Goal: Task Accomplishment & Management: Complete application form

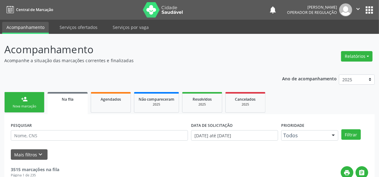
click at [160, 11] on img at bounding box center [163, 9] width 40 height 15
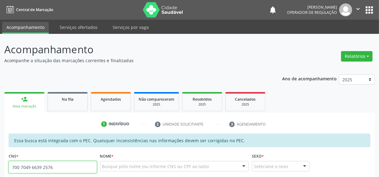
type input "700 7049 6639 2576"
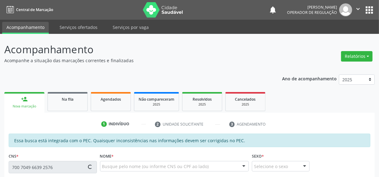
type input "774.755.504-00"
type input "16/08/1964"
type input "Maria da Luz de Souza"
type input "(87) 98843-7631"
type input "S/N"
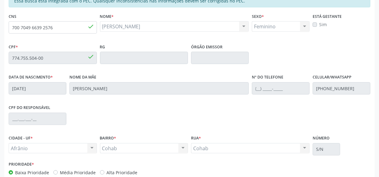
scroll to position [174, 0]
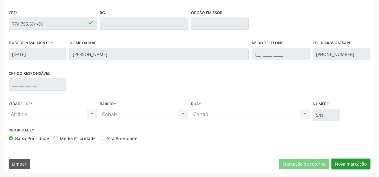
click at [353, 161] on button "Nova marcação" at bounding box center [350, 164] width 39 height 10
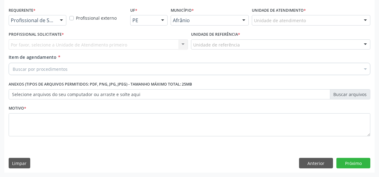
scroll to position [128, 0]
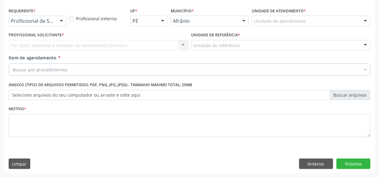
drag, startPoint x: 313, startPoint y: 18, endPoint x: 308, endPoint y: 36, distance: 19.1
click at [311, 22] on div "Unidade de atendimento" at bounding box center [311, 21] width 118 height 10
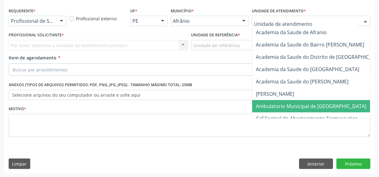
drag, startPoint x: 297, startPoint y: 104, endPoint x: 174, endPoint y: 71, distance: 127.6
click at [297, 105] on span "Ambulatorio Municipal de [GEOGRAPHIC_DATA]" at bounding box center [311, 106] width 110 height 7
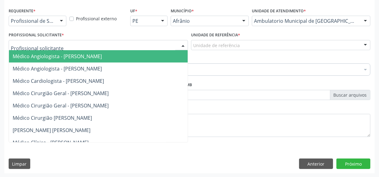
click at [136, 46] on div at bounding box center [98, 45] width 179 height 10
click at [126, 88] on span "Médico Cirurgião Geral - [PERSON_NAME]" at bounding box center [108, 93] width 198 height 12
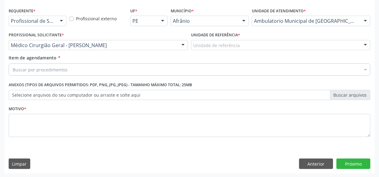
drag, startPoint x: 238, startPoint y: 39, endPoint x: 238, endPoint y: 60, distance: 20.7
click at [238, 49] on div "Unidade de referência" at bounding box center [280, 45] width 179 height 10
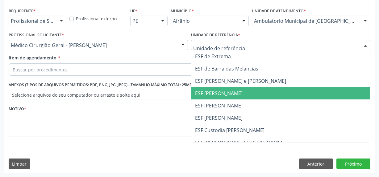
drag, startPoint x: 242, startPoint y: 96, endPoint x: 237, endPoint y: 88, distance: 9.1
click at [240, 96] on span "ESF [PERSON_NAME]" at bounding box center [280, 93] width 178 height 12
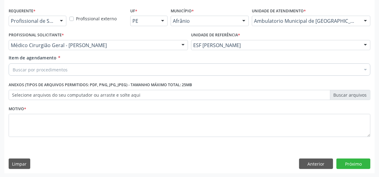
click at [245, 76] on div "Item de agendamento * Buscar por procedimentos Selecionar todos 0604320140 - Ab…" at bounding box center [189, 67] width 364 height 24
click at [250, 67] on div "Buscar por procedimentos" at bounding box center [189, 69] width 361 height 12
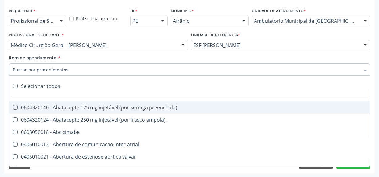
click at [110, 23] on div "Profissional externo" at bounding box center [98, 18] width 61 height 24
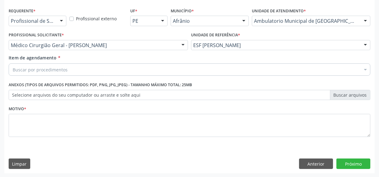
click at [65, 65] on div "Buscar por procedimentos" at bounding box center [189, 69] width 361 height 12
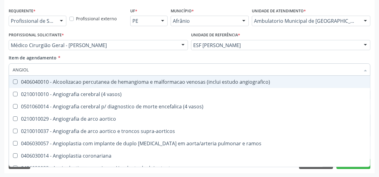
type input "ANGIOLO"
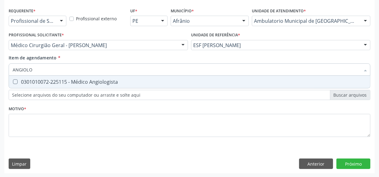
click at [85, 66] on input "ANGIOLO" at bounding box center [186, 69] width 347 height 12
drag, startPoint x: 85, startPoint y: 79, endPoint x: 84, endPoint y: 99, distance: 20.7
click at [84, 80] on div "0301010072-225115 - Médico Angiologista" at bounding box center [189, 82] width 353 height 5
checkbox Angiologista "true"
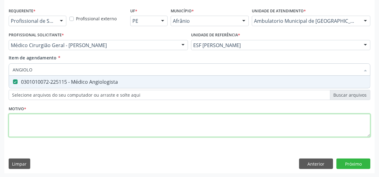
click at [87, 125] on div "Requerente * Profissional de Saúde Profissional de Saúde Paciente Nenhum result…" at bounding box center [189, 76] width 361 height 140
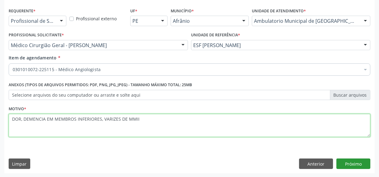
type textarea "DOR, DEMENCIA EM MEMBROS INFERIORES, VARIZES DE MMII"
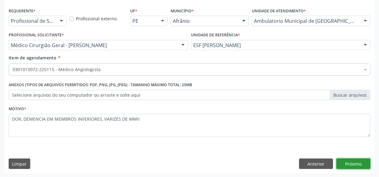
click at [362, 167] on button "Próximo" at bounding box center [353, 164] width 34 height 10
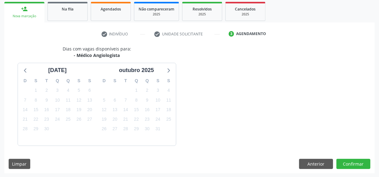
scroll to position [109, 0]
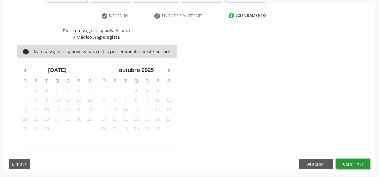
click at [361, 166] on button "Confirmar" at bounding box center [353, 164] width 34 height 10
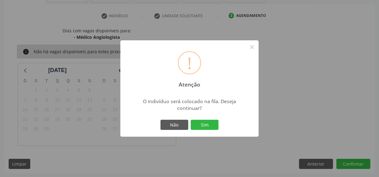
click at [190, 120] on button "Sim" at bounding box center [204, 125] width 28 height 10
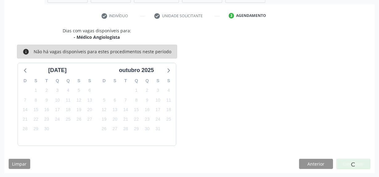
scroll to position [26, 0]
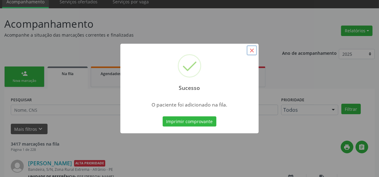
click at [249, 52] on button "×" at bounding box center [251, 50] width 10 height 10
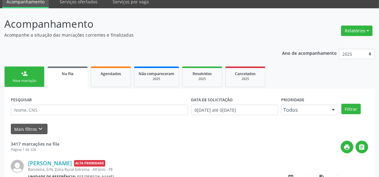
click at [30, 67] on link "person_add Nova marcação" at bounding box center [24, 77] width 40 height 21
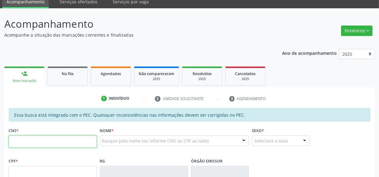
click at [27, 137] on input "text" at bounding box center [53, 142] width 88 height 12
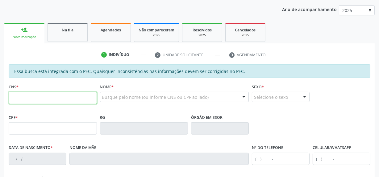
scroll to position [72, 0]
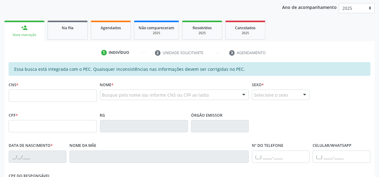
click at [59, 102] on fieldset "CNS *" at bounding box center [53, 93] width 88 height 26
click at [68, 96] on input "text" at bounding box center [53, 96] width 88 height 12
click at [88, 95] on input "text" at bounding box center [53, 96] width 88 height 12
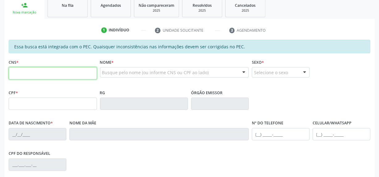
click at [54, 78] on input "text" at bounding box center [53, 73] width 88 height 12
type input "704 6046 8896 3922"
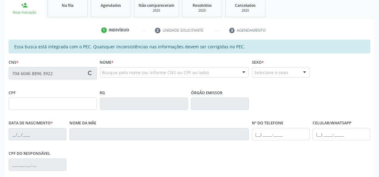
type input "029.985.824-35"
type input "27/06/1966"
type input "Maria Rodrigues Gomes"
type input "(87) 98851-9080"
type input "S/N"
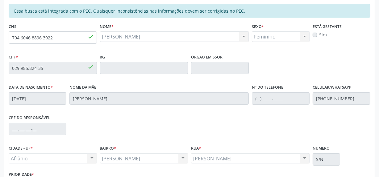
scroll to position [170, 0]
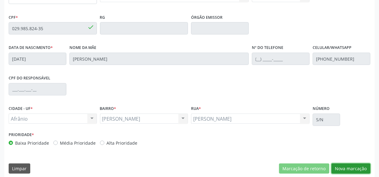
click at [342, 171] on button "Nova marcação" at bounding box center [350, 169] width 39 height 10
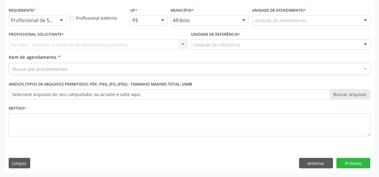
scroll to position [128, 0]
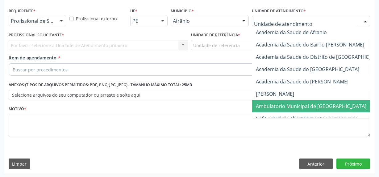
click at [293, 107] on span "Ambulatorio Municipal de [GEOGRAPHIC_DATA]" at bounding box center [311, 106] width 110 height 7
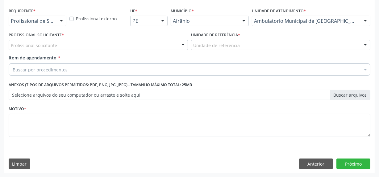
click at [121, 41] on div "Profissional solicitante" at bounding box center [98, 45] width 179 height 10
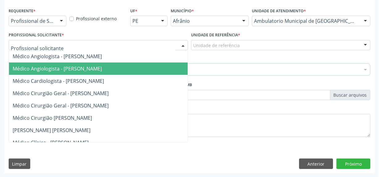
click at [104, 80] on span "Médico Cardiologista - [PERSON_NAME]" at bounding box center [58, 81] width 91 height 7
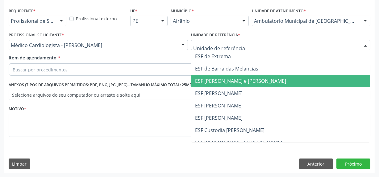
click at [216, 79] on span "ESF [PERSON_NAME] e [PERSON_NAME]" at bounding box center [240, 81] width 91 height 7
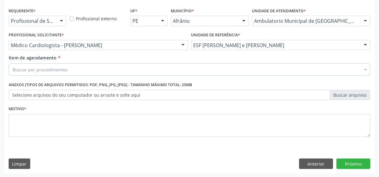
click at [222, 71] on div "Buscar por procedimentos" at bounding box center [189, 69] width 361 height 12
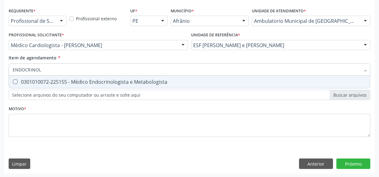
type input "ENDOCRINOLO"
click at [193, 82] on div "0301010072-225155 - Médico Endocrinologista e Metabologista" at bounding box center [189, 82] width 353 height 5
checkbox Metabologista "true"
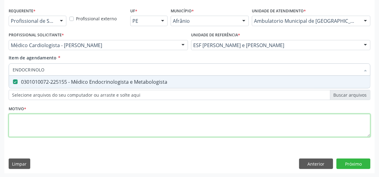
click at [186, 117] on div "Requerente * Profissional de Saúde Profissional de Saúde Paciente Nenhum result…" at bounding box center [189, 76] width 361 height 140
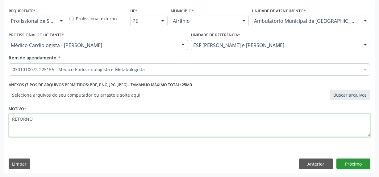
type textarea "RETORNO"
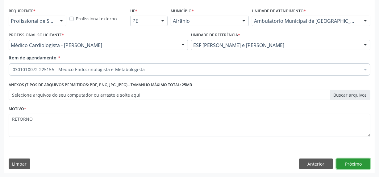
click at [364, 164] on button "Próximo" at bounding box center [353, 164] width 34 height 10
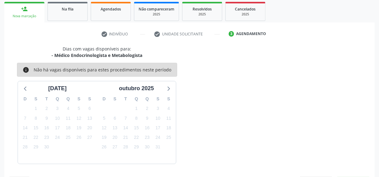
scroll to position [109, 0]
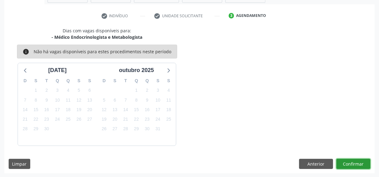
click at [363, 164] on button "Confirmar" at bounding box center [353, 164] width 34 height 10
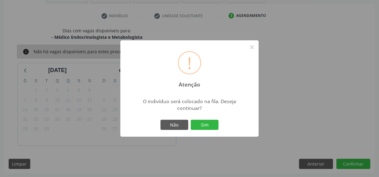
click at [190, 120] on button "Sim" at bounding box center [204, 125] width 28 height 10
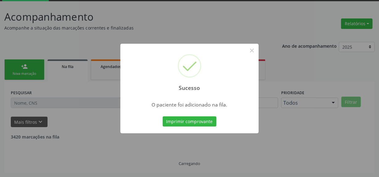
scroll to position [26, 0]
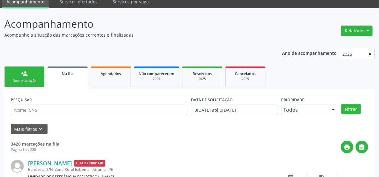
drag, startPoint x: 16, startPoint y: 80, endPoint x: 26, endPoint y: 71, distance: 12.9
click at [16, 80] on div "Nova marcação" at bounding box center [24, 81] width 31 height 5
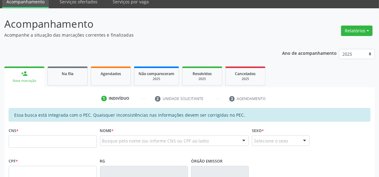
click at [26, 71] on div "person_add" at bounding box center [24, 73] width 7 height 7
drag, startPoint x: 51, startPoint y: 135, endPoint x: 52, endPoint y: 140, distance: 5.0
click at [51, 136] on div "CNS *" at bounding box center [53, 137] width 88 height 22
click at [52, 140] on input "text" at bounding box center [53, 142] width 88 height 12
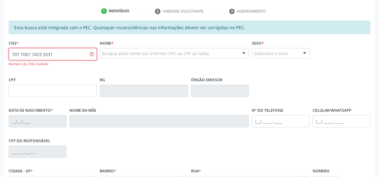
scroll to position [114, 0]
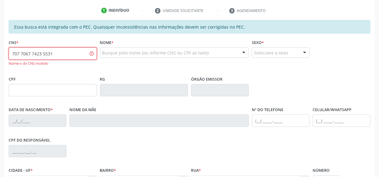
drag, startPoint x: 71, startPoint y: 53, endPoint x: 382, endPoint y: 114, distance: 317.0
click at [5, 55] on div "Essa busca está integrada com o PEC. Quaisquer inconsistências nas informações …" at bounding box center [189, 130] width 370 height 220
type input "7"
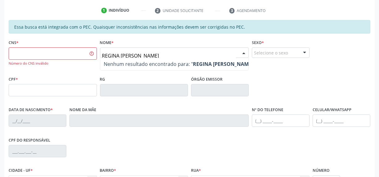
type input "REGINA MARIA GOMES"
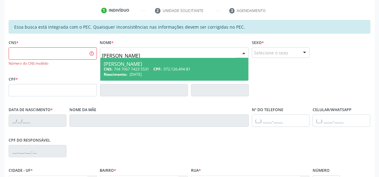
click at [226, 71] on div "CNS: 704 7067 7423 5531 CPF: 072.126.494-81" at bounding box center [174, 69] width 141 height 5
type input "704 7067 7423 5531"
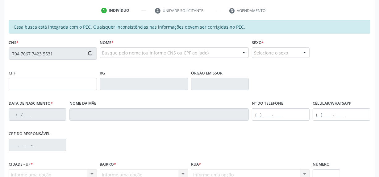
type input "072.126.494-81"
type input "20/08/1966"
type input "Elisa Luiza Gomes"
type input "(87) 8817-0559"
type input "S/N"
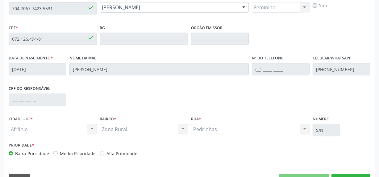
scroll to position [174, 0]
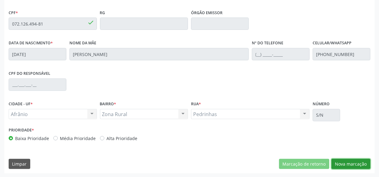
click at [354, 167] on button "Nova marcação" at bounding box center [350, 164] width 39 height 10
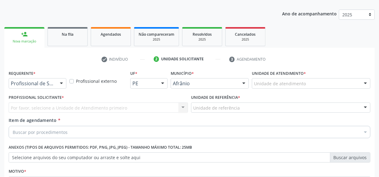
scroll to position [82, 0]
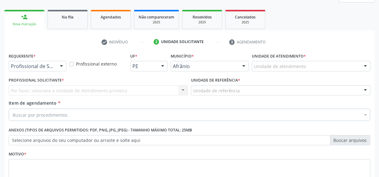
click at [312, 63] on div "Unidade de atendimento" at bounding box center [311, 66] width 118 height 10
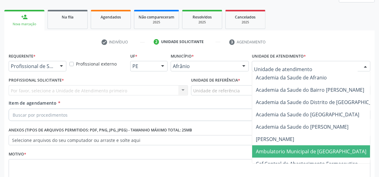
click at [300, 155] on span "Ambulatorio Municipal de [GEOGRAPHIC_DATA]" at bounding box center [327, 151] width 150 height 12
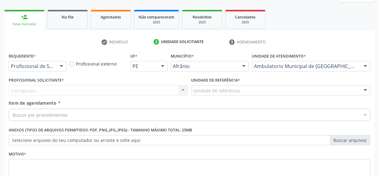
click at [169, 88] on div "Carregando... Nenhum resultado encontrado para: " " Não há nenhuma opção para s…" at bounding box center [98, 90] width 179 height 10
click at [169, 89] on div "Carregando..." at bounding box center [98, 90] width 179 height 10
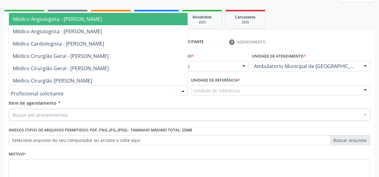
click at [169, 89] on input "text" at bounding box center [93, 94] width 164 height 12
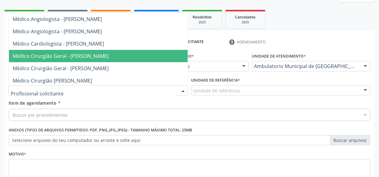
click at [155, 61] on span "Médico Cirurgião Geral - [PERSON_NAME]" at bounding box center [108, 56] width 198 height 12
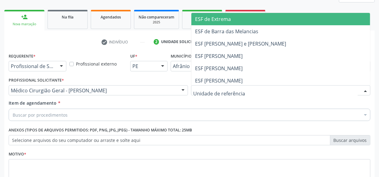
click at [253, 87] on div at bounding box center [280, 90] width 179 height 10
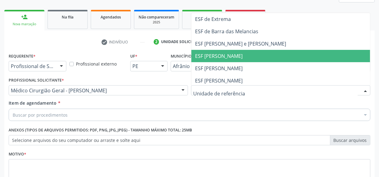
drag, startPoint x: 257, startPoint y: 54, endPoint x: 116, endPoint y: 130, distance: 160.3
click at [249, 60] on span "ESF [PERSON_NAME]" at bounding box center [280, 56] width 178 height 12
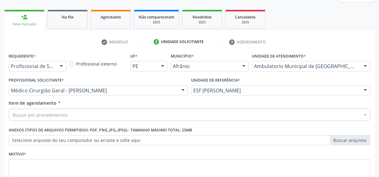
drag, startPoint x: 127, startPoint y: 103, endPoint x: 127, endPoint y: 110, distance: 7.7
click at [127, 107] on div "Item de agendamento * Buscar por procedimentos Selecionar todos 0604320140 - Ab…" at bounding box center [189, 109] width 361 height 19
click at [127, 110] on div "Buscar por procedimentos" at bounding box center [189, 115] width 361 height 12
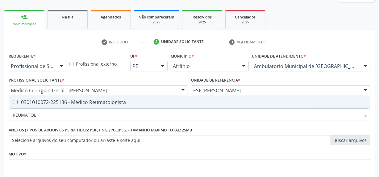
type input "REUMATOLO"
click at [130, 100] on div "0301010072-225136 - Médico Reumatologista" at bounding box center [189, 102] width 353 height 5
checkbox Reumatologista "true"
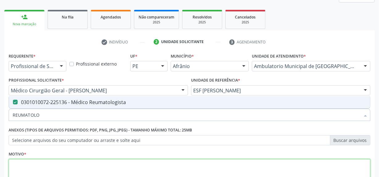
click at [120, 172] on textarea at bounding box center [189, 170] width 361 height 23
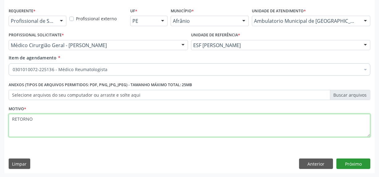
type textarea "RETORNO"
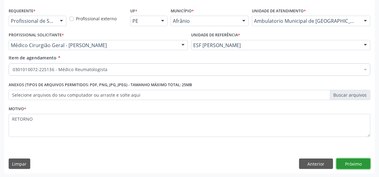
click at [349, 159] on button "Próximo" at bounding box center [353, 164] width 34 height 10
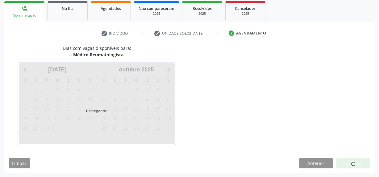
scroll to position [90, 0]
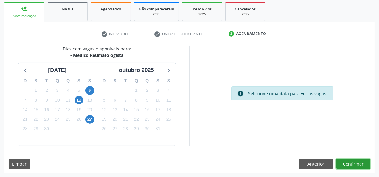
click at [360, 167] on button "Confirmar" at bounding box center [353, 164] width 34 height 10
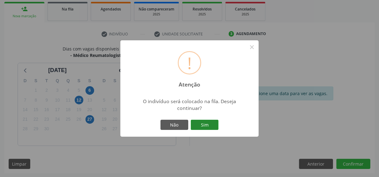
click at [208, 129] on button "Sim" at bounding box center [204, 125] width 28 height 10
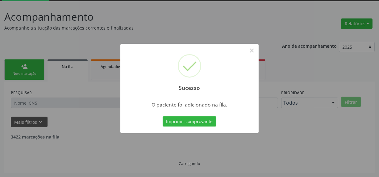
scroll to position [26, 0]
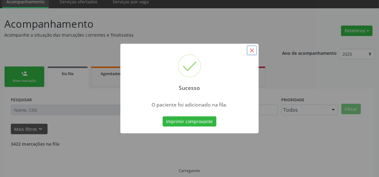
click at [250, 54] on button "×" at bounding box center [251, 50] width 10 height 10
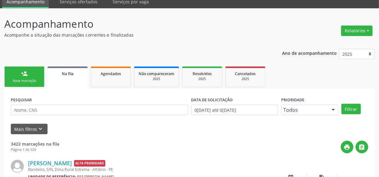
drag, startPoint x: 22, startPoint y: 70, endPoint x: 26, endPoint y: 151, distance: 80.9
click at [22, 70] on div "person_add" at bounding box center [24, 73] width 7 height 7
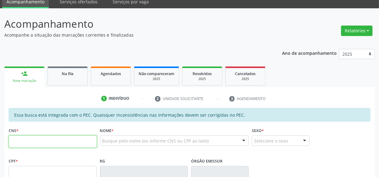
click at [17, 141] on input "text" at bounding box center [53, 142] width 88 height 12
type input "704 7067 7423 5531"
type input "072.126.494-81"
type input "20/08/1966"
type input "Elisa Luiza Gomes"
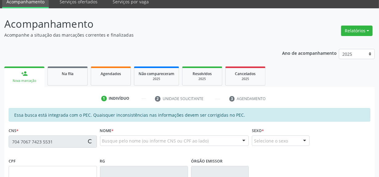
type input "(87) 8817-0559"
type input "S/N"
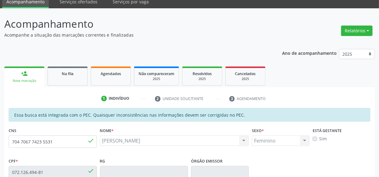
scroll to position [174, 0]
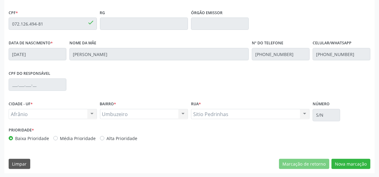
click at [346, 158] on div "Essa busca está integrada com o PEC. Quaisquer inconsistências nas informações …" at bounding box center [189, 67] width 370 height 214
click at [350, 159] on button "Nova marcação" at bounding box center [350, 164] width 39 height 10
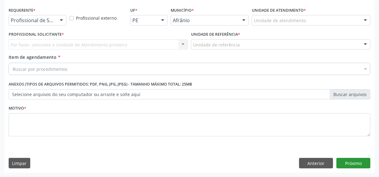
scroll to position [128, 0]
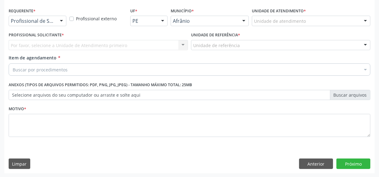
click at [53, 65] on div "Buscar por procedimentos" at bounding box center [189, 69] width 361 height 12
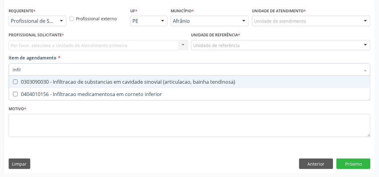
type input "infilt"
click at [247, 80] on div "0303090030 - Infiltracao de substancias em cavidade sinovial (articulacao, bain…" at bounding box center [189, 82] width 353 height 5
checkbox tendinosa\) "true"
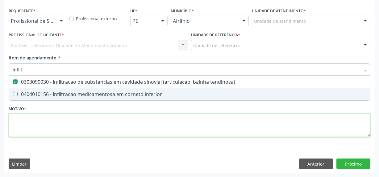
click at [237, 116] on div "Requerente * Profissional de Saúde Profissional de Saúde Paciente Nenhum result…" at bounding box center [189, 76] width 361 height 140
checkbox inferior "true"
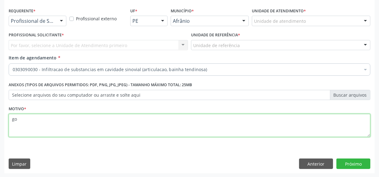
type textarea "g"
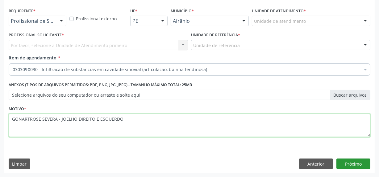
type textarea "GONARTROSE SEVERA - JOELHO DIREITO E ESQUERDO"
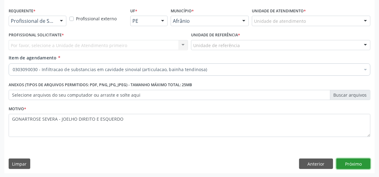
click at [366, 167] on button "Próximo" at bounding box center [353, 164] width 34 height 10
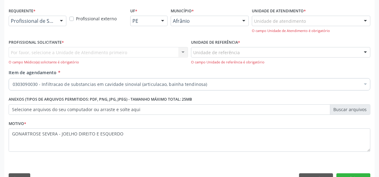
click at [308, 42] on div "Unidade de referência * Unidade de referência ESF de Extrema ESF de Barra das M…" at bounding box center [280, 51] width 179 height 27
drag, startPoint x: 309, startPoint y: 20, endPoint x: 298, endPoint y: 43, distance: 25.3
click at [308, 20] on div "Unidade de atendimento" at bounding box center [311, 21] width 118 height 10
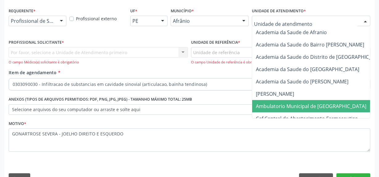
drag, startPoint x: 264, startPoint y: 100, endPoint x: 252, endPoint y: 91, distance: 15.0
click at [264, 100] on span "Ambulatorio Municipal de [GEOGRAPHIC_DATA]" at bounding box center [327, 106] width 150 height 12
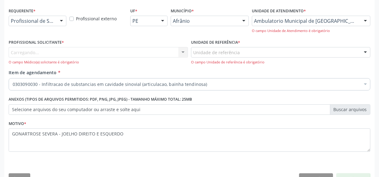
click at [177, 51] on div "Carregando... Nenhum resultado encontrado para: " " Não há nenhuma opção para s…" at bounding box center [98, 56] width 179 height 18
click at [172, 49] on div "Carregando... Nenhum resultado encontrado para: " " Não há nenhuma opção para s…" at bounding box center [98, 56] width 179 height 18
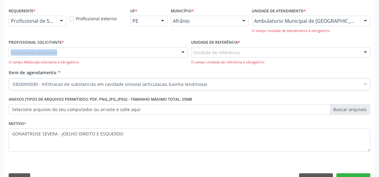
click at [172, 49] on div "Profissional solicitante Médico Angiologista - [PERSON_NAME] Angiologista - [PE…" at bounding box center [98, 56] width 179 height 18
click at [172, 49] on div "Profissional solicitante" at bounding box center [98, 52] width 179 height 10
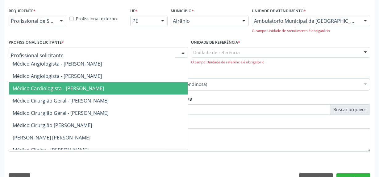
click at [157, 92] on span "Médico Cardiologista - [PERSON_NAME]" at bounding box center [108, 88] width 198 height 12
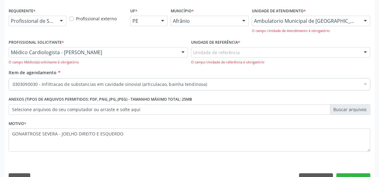
click at [257, 55] on div "Unidade de referência" at bounding box center [280, 52] width 179 height 10
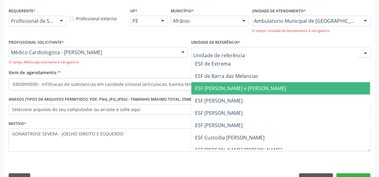
drag, startPoint x: 266, startPoint y: 93, endPoint x: 272, endPoint y: 92, distance: 6.2
click at [266, 93] on span "ESF [PERSON_NAME] e [PERSON_NAME]" at bounding box center [280, 88] width 178 height 12
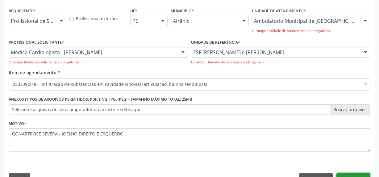
click at [346, 175] on button "Próximo" at bounding box center [353, 179] width 34 height 10
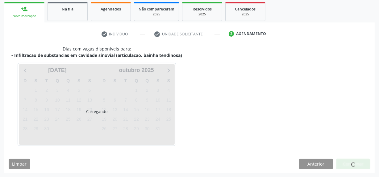
scroll to position [109, 0]
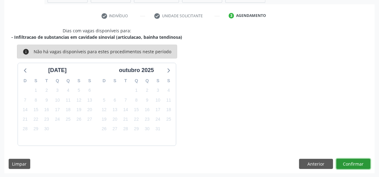
click at [353, 166] on button "Confirmar" at bounding box center [353, 164] width 34 height 10
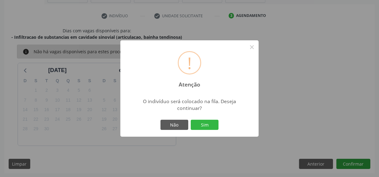
click at [190, 120] on button "Sim" at bounding box center [204, 125] width 28 height 10
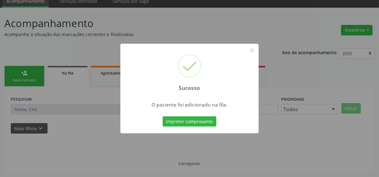
scroll to position [26, 0]
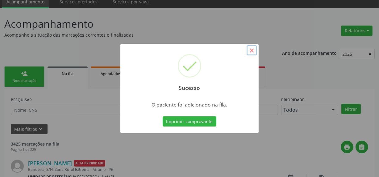
click at [253, 49] on button "×" at bounding box center [251, 50] width 10 height 10
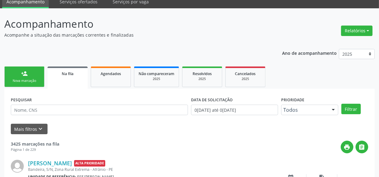
drag, startPoint x: 1, startPoint y: 70, endPoint x: 7, endPoint y: 69, distance: 5.6
click at [7, 69] on link "person_add Nova marcação" at bounding box center [24, 77] width 40 height 21
click at [25, 68] on link "person_add Nova marcação" at bounding box center [24, 77] width 40 height 21
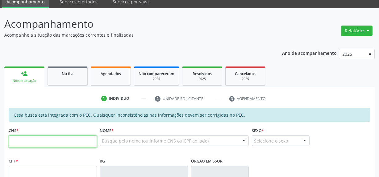
drag, startPoint x: 58, startPoint y: 141, endPoint x: 382, endPoint y: 133, distance: 324.1
click at [58, 141] on input "text" at bounding box center [53, 142] width 88 height 12
click at [293, 54] on p "Ano de acompanhamento" at bounding box center [309, 53] width 55 height 8
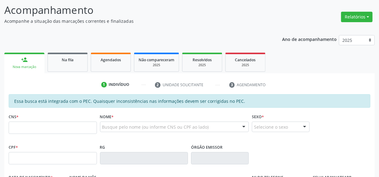
scroll to position [41, 0]
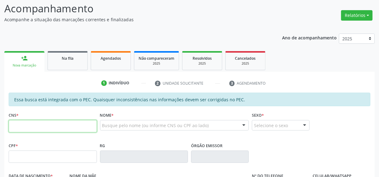
click at [66, 129] on input "text" at bounding box center [53, 126] width 88 height 12
type input "708 6060 4533 7888"
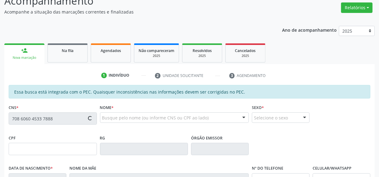
type input "169.303.394-15"
type input "17/04/1958"
type input "Antoninha da Cruz Santos"
type input "(87) 98818-0244"
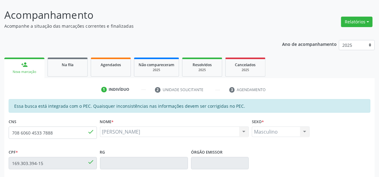
scroll to position [2, 0]
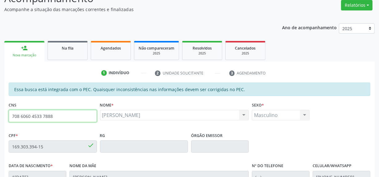
drag, startPoint x: 81, startPoint y: 170, endPoint x: 10, endPoint y: 178, distance: 71.4
click at [10, 126] on html "Central de Marcação notifications Ana Carla Pereira de Albuquerque Operador de …" at bounding box center [189, 37] width 379 height 177
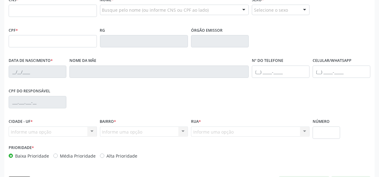
scroll to position [157, 0]
drag, startPoint x: 44, startPoint y: 33, endPoint x: 42, endPoint y: 40, distance: 7.5
click at [43, 34] on div "CPF *" at bounding box center [53, 37] width 88 height 22
click at [42, 40] on input "text" at bounding box center [53, 41] width 88 height 12
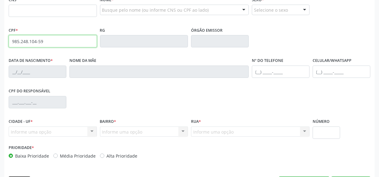
type input "985.248.104-59"
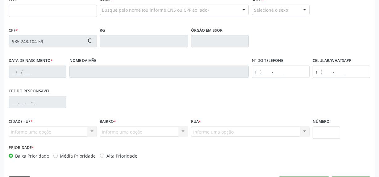
type input "700 2059 4851 2420"
type input "07/05/1978"
type input "Irene Maria Ramos Coelho"
type input "(87) 98826-0024"
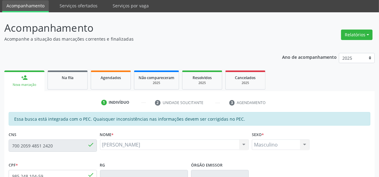
scroll to position [21, 0]
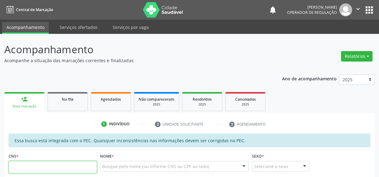
scroll to position [21, 0]
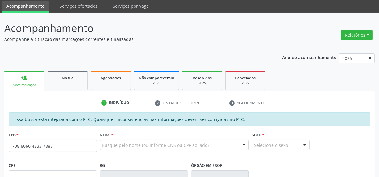
type input "708 6060 4533 7888"
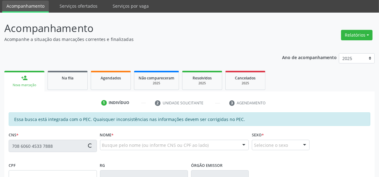
scroll to position [56, 0]
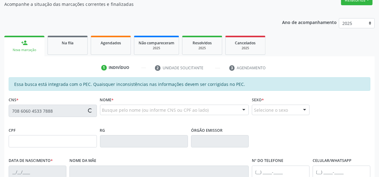
type input "169.303.394-15"
type input "[DATE]"
type input "[PERSON_NAME]"
type input "[PHONE_NUMBER]"
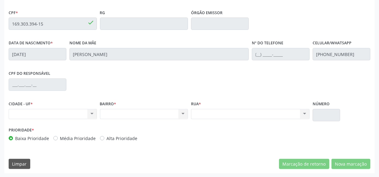
scroll to position [49, 0]
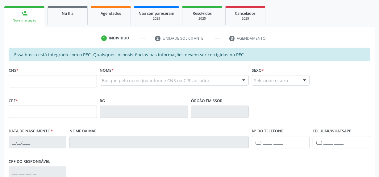
scroll to position [119, 0]
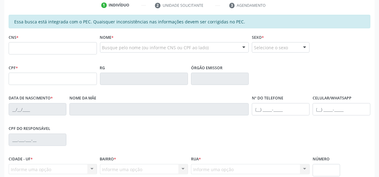
click at [38, 50] on input "text" at bounding box center [53, 48] width 88 height 12
type input "708 6060 4533 7888"
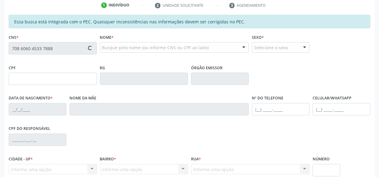
type input "169.303.394-15"
type input "[DATE]"
type input "[PERSON_NAME]"
type input "(87) 98818-0244"
type input "S/N"
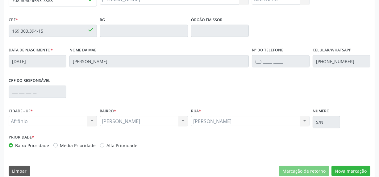
scroll to position [174, 0]
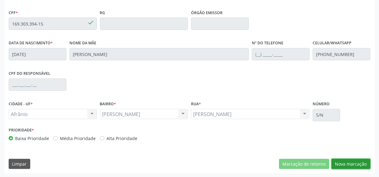
click at [352, 161] on button "Nova marcação" at bounding box center [350, 164] width 39 height 10
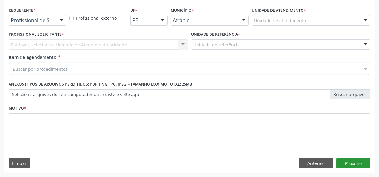
scroll to position [128, 0]
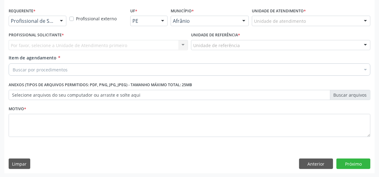
drag, startPoint x: 334, startPoint y: 25, endPoint x: 321, endPoint y: 58, distance: 36.1
click at [331, 26] on div "Unidade de atendimento Academia da Saude de Afranio Academia da Saude do Bairro…" at bounding box center [311, 21] width 118 height 10
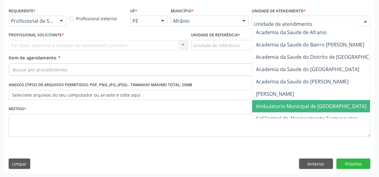
click at [308, 105] on span "Ambulatorio Municipal de [GEOGRAPHIC_DATA]" at bounding box center [311, 106] width 110 height 7
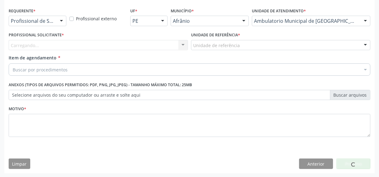
click at [85, 42] on div "Carregando... Nenhum resultado encontrado para: " " Não há nenhuma opção para s…" at bounding box center [98, 45] width 179 height 10
click at [86, 42] on div "Carregando... Nenhum resultado encontrado para: " " Não há nenhuma opção para s…" at bounding box center [98, 45] width 179 height 10
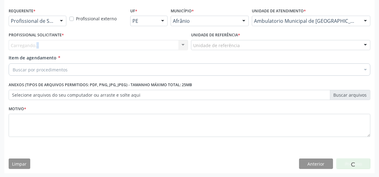
click at [86, 42] on div "Carregando... Nenhum resultado encontrado para: " " Não há nenhuma opção para s…" at bounding box center [98, 45] width 179 height 10
click at [86, 47] on div "Carregando... Nenhum resultado encontrado para: " " Não há nenhuma opção para s…" at bounding box center [98, 45] width 179 height 10
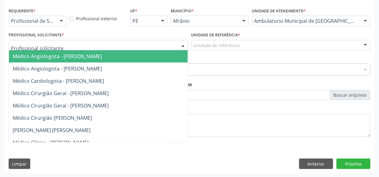
drag, startPoint x: 170, startPoint y: 46, endPoint x: 152, endPoint y: 74, distance: 33.9
click at [167, 47] on div at bounding box center [98, 45] width 179 height 10
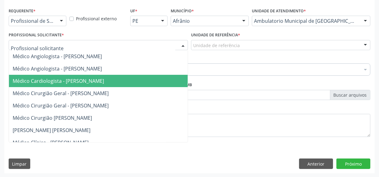
drag, startPoint x: 152, startPoint y: 75, endPoint x: 162, endPoint y: 67, distance: 12.5
click at [152, 75] on span "Médico Cardiologista - [PERSON_NAME]" at bounding box center [108, 81] width 198 height 12
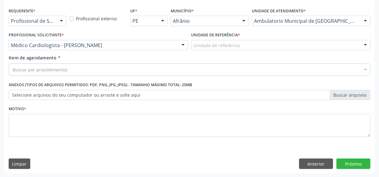
drag, startPoint x: 231, startPoint y: 47, endPoint x: 234, endPoint y: 67, distance: 20.3
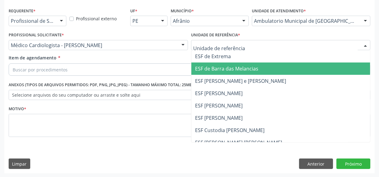
drag, startPoint x: 236, startPoint y: 91, endPoint x: 201, endPoint y: 82, distance: 36.8
click at [236, 91] on span "ESF [PERSON_NAME]" at bounding box center [218, 93] width 47 height 7
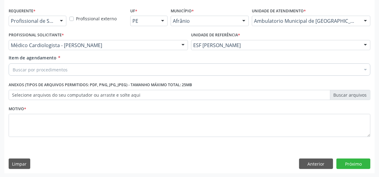
drag, startPoint x: 179, startPoint y: 76, endPoint x: 182, endPoint y: 74, distance: 4.3
click at [179, 76] on div "Item de agendamento * Buscar por procedimentos Selecionar todos 0604320140 - Ab…" at bounding box center [189, 67] width 364 height 24
click at [182, 74] on div "Buscar por procedimentos" at bounding box center [189, 69] width 361 height 12
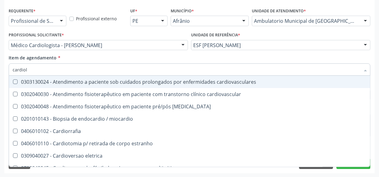
type input "cardiolo"
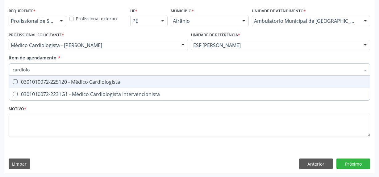
click at [140, 86] on span "0301010072-225120 - Médico Cardiologista" at bounding box center [189, 82] width 361 height 12
checkbox Cardiologista "true"
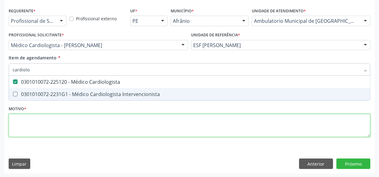
click at [113, 122] on div "Requerente * Profissional de Saúde Profissional de Saúde Paciente Nenhum result…" at bounding box center [189, 76] width 361 height 140
checkbox Intervencionista "true"
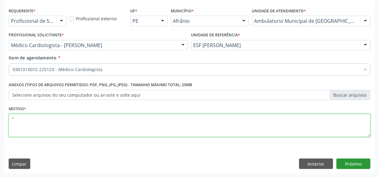
type textarea "''"
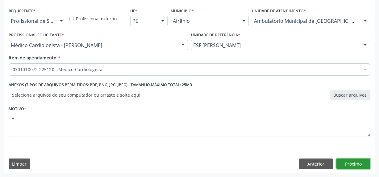
click at [352, 164] on button "Próximo" at bounding box center [353, 164] width 34 height 10
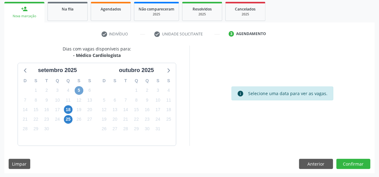
click at [80, 92] on span "5" at bounding box center [79, 90] width 9 height 9
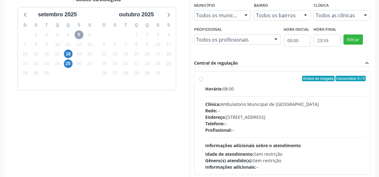
scroll to position [146, 0]
drag, startPoint x: 191, startPoint y: 76, endPoint x: 195, endPoint y: 74, distance: 4.6
click at [192, 75] on div "Vagas para o dia 05/09/2025 Município Todos os municípios Todos os municípios A…" at bounding box center [281, 84] width 185 height 189
click at [195, 74] on div "Ordem de chegada Consumidos: 0 / 3 Horário: 08:00 Clínica: Ambulatorio Municipa…" at bounding box center [281, 122] width 175 height 103
radio input "true"
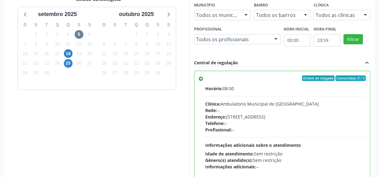
scroll to position [190, 0]
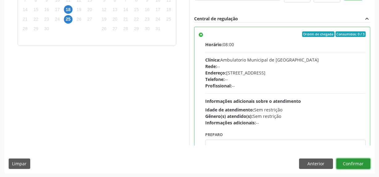
click at [351, 163] on button "Confirmar" at bounding box center [353, 164] width 34 height 10
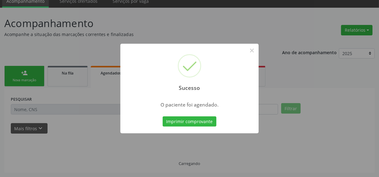
scroll to position [26, 0]
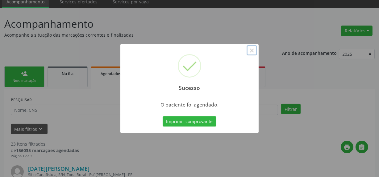
drag, startPoint x: 255, startPoint y: 53, endPoint x: 96, endPoint y: 54, distance: 158.4
click at [251, 53] on button "×" at bounding box center [251, 50] width 10 height 10
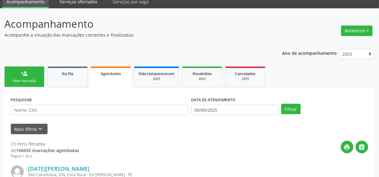
drag, startPoint x: 28, startPoint y: 83, endPoint x: 77, endPoint y: 6, distance: 91.7
click at [28, 83] on link "person_add Nova marcação" at bounding box center [24, 77] width 40 height 21
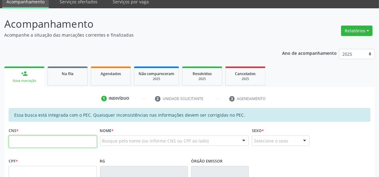
drag, startPoint x: 42, startPoint y: 138, endPoint x: 38, endPoint y: 139, distance: 4.4
click at [40, 138] on input "text" at bounding box center [53, 142] width 88 height 12
type input "700 8084 4079 0187"
type input "029.462.574-79"
type input "13/08/1980"
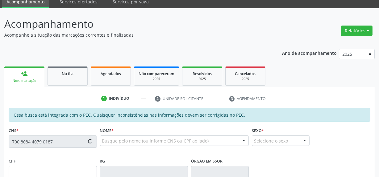
type input "Benedita Luzia Rodrigues"
type input "(87) 98817-5871"
type input "S/N"
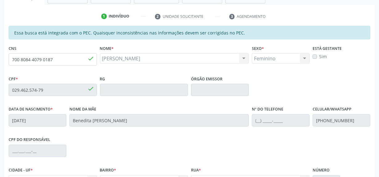
scroll to position [166, 0]
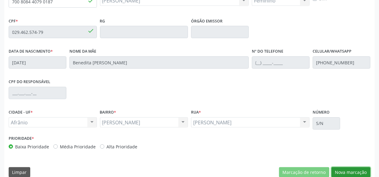
click at [345, 170] on button "Nova marcação" at bounding box center [350, 172] width 39 height 10
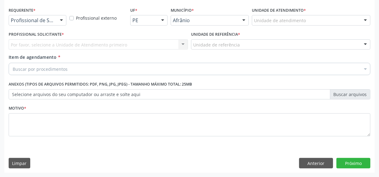
scroll to position [128, 0]
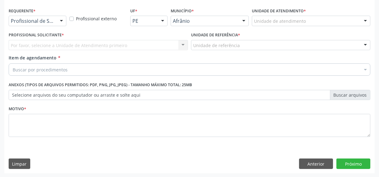
drag, startPoint x: 335, startPoint y: 21, endPoint x: 326, endPoint y: 59, distance: 39.3
click at [330, 26] on div "Unidade de atendimento Academia da Saude de Afranio Academia da Saude do Bairro…" at bounding box center [311, 21] width 118 height 10
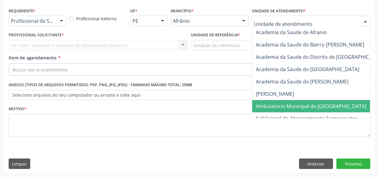
drag, startPoint x: 316, startPoint y: 105, endPoint x: 251, endPoint y: 79, distance: 69.5
click at [315, 105] on span "Ambulatorio Municipal de [GEOGRAPHIC_DATA]" at bounding box center [311, 106] width 110 height 7
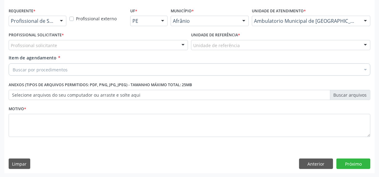
click at [153, 47] on div "Profissional solicitante" at bounding box center [98, 45] width 179 height 10
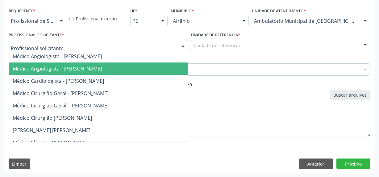
click at [150, 75] on span "Médico Cardiologista - [PERSON_NAME]" at bounding box center [108, 81] width 198 height 12
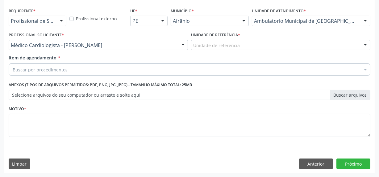
click at [204, 49] on div "Unidade de referência" at bounding box center [280, 45] width 179 height 10
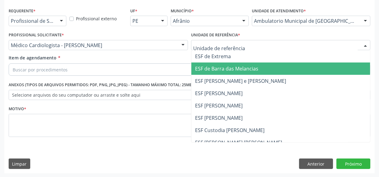
click at [247, 70] on span "ESF de Barra das Melancias" at bounding box center [226, 68] width 63 height 7
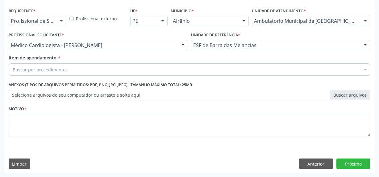
click at [190, 65] on div "Buscar por procedimentos" at bounding box center [189, 69] width 361 height 12
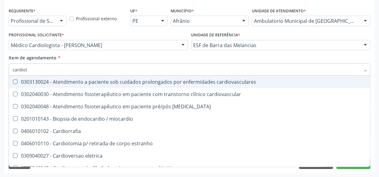
type input "cardiolo"
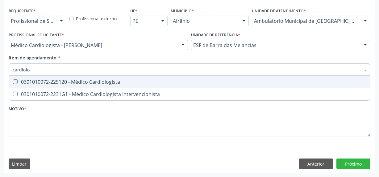
drag, startPoint x: 209, startPoint y: 84, endPoint x: 164, endPoint y: 103, distance: 49.5
click at [209, 83] on div "0301010072-225120 - Médico Cardiologista" at bounding box center [189, 82] width 353 height 5
checkbox Cardiologista "true"
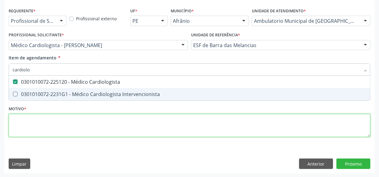
click at [120, 123] on div "Requerente * Profissional de Saúde Profissional de Saúde Paciente Nenhum result…" at bounding box center [189, 76] width 361 height 140
checkbox Intervencionista "true"
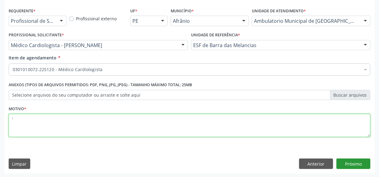
type textarea "'"
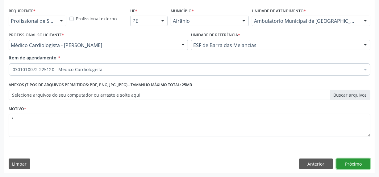
click at [350, 160] on button "Próximo" at bounding box center [353, 164] width 34 height 10
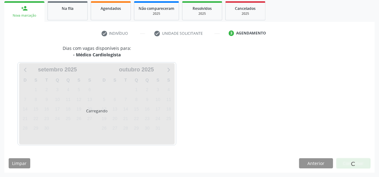
scroll to position [90, 0]
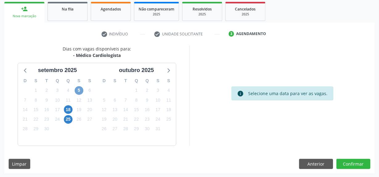
click at [80, 88] on span "5" at bounding box center [79, 90] width 9 height 9
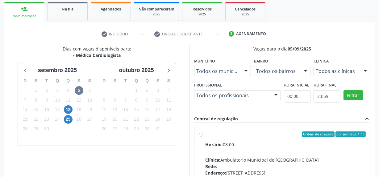
click at [199, 132] on div "Ordem de chegada Consumidos: 1 / 3 Horário: 08:00 Clínica: Ambulatorio Municipa…" at bounding box center [282, 179] width 167 height 95
radio input "true"
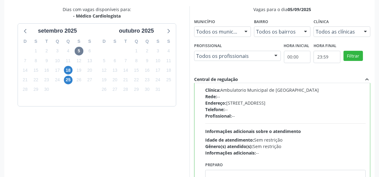
scroll to position [190, 0]
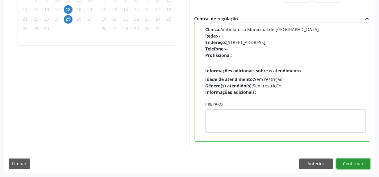
click at [361, 163] on button "Confirmar" at bounding box center [353, 164] width 34 height 10
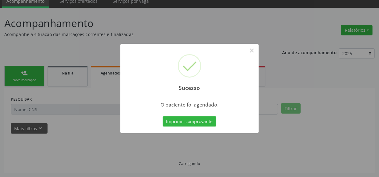
scroll to position [26, 0]
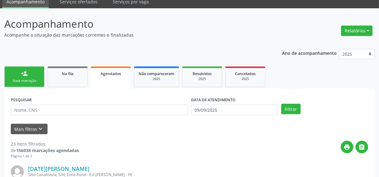
click at [21, 75] on div "person_add" at bounding box center [24, 73] width 7 height 7
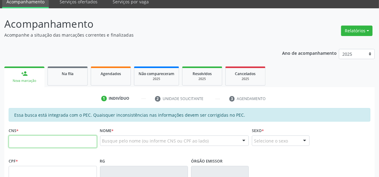
click at [50, 141] on input "text" at bounding box center [53, 142] width 88 height 12
type input "9"
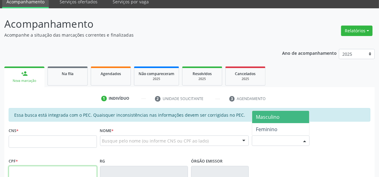
scroll to position [26, 0]
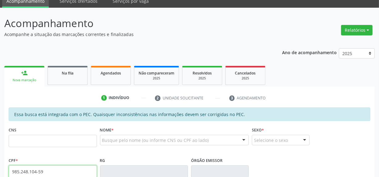
type input "985.248.104-59"
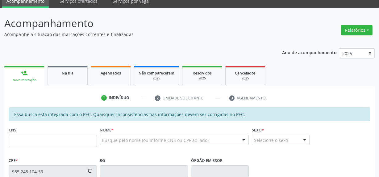
type input "700 2059 4851 2420"
type input "07/05/1978"
type input "Irene Maria Ramos Coelho"
type input "(87) 98826-0024"
type input "S/N"
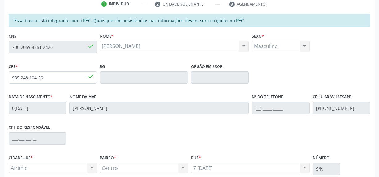
scroll to position [174, 0]
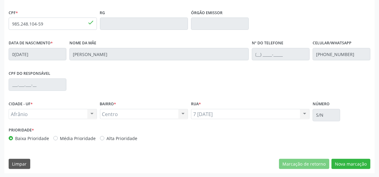
drag, startPoint x: 348, startPoint y: 151, endPoint x: 349, endPoint y: 157, distance: 5.6
click at [349, 155] on div "Essa busca está integrada com o PEC. Quaisquer inconsistências nas informações …" at bounding box center [189, 67] width 370 height 214
click at [345, 163] on button "Nova marcação" at bounding box center [350, 164] width 39 height 10
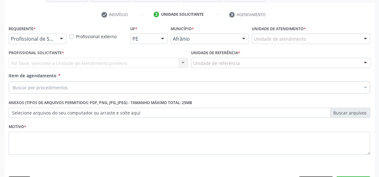
scroll to position [100, 0]
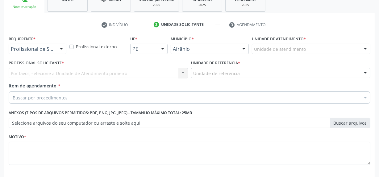
click at [309, 49] on div "Unidade de atendimento" at bounding box center [311, 49] width 118 height 10
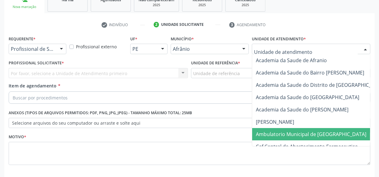
drag, startPoint x: 296, startPoint y: 128, endPoint x: 259, endPoint y: 125, distance: 37.1
click at [296, 129] on span "Ambulatorio Municipal de [GEOGRAPHIC_DATA]" at bounding box center [327, 134] width 150 height 12
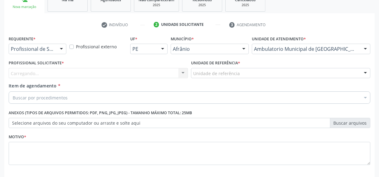
click at [119, 73] on div "Carregando... Nenhum resultado encontrado para: " " Não há nenhuma opção para s…" at bounding box center [98, 73] width 179 height 10
click at [119, 73] on div "Carregando..." at bounding box center [98, 73] width 179 height 10
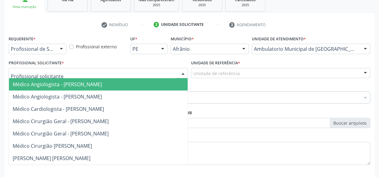
drag, startPoint x: 119, startPoint y: 73, endPoint x: 111, endPoint y: 102, distance: 30.1
click at [117, 77] on input "text" at bounding box center [93, 76] width 164 height 12
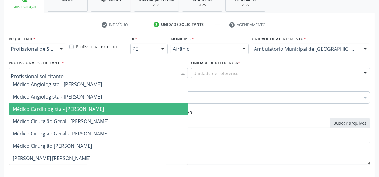
drag, startPoint x: 112, startPoint y: 110, endPoint x: 139, endPoint y: 104, distance: 28.0
click at [104, 111] on span "Médico Cardiologista - [PERSON_NAME]" at bounding box center [58, 109] width 91 height 7
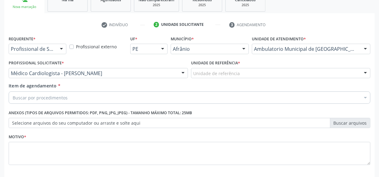
click at [219, 79] on div "Unidade de referência ESF de Extrema ESF de Barra das Melancias ESF [PERSON_NAM…" at bounding box center [280, 73] width 179 height 10
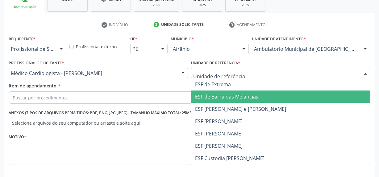
drag, startPoint x: 223, startPoint y: 99, endPoint x: 166, endPoint y: 99, distance: 56.4
click at [212, 100] on span "ESF de Barra das Melancias" at bounding box center [280, 97] width 178 height 12
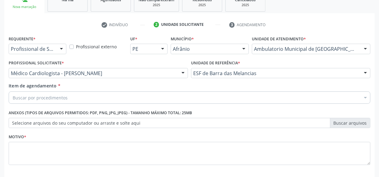
click at [164, 96] on div "Buscar por procedimentos" at bounding box center [189, 98] width 361 height 12
type input "c"
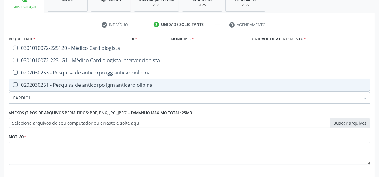
type input "CARDIOLO"
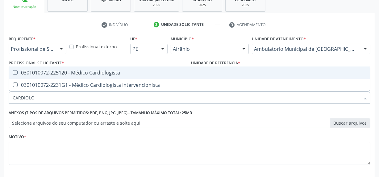
click at [170, 72] on div "0301010072-225120 - Médico Cardiologista" at bounding box center [189, 72] width 353 height 5
checkbox Cardiologista "true"
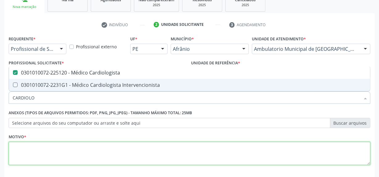
click at [120, 149] on textarea at bounding box center [189, 153] width 361 height 23
checkbox Intervencionista "true"
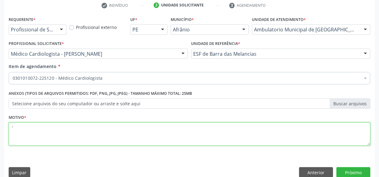
scroll to position [128, 0]
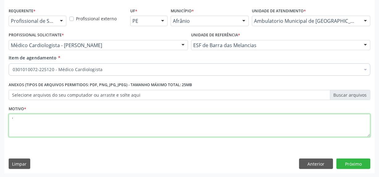
type textarea "'"
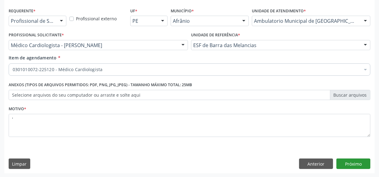
drag, startPoint x: 358, startPoint y: 169, endPoint x: 359, endPoint y: 163, distance: 6.1
click at [358, 168] on div "Requerente * Profissional de Saúde Profissional de Saúde Paciente Nenhum result…" at bounding box center [189, 89] width 370 height 167
click at [359, 163] on button "Próximo" at bounding box center [353, 164] width 34 height 10
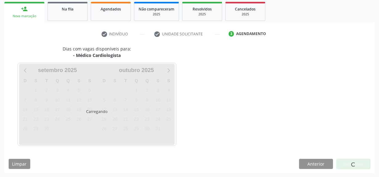
scroll to position [90, 0]
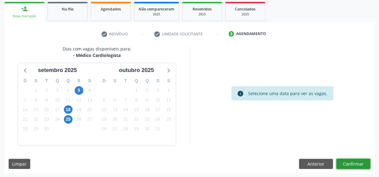
click at [358, 166] on button "Confirmar" at bounding box center [353, 164] width 34 height 10
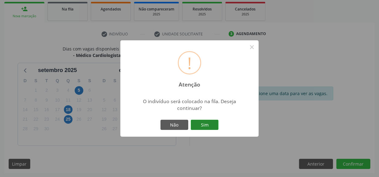
click at [200, 125] on button "Sim" at bounding box center [204, 125] width 28 height 10
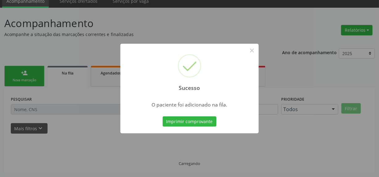
scroll to position [26, 0]
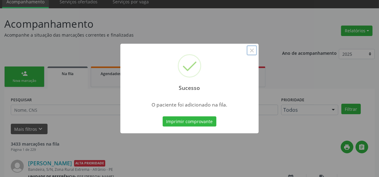
click at [253, 51] on button "×" at bounding box center [251, 50] width 10 height 10
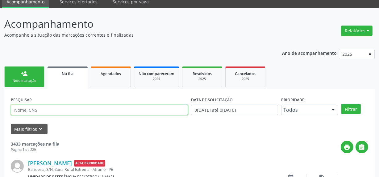
click at [38, 105] on input "text" at bounding box center [99, 110] width 177 height 10
type input "98524810459"
click at [341, 104] on button "Filtrar" at bounding box center [350, 109] width 19 height 10
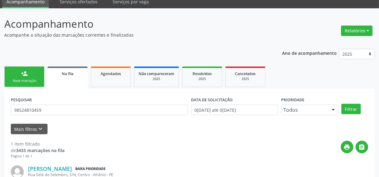
scroll to position [72, 0]
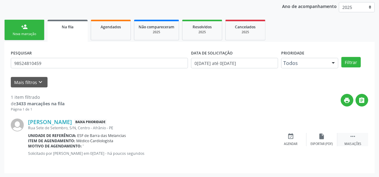
click at [355, 133] on icon "" at bounding box center [352, 136] width 7 height 7
click at [320, 135] on icon "edit" at bounding box center [321, 136] width 7 height 7
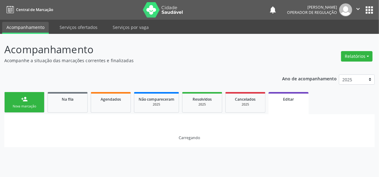
scroll to position [0, 0]
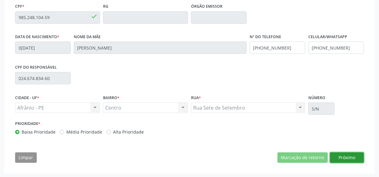
click at [342, 158] on button "Próximo" at bounding box center [347, 158] width 34 height 10
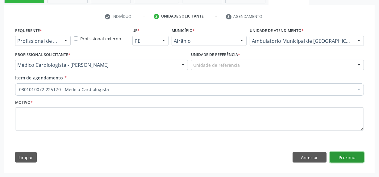
click at [348, 154] on button "Próximo" at bounding box center [347, 157] width 34 height 10
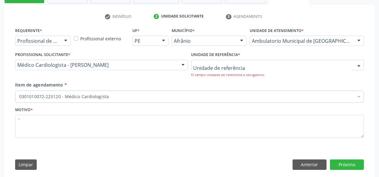
drag, startPoint x: 295, startPoint y: 60, endPoint x: 282, endPoint y: 97, distance: 39.0
click at [291, 64] on div at bounding box center [277, 65] width 173 height 10
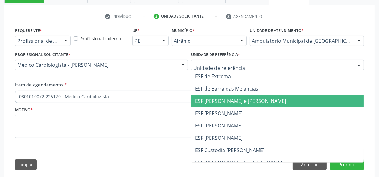
click at [282, 102] on span "ESF [PERSON_NAME] e [PERSON_NAME]" at bounding box center [240, 101] width 91 height 7
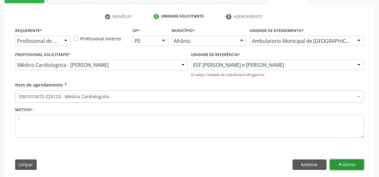
click at [351, 162] on button "Próximo" at bounding box center [347, 165] width 34 height 10
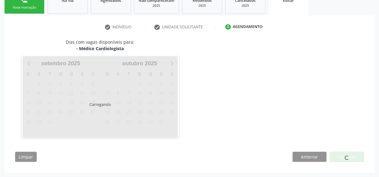
scroll to position [99, 0]
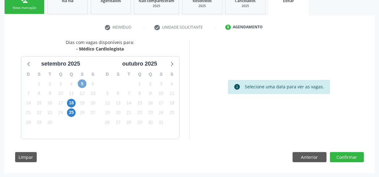
click at [83, 84] on span "5" at bounding box center [82, 84] width 9 height 9
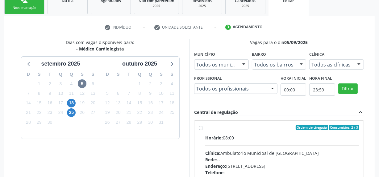
click at [196, 128] on div "Ordem de chegada Consumidos: 2 / 3 Horário: 08:00 Clínica: Ambulatorio Municipa…" at bounding box center [278, 172] width 169 height 103
radio input "true"
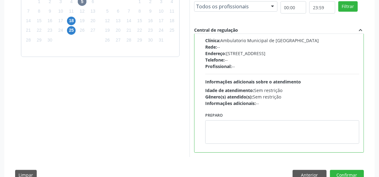
scroll to position [199, 0]
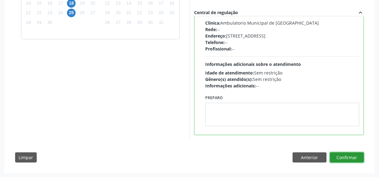
click at [338, 159] on button "Confirmar" at bounding box center [347, 158] width 34 height 10
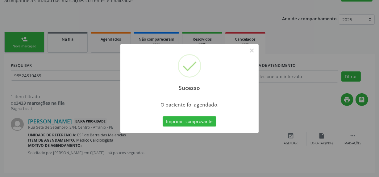
scroll to position [0, 0]
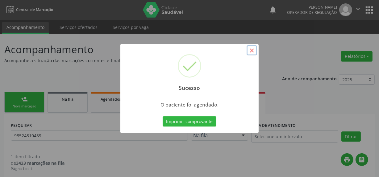
click at [256, 47] on button "×" at bounding box center [251, 50] width 10 height 10
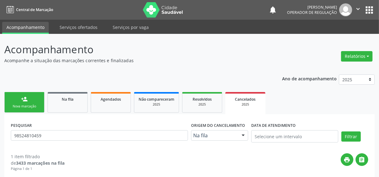
drag, startPoint x: 34, startPoint y: 92, endPoint x: 35, endPoint y: 100, distance: 8.1
click at [34, 92] on link "person_add Nova marcação" at bounding box center [24, 102] width 40 height 21
click at [35, 100] on link "person_add Nova marcação" at bounding box center [24, 102] width 40 height 21
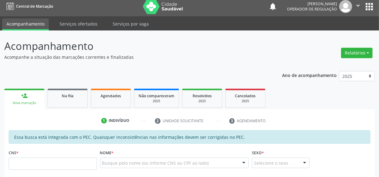
scroll to position [56, 0]
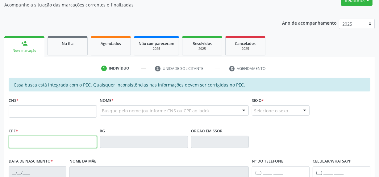
click at [24, 147] on input "text" at bounding box center [53, 142] width 88 height 12
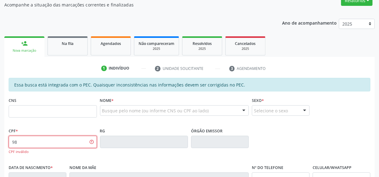
type input "9"
type input "985.248.104-59"
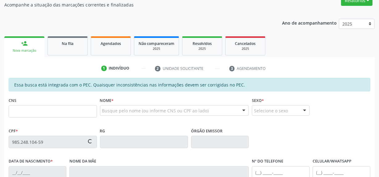
type input "700 2059 4851 2420"
type input "07/05/1978"
type input "Irene Maria Ramos Coelho"
type input "(87) 98826-0024"
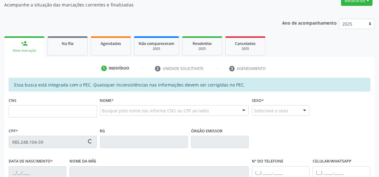
type input "024.674.834-60"
type input "S/N"
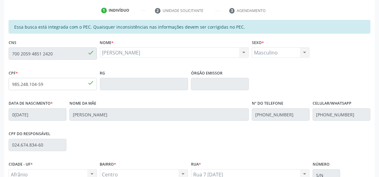
scroll to position [174, 0]
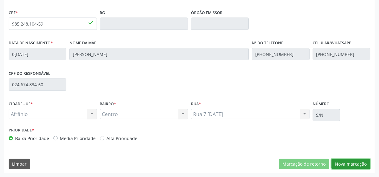
click at [363, 166] on button "Nova marcação" at bounding box center [350, 164] width 39 height 10
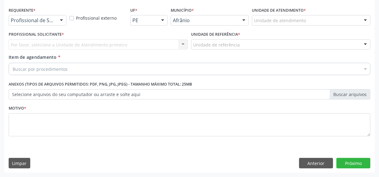
scroll to position [128, 0]
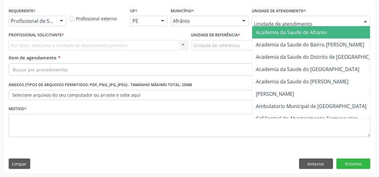
click at [313, 16] on div at bounding box center [311, 21] width 118 height 10
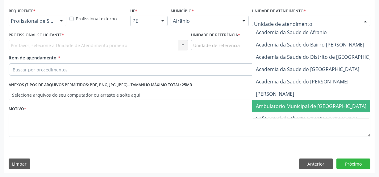
click at [300, 106] on span "Ambulatorio Municipal de [GEOGRAPHIC_DATA]" at bounding box center [311, 106] width 110 height 7
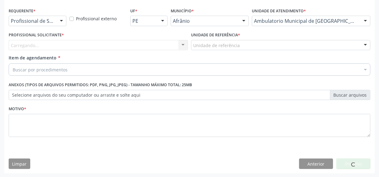
click at [141, 46] on div "Carregando... Nenhum resultado encontrado para: " " Não há nenhuma opção para s…" at bounding box center [98, 45] width 179 height 10
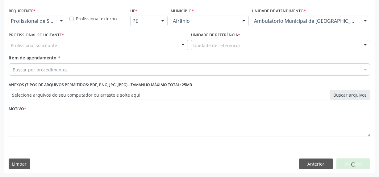
click at [141, 46] on div "Profissional solicitante" at bounding box center [98, 45] width 179 height 10
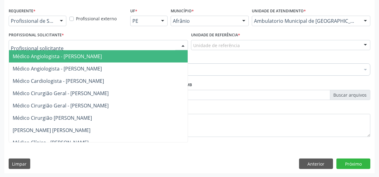
drag, startPoint x: 141, startPoint y: 45, endPoint x: 137, endPoint y: 86, distance: 40.9
click at [138, 51] on div "Médico Angiologista - Luis Henrique de Sa Nunes Médico Angiologista - Suyenne G…" at bounding box center [98, 45] width 179 height 10
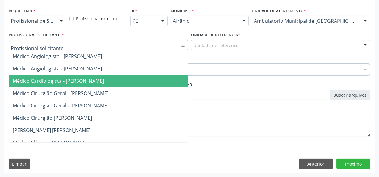
drag, startPoint x: 137, startPoint y: 86, endPoint x: 196, endPoint y: 66, distance: 61.6
click at [138, 86] on span "Médico Cardiologista - [PERSON_NAME]" at bounding box center [108, 81] width 198 height 12
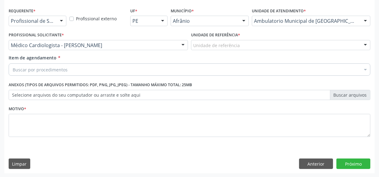
drag, startPoint x: 217, startPoint y: 45, endPoint x: 231, endPoint y: 108, distance: 63.9
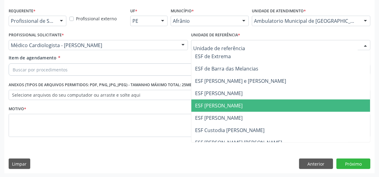
drag, startPoint x: 231, startPoint y: 108, endPoint x: 206, endPoint y: 91, distance: 30.2
click at [229, 106] on span "ESF [PERSON_NAME]" at bounding box center [218, 105] width 47 height 7
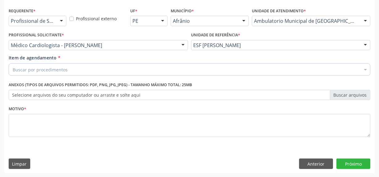
click at [167, 65] on div "Buscar por procedimentos" at bounding box center [189, 69] width 361 height 12
drag, startPoint x: 105, startPoint y: 69, endPoint x: 108, endPoint y: 72, distance: 3.5
click at [108, 72] on div "Buscar por procedimentos" at bounding box center [189, 69] width 361 height 12
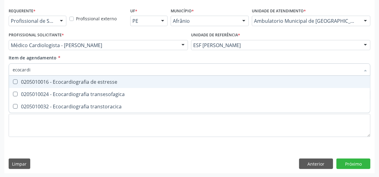
type input "ecocardio"
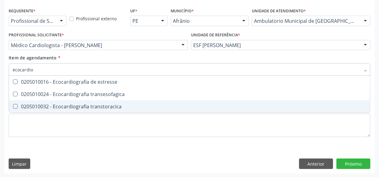
click at [102, 109] on div "0205010032 - Ecocardiografia transtoracica" at bounding box center [189, 106] width 353 height 5
checkbox transtoracica "true"
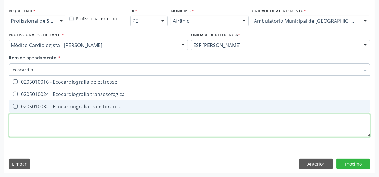
click at [95, 119] on div "Requerente * Profissional de Saúde Profissional de Saúde Paciente Nenhum result…" at bounding box center [189, 76] width 361 height 140
checkbox transesofagica "true"
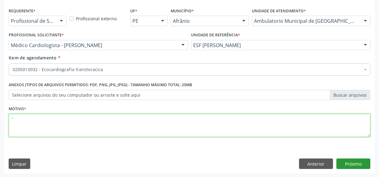
type textarea "'"
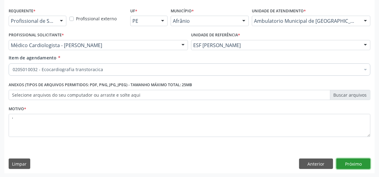
click at [356, 163] on button "Próximo" at bounding box center [353, 164] width 34 height 10
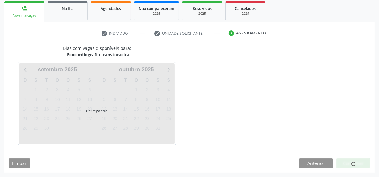
scroll to position [90, 0]
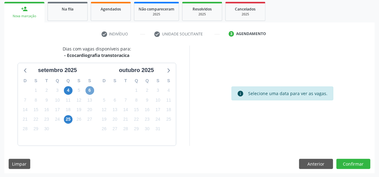
click at [91, 90] on span "6" at bounding box center [89, 90] width 9 height 9
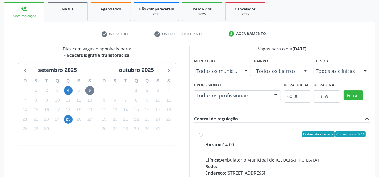
click at [205, 134] on label "Ordem de chegada Consumidos: 0 / 1 Horário: 14:00 Clínica: Ambulatorio Municipa…" at bounding box center [285, 179] width 160 height 95
click at [202, 134] on input "Ordem de chegada Consumidos: 0 / 1 Horário: 14:00 Clínica: Ambulatorio Municipa…" at bounding box center [201, 135] width 4 height 6
radio input "true"
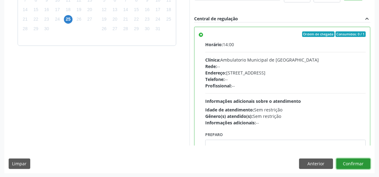
click at [350, 165] on button "Confirmar" at bounding box center [353, 164] width 34 height 10
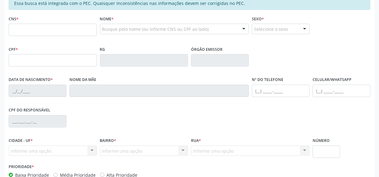
scroll to position [155, 0]
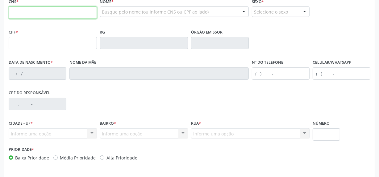
click at [41, 17] on input "text" at bounding box center [53, 12] width 88 height 12
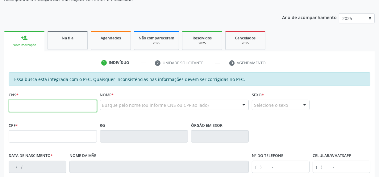
paste input "700 0025 4856 0605"
type input "700 0025 4856 0605"
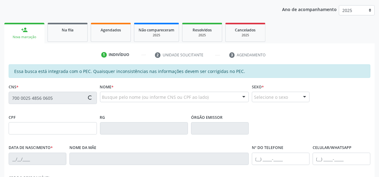
type input "763.355.694-34"
type input "21/06/1971"
type input "Doralice Medeiros Pereira"
type input "(87) 99967-0337"
type input "(87) 9905-2944"
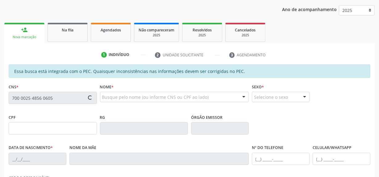
type input "137.680.624-06"
type input "S/N"
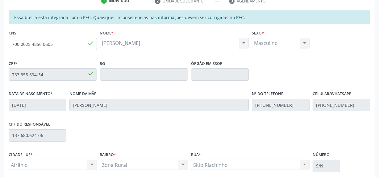
scroll to position [174, 0]
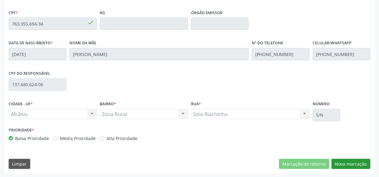
drag, startPoint x: 366, startPoint y: 155, endPoint x: 362, endPoint y: 164, distance: 9.4
click at [364, 159] on div "Essa busca está integrada com o PEC. Quaisquer inconsistências nas informações …" at bounding box center [189, 67] width 370 height 214
click at [362, 164] on button "Nova marcação" at bounding box center [350, 164] width 39 height 10
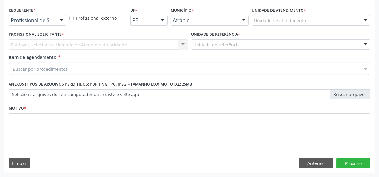
scroll to position [128, 0]
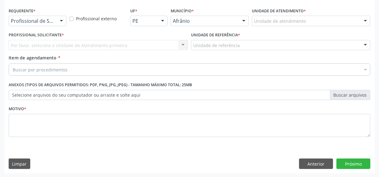
click at [326, 15] on div "Unidade de atendimento * Unidade de atendimento Academia da Saude de Afranio Ac…" at bounding box center [311, 16] width 118 height 20
click at [307, 21] on div "Unidade de atendimento" at bounding box center [311, 21] width 118 height 10
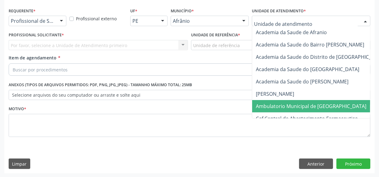
click at [276, 100] on span "Ambulatorio Municipal de [GEOGRAPHIC_DATA]" at bounding box center [327, 106] width 150 height 12
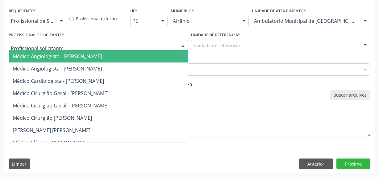
drag, startPoint x: 146, startPoint y: 41, endPoint x: 144, endPoint y: 58, distance: 17.4
click at [146, 46] on div at bounding box center [98, 45] width 179 height 10
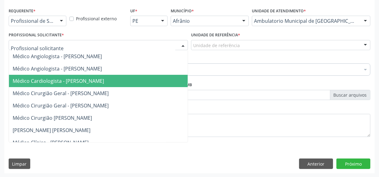
click at [104, 79] on span "Médico Cardiologista - [PERSON_NAME]" at bounding box center [58, 81] width 91 height 7
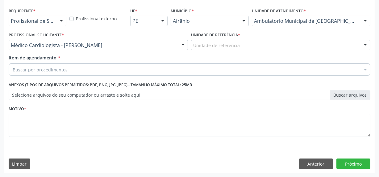
drag, startPoint x: 242, startPoint y: 44, endPoint x: 225, endPoint y: 77, distance: 37.6
click at [233, 51] on div "Unidade de referência ESF de Extrema ESF de Barra das Melancias ESF [PERSON_NAM…" at bounding box center [280, 45] width 179 height 10
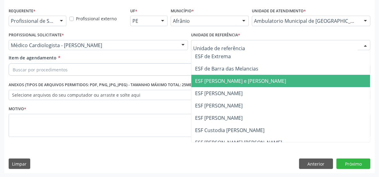
click at [219, 104] on span "ESF [PERSON_NAME]" at bounding box center [218, 105] width 47 height 7
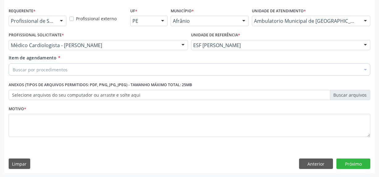
click at [195, 69] on div "Buscar por procedimentos" at bounding box center [189, 69] width 361 height 12
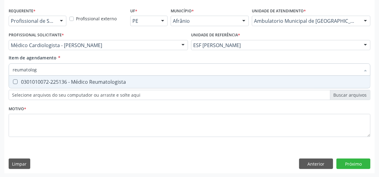
type input "reumatologi"
click at [110, 80] on div "0301010072-225136 - Médico Reumatologista" at bounding box center [189, 82] width 353 height 5
checkbox Reumatologista "true"
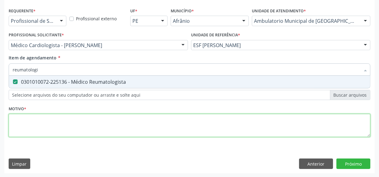
click at [101, 127] on div "Requerente * Profissional de Saúde Profissional de Saúde Paciente Nenhum result…" at bounding box center [189, 76] width 361 height 140
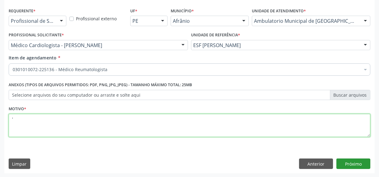
type textarea "'"
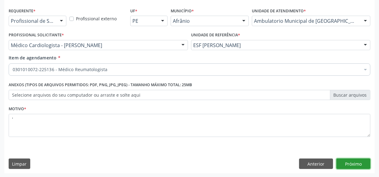
click at [353, 163] on button "Próximo" at bounding box center [353, 164] width 34 height 10
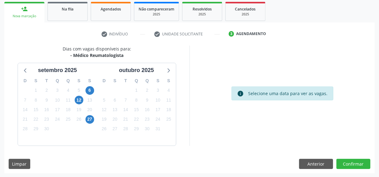
click at [348, 169] on div "Dias com vagas disponíveis para: - Médico Reumatologista setembro 2025 D S T Q …" at bounding box center [189, 110] width 370 height 128
click at [351, 164] on button "Confirmar" at bounding box center [353, 164] width 34 height 10
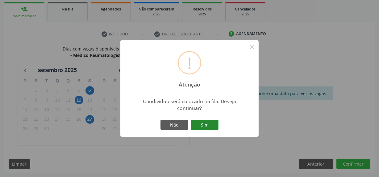
click at [211, 129] on button "Sim" at bounding box center [204, 125] width 28 height 10
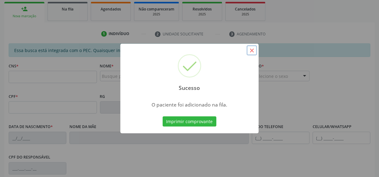
click at [253, 48] on button "×" at bounding box center [251, 50] width 10 height 10
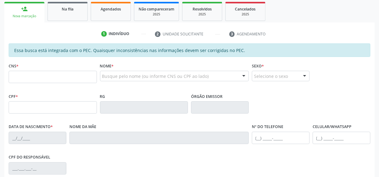
drag, startPoint x: 62, startPoint y: 5, endPoint x: 79, endPoint y: 59, distance: 55.9
click at [62, 6] on div "Na fila" at bounding box center [67, 9] width 31 height 6
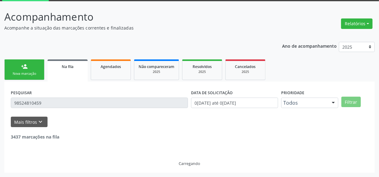
scroll to position [12, 0]
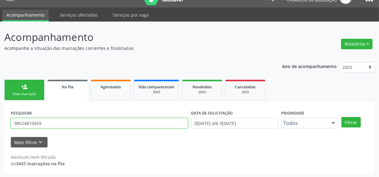
click at [55, 125] on input "98524810459" at bounding box center [99, 123] width 177 height 10
click at [0, 121] on div "Acompanhamento Acompanhe a situação das marcações correntes e finalizadas Relat…" at bounding box center [189, 100] width 379 height 156
paste input "text"
drag, startPoint x: 51, startPoint y: 121, endPoint x: 0, endPoint y: 122, distance: 51.5
click at [0, 122] on div "Acompanhamento Acompanhe a situação das marcações correntes e finalizadas Relat…" at bounding box center [189, 100] width 379 height 156
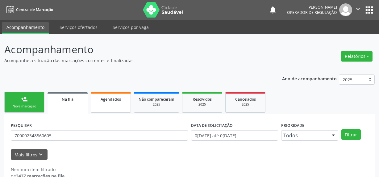
scroll to position [12, 0]
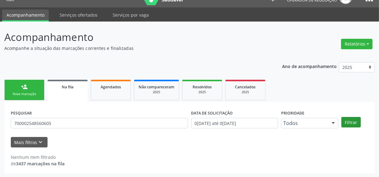
type input "700002548560605"
click at [341, 117] on button "Filtrar" at bounding box center [350, 122] width 19 height 10
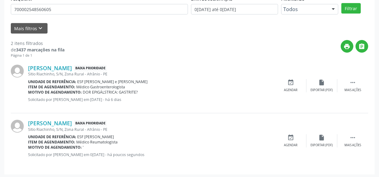
scroll to position [127, 0]
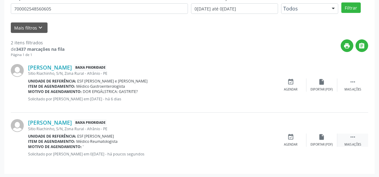
click at [353, 139] on icon "" at bounding box center [352, 137] width 7 height 7
click at [316, 137] on div "edit Editar" at bounding box center [321, 140] width 31 height 13
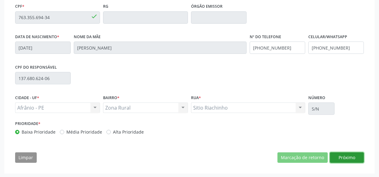
drag, startPoint x: 343, startPoint y: 156, endPoint x: 254, endPoint y: 123, distance: 94.9
click at [342, 156] on button "Próximo" at bounding box center [347, 158] width 34 height 10
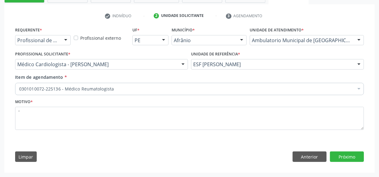
scroll to position [109, 0]
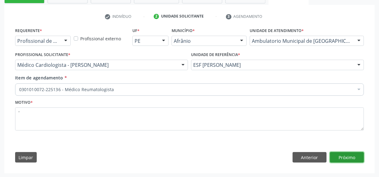
click at [349, 156] on button "Próximo" at bounding box center [347, 157] width 34 height 10
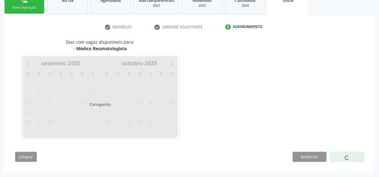
scroll to position [99, 0]
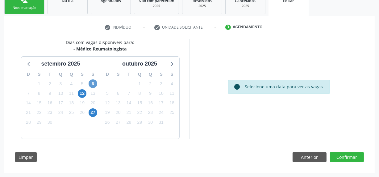
drag, startPoint x: 91, startPoint y: 78, endPoint x: 93, endPoint y: 81, distance: 3.9
click at [92, 80] on div "D S T Q Q S S 31 1 2 3 4 5 6 7 8 9 10 11 12 13 14 15 16 17 18 19 20 21 22 23 24…" at bounding box center [60, 103] width 79 height 71
click at [96, 84] on span "6" at bounding box center [92, 84] width 9 height 9
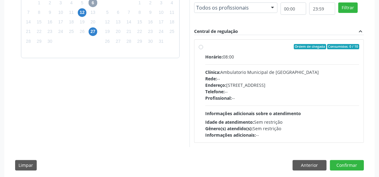
scroll to position [187, 0]
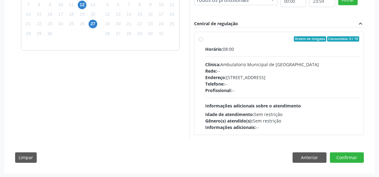
click at [207, 33] on div "Ordem de chegada Consumidos: 0 / 10 Horário: 08:00 Clínica: Ambulatorio Municip…" at bounding box center [278, 83] width 169 height 103
radio input "true"
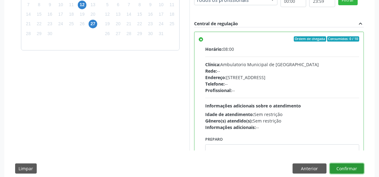
click at [351, 170] on button "Confirmar" at bounding box center [347, 169] width 34 height 10
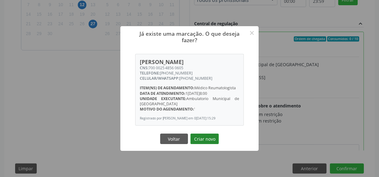
click at [212, 137] on button "Criar novo" at bounding box center [204, 139] width 28 height 10
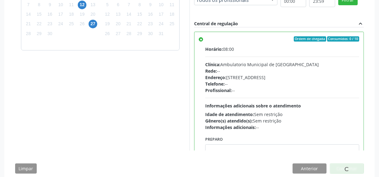
scroll to position [0, 0]
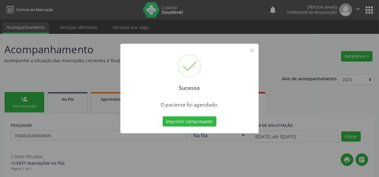
drag, startPoint x: 257, startPoint y: 51, endPoint x: 238, endPoint y: 56, distance: 20.0
click at [254, 52] on div "Sucesso ×" at bounding box center [189, 70] width 138 height 53
click at [255, 52] on button "×" at bounding box center [251, 50] width 10 height 10
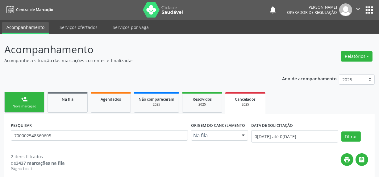
click at [16, 101] on link "person_add Nova marcação" at bounding box center [24, 102] width 40 height 21
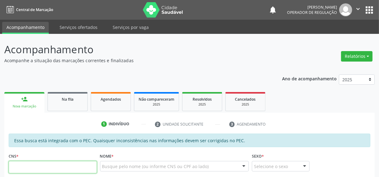
click at [59, 166] on input "text" at bounding box center [53, 167] width 88 height 12
paste input "702 6052 9330 7644"
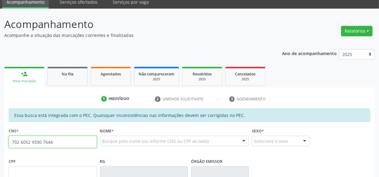
type input "702 6052 9330 7644"
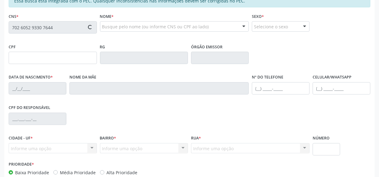
type input "046.404.014-00"
type input "10/12/1979"
type input "Maria Gildete de Lima Rodrigues"
type input "(87) 98854-0793"
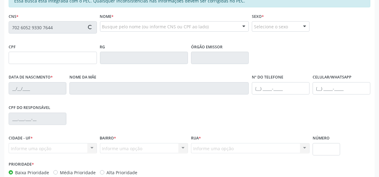
type input "046.838.704-87"
type input "S/N"
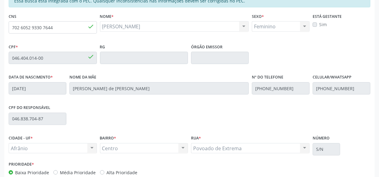
scroll to position [174, 0]
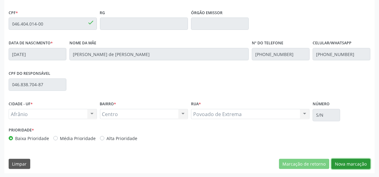
click at [362, 166] on button "Nova marcação" at bounding box center [350, 164] width 39 height 10
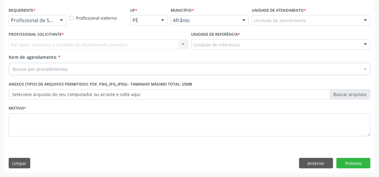
scroll to position [128, 0]
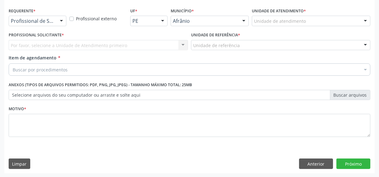
click at [335, 14] on div "Unidade de atendimento * Unidade de atendimento Academia da Saude de Afranio Ac…" at bounding box center [311, 16] width 118 height 20
click at [342, 23] on div "Unidade de atendimento" at bounding box center [311, 21] width 118 height 10
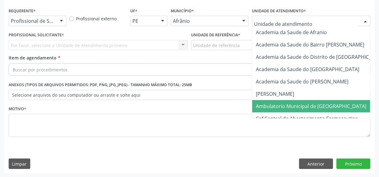
click at [293, 106] on span "Ambulatorio Municipal de [GEOGRAPHIC_DATA]" at bounding box center [311, 106] width 110 height 7
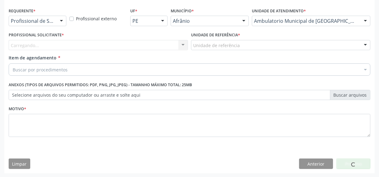
click at [141, 45] on div "Carregando... Nenhum resultado encontrado para: " " Não há nenhuma opção para s…" at bounding box center [98, 45] width 179 height 10
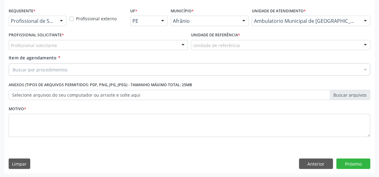
click at [141, 45] on div "Profissional solicitante" at bounding box center [98, 45] width 179 height 10
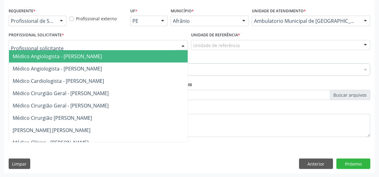
click at [138, 51] on div "Médico Angiologista - [PERSON_NAME] Angiologista - [PERSON_NAME] Cardiologista …" at bounding box center [98, 45] width 179 height 10
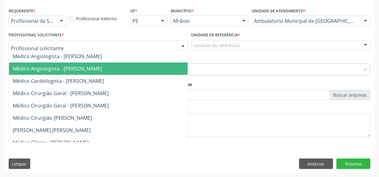
drag, startPoint x: 136, startPoint y: 69, endPoint x: 179, endPoint y: 53, distance: 45.9
click at [139, 68] on span "Médico Angiologista - [PERSON_NAME]" at bounding box center [108, 69] width 198 height 12
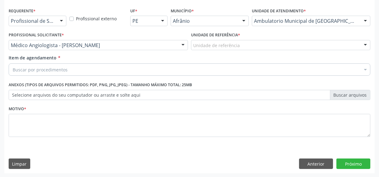
click at [216, 48] on div "Unidade de referência" at bounding box center [280, 45] width 179 height 10
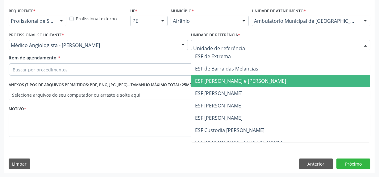
drag, startPoint x: 216, startPoint y: 78, endPoint x: 147, endPoint y: 65, distance: 70.3
click at [215, 78] on span "ESF [PERSON_NAME] e [PERSON_NAME]" at bounding box center [240, 81] width 91 height 7
click at [147, 65] on div "Buscar por procedimentos" at bounding box center [189, 69] width 361 height 12
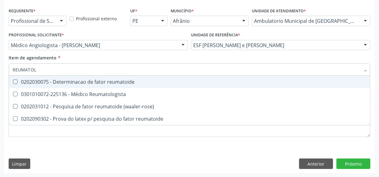
type input "REUMATOLO"
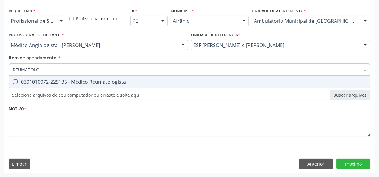
click at [149, 84] on span "0301010072-225136 - Médico Reumatologista" at bounding box center [189, 82] width 361 height 12
checkbox Reumatologista "true"
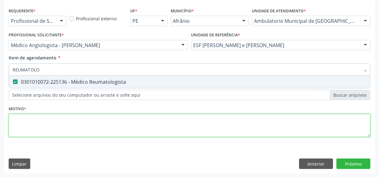
click at [136, 119] on div "Requerente * Profissional de Saúde Profissional de Saúde Paciente Nenhum result…" at bounding box center [189, 76] width 361 height 140
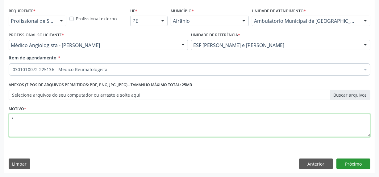
type textarea "'"
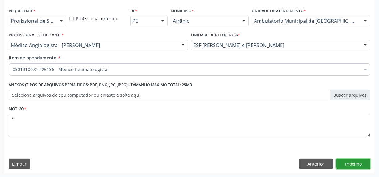
click at [347, 159] on button "Próximo" at bounding box center [353, 164] width 34 height 10
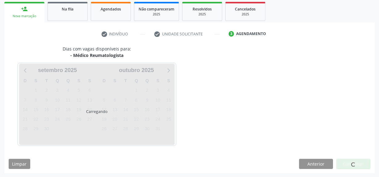
scroll to position [90, 0]
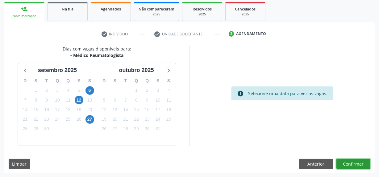
click at [358, 164] on button "Confirmar" at bounding box center [353, 164] width 34 height 10
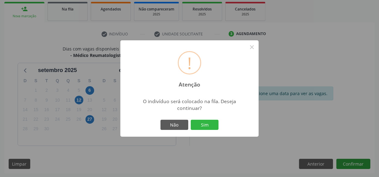
click at [190, 120] on button "Sim" at bounding box center [204, 125] width 28 height 10
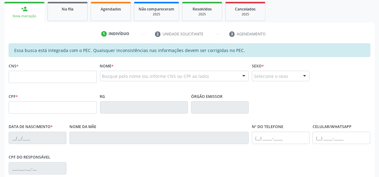
drag, startPoint x: 65, startPoint y: 18, endPoint x: 62, endPoint y: 59, distance: 42.0
click at [65, 18] on link "Na fila" at bounding box center [67, 11] width 40 height 19
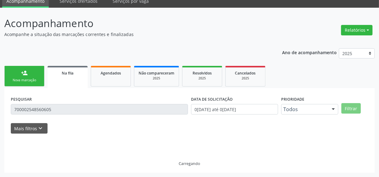
scroll to position [26, 0]
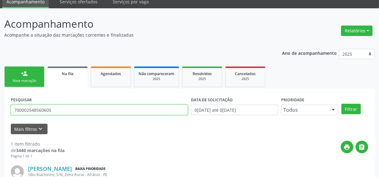
drag, startPoint x: 49, startPoint y: 109, endPoint x: 0, endPoint y: 109, distance: 49.3
click at [0, 111] on div "Acompanhamento Acompanhe a situação das marcações correntes e finalizadas Relat…" at bounding box center [189, 116] width 379 height 216
paste input "2605293307644"
type input "702605293307644"
click at [341, 104] on button "Filtrar" at bounding box center [350, 109] width 19 height 10
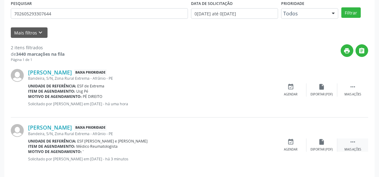
scroll to position [128, 0]
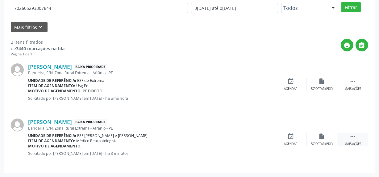
click at [353, 139] on div " Mais ações" at bounding box center [352, 139] width 31 height 13
click at [317, 135] on div "edit Editar" at bounding box center [321, 139] width 31 height 13
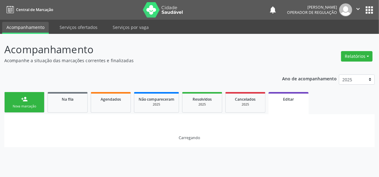
scroll to position [0, 0]
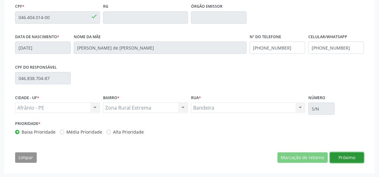
click at [352, 157] on button "Próximo" at bounding box center [347, 158] width 34 height 10
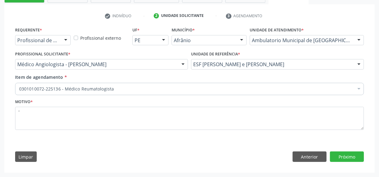
scroll to position [109, 0]
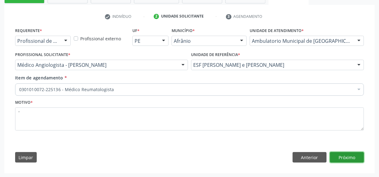
click at [342, 154] on button "Próximo" at bounding box center [347, 157] width 34 height 10
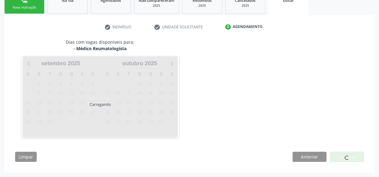
scroll to position [99, 0]
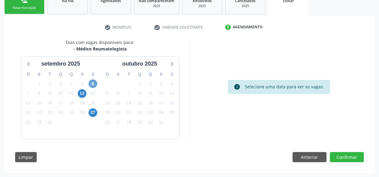
click at [97, 85] on span "6" at bounding box center [92, 84] width 9 height 9
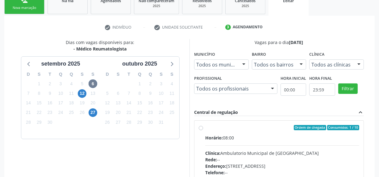
click at [200, 122] on div "Ordem de chegada Consumidos: 1 / 10 Horário: 08:00 Clínica: Ambulatorio Municip…" at bounding box center [278, 172] width 169 height 103
radio input "true"
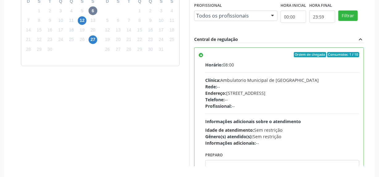
scroll to position [199, 0]
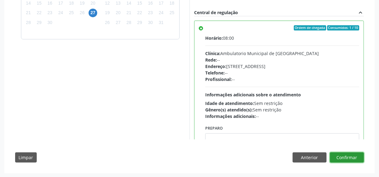
click at [354, 153] on button "Confirmar" at bounding box center [347, 158] width 34 height 10
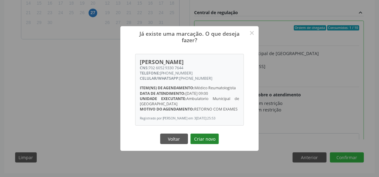
click at [211, 143] on button "Criar novo" at bounding box center [204, 139] width 28 height 10
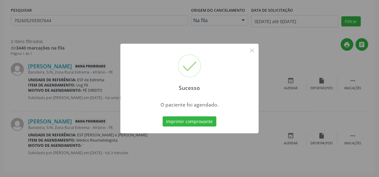
scroll to position [0, 0]
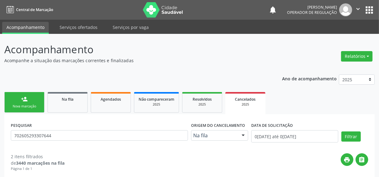
click at [8, 100] on link "person_add Nova marcação" at bounding box center [24, 102] width 40 height 21
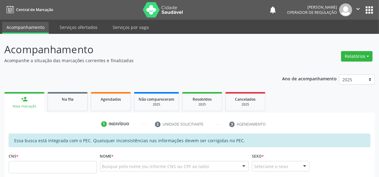
scroll to position [140, 0]
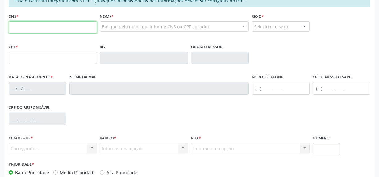
click at [47, 32] on input "text" at bounding box center [53, 27] width 88 height 12
type input "704 0013 4174 3265"
type input "011.227.073-55"
type input "03/07/1983"
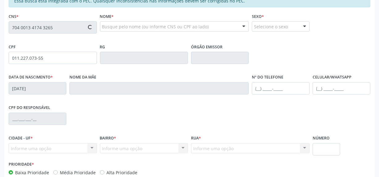
type input "Maria Joviniana de Sousa"
type input "(87) 99124-9995"
type input "S/N"
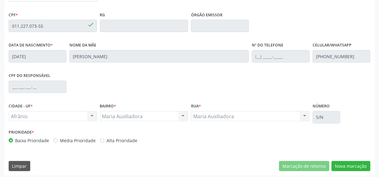
scroll to position [174, 0]
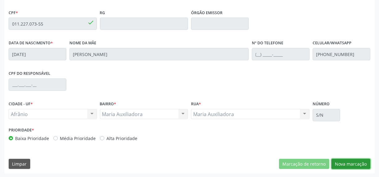
drag, startPoint x: 335, startPoint y: 163, endPoint x: 286, endPoint y: 150, distance: 50.7
click at [335, 163] on button "Nova marcação" at bounding box center [350, 164] width 39 height 10
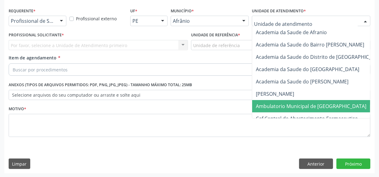
click at [291, 104] on span "Ambulatorio Municipal de [GEOGRAPHIC_DATA]" at bounding box center [311, 106] width 110 height 7
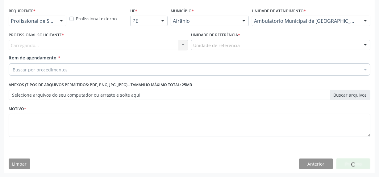
drag, startPoint x: 165, startPoint y: 43, endPoint x: 160, endPoint y: 40, distance: 5.6
click at [164, 43] on div "Carregando... Nenhum resultado encontrado para: " " Não há nenhuma opção para s…" at bounding box center [98, 45] width 179 height 10
click at [158, 40] on div "Carregando... Nenhum resultado encontrado para: " " Não há nenhuma opção para s…" at bounding box center [98, 45] width 179 height 10
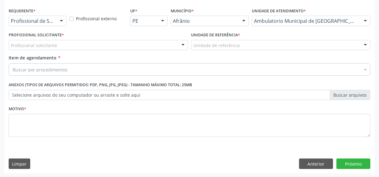
click at [157, 40] on div "Profissional solicitante" at bounding box center [98, 45] width 179 height 10
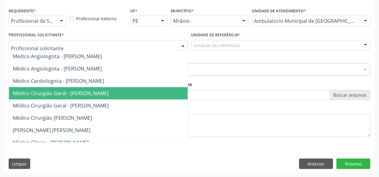
drag, startPoint x: 133, startPoint y: 98, endPoint x: 208, endPoint y: 52, distance: 87.4
click at [137, 91] on span "Médico Cirurgião Geral - [PERSON_NAME]" at bounding box center [108, 93] width 198 height 12
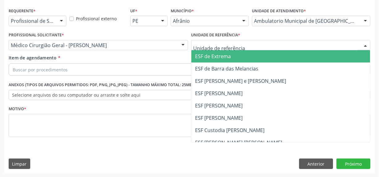
drag, startPoint x: 217, startPoint y: 65, endPoint x: 191, endPoint y: 63, distance: 26.3
click at [211, 65] on span "ESF de Barra das Melancias" at bounding box center [226, 68] width 63 height 7
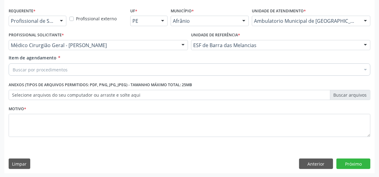
click at [191, 63] on div "Buscar por procedimentos" at bounding box center [189, 69] width 361 height 12
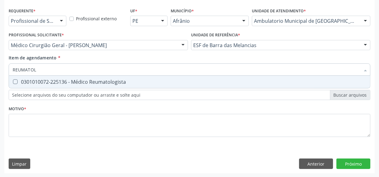
type input "REUMATOLO"
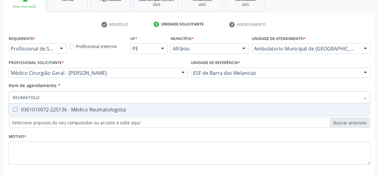
scroll to position [100, 0]
click at [192, 115] on span "0301010072-225136 - Médico Reumatologista" at bounding box center [189, 110] width 361 height 12
checkbox Reumatologista "true"
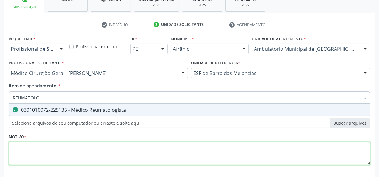
click at [185, 146] on div "Requerente * Profissional de Saúde Profissional de Saúde Paciente Nenhum result…" at bounding box center [189, 104] width 361 height 140
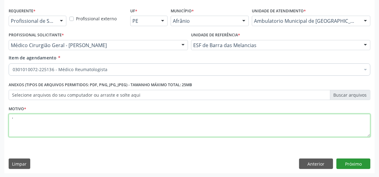
type textarea "'"
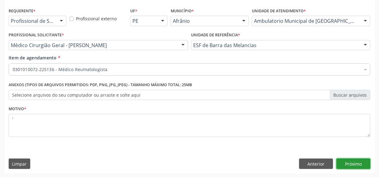
click at [363, 166] on button "Próximo" at bounding box center [353, 164] width 34 height 10
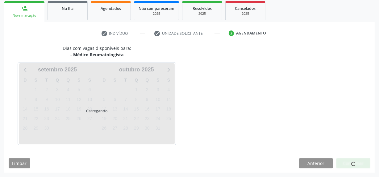
scroll to position [90, 0]
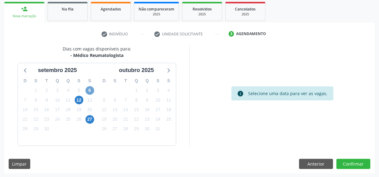
click at [85, 91] on span "6" at bounding box center [89, 90] width 9 height 9
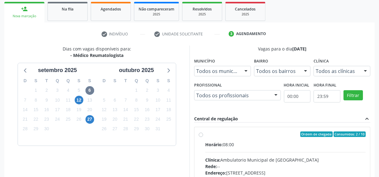
click at [205, 133] on label "Ordem de chegada Consumidos: 2 / 10 Horário: 08:00 Clínica: Ambulatorio Municip…" at bounding box center [285, 179] width 160 height 95
click at [201, 133] on input "Ordem de chegada Consumidos: 2 / 10 Horário: 08:00 Clínica: Ambulatorio Municip…" at bounding box center [201, 135] width 4 height 6
radio input "true"
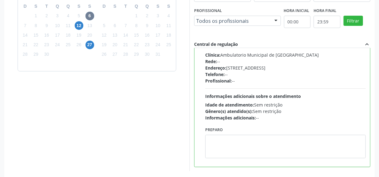
scroll to position [190, 0]
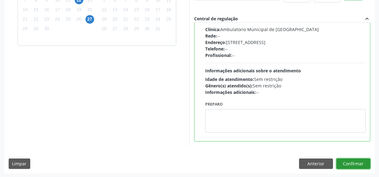
click at [351, 167] on button "Confirmar" at bounding box center [353, 164] width 34 height 10
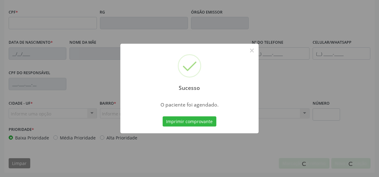
scroll to position [174, 0]
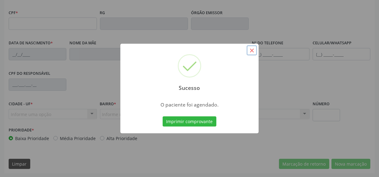
click at [252, 51] on button "×" at bounding box center [251, 50] width 10 height 10
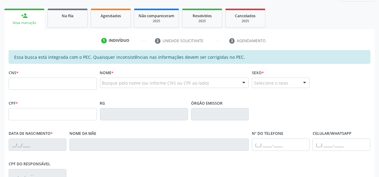
scroll to position [140, 0]
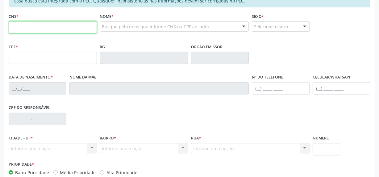
click at [32, 30] on input "text" at bounding box center [53, 27] width 88 height 12
type input "706 7045 0941 2913"
type input "01/04/1985"
type input "Benedita Francisca Pereira"
type input "(87) 98888-8888"
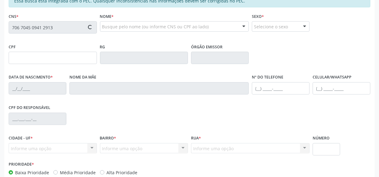
type input "(87) 98888-8888"
type input "S/N"
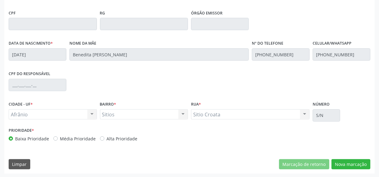
scroll to position [174, 0]
drag, startPoint x: 354, startPoint y: 162, endPoint x: 346, endPoint y: 157, distance: 9.8
click at [347, 159] on button "Nova marcação" at bounding box center [350, 164] width 39 height 10
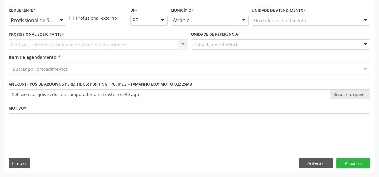
scroll to position [128, 0]
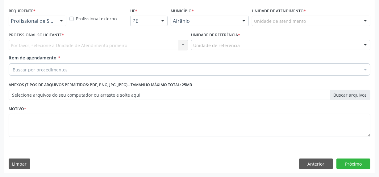
drag, startPoint x: 321, startPoint y: 18, endPoint x: 316, endPoint y: 27, distance: 10.3
click at [321, 19] on div "Unidade de atendimento" at bounding box center [311, 21] width 118 height 10
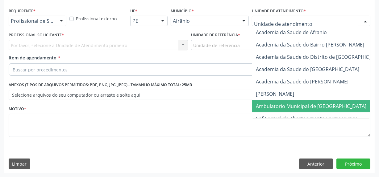
click at [298, 108] on span "Ambulatorio Municipal de [GEOGRAPHIC_DATA]" at bounding box center [311, 106] width 110 height 7
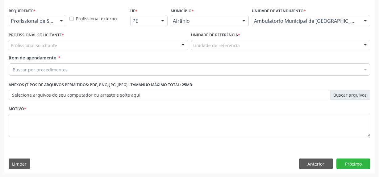
click at [275, 42] on div "Unidade de referência" at bounding box center [280, 45] width 179 height 10
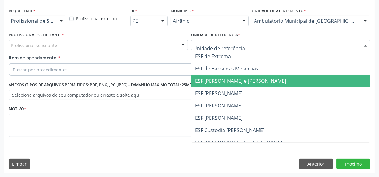
drag, startPoint x: 287, startPoint y: 83, endPoint x: 231, endPoint y: 86, distance: 55.9
click at [287, 82] on span "ESF [PERSON_NAME] e [PERSON_NAME]" at bounding box center [280, 81] width 178 height 12
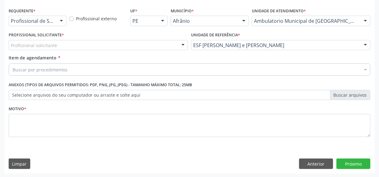
click at [153, 45] on div "Profissional solicitante" at bounding box center [98, 45] width 179 height 10
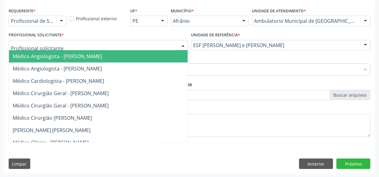
click at [109, 95] on span "Médico Cirurgião Geral - [PERSON_NAME]" at bounding box center [61, 93] width 96 height 7
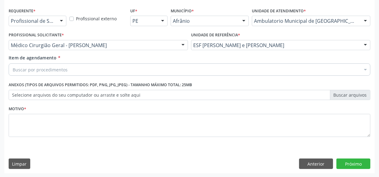
click at [151, 68] on div "Buscar por procedimentos" at bounding box center [189, 69] width 361 height 12
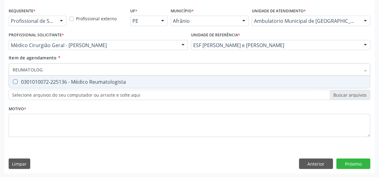
drag, startPoint x: 159, startPoint y: 81, endPoint x: 149, endPoint y: 135, distance: 55.2
click at [157, 95] on div "Requerente * Profissional de Saúde Profissional de Saúde Paciente Nenhum result…" at bounding box center [189, 76] width 361 height 140
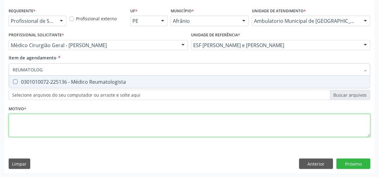
click at [149, 136] on div "Requerente * Profissional de Saúde Profissional de Saúde Paciente Nenhum result…" at bounding box center [189, 76] width 361 height 140
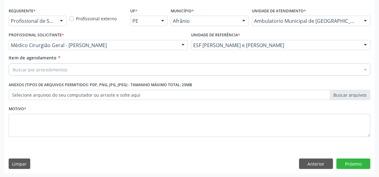
click at [154, 73] on div "Buscar por procedimentos" at bounding box center [189, 69] width 361 height 12
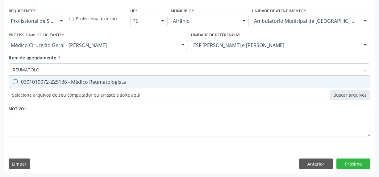
type input "REUMATOLOG"
click at [143, 81] on div "0301010072-225136 - Médico Reumatologista" at bounding box center [189, 82] width 353 height 5
checkbox Reumatologista "true"
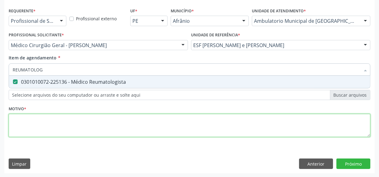
click at [113, 124] on div "Requerente * Profissional de Saúde Profissional de Saúde Paciente Nenhum result…" at bounding box center [189, 76] width 361 height 140
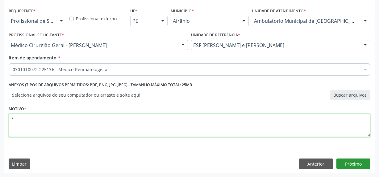
type textarea "'"
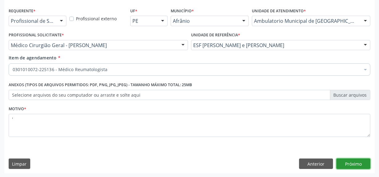
click at [365, 159] on button "Próximo" at bounding box center [353, 164] width 34 height 10
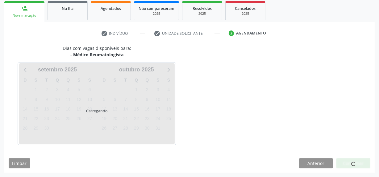
scroll to position [90, 0]
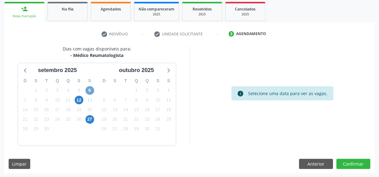
click at [88, 90] on span "6" at bounding box center [89, 90] width 9 height 9
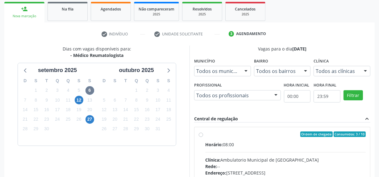
click at [210, 138] on label "Ordem de chegada Consumidos: 3 / 10 Horário: 08:00 Clínica: Ambulatorio Municip…" at bounding box center [285, 179] width 160 height 95
click at [203, 137] on input "Ordem de chegada Consumidos: 3 / 10 Horário: 08:00 Clínica: Ambulatorio Municip…" at bounding box center [201, 135] width 4 height 6
radio input "true"
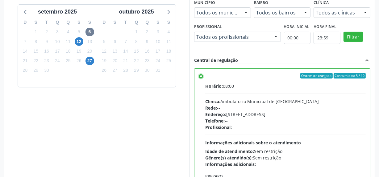
scroll to position [190, 0]
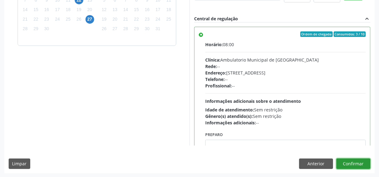
click at [363, 166] on button "Confirmar" at bounding box center [353, 164] width 34 height 10
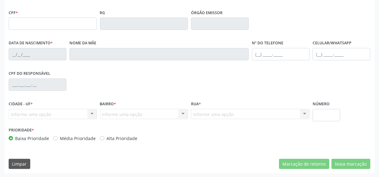
scroll to position [118, 0]
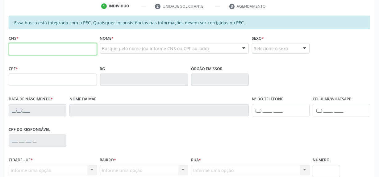
drag, startPoint x: 55, startPoint y: 43, endPoint x: 49, endPoint y: 49, distance: 8.7
click at [54, 44] on input "text" at bounding box center [53, 49] width 88 height 12
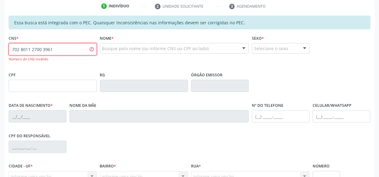
type input "702 8011 2700 3961"
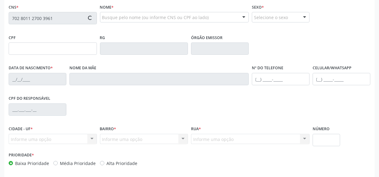
type input "02/12/2012"
type input "Wilzanete da Silva Alves"
type input "(87) 98828-2086"
type input "763.365.574-72"
type input "18"
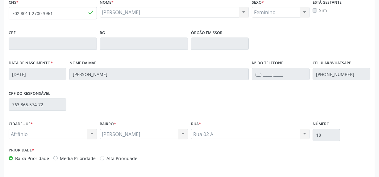
scroll to position [174, 0]
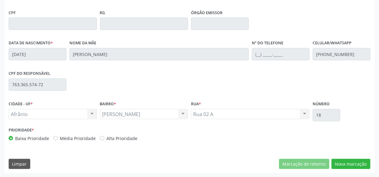
click at [350, 157] on div "Essa busca está integrada com o PEC. Quaisquer inconsistências nas informações …" at bounding box center [189, 67] width 370 height 214
click at [350, 159] on button "Nova marcação" at bounding box center [350, 164] width 39 height 10
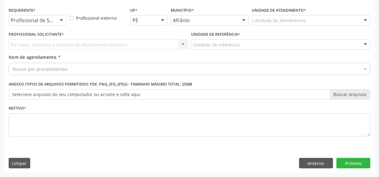
scroll to position [128, 0]
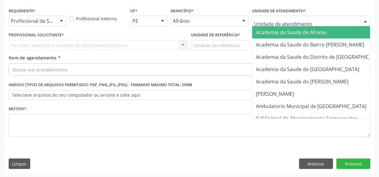
click at [321, 20] on div at bounding box center [311, 21] width 118 height 10
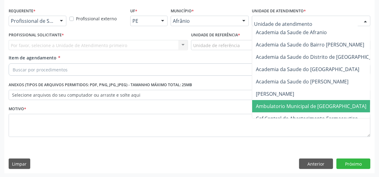
drag, startPoint x: 311, startPoint y: 108, endPoint x: 228, endPoint y: 91, distance: 84.8
click at [309, 106] on span "Ambulatorio Municipal de [GEOGRAPHIC_DATA]" at bounding box center [311, 106] width 110 height 7
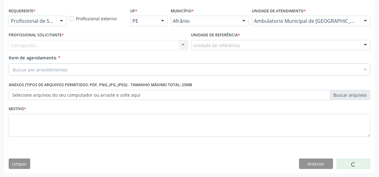
click at [149, 50] on div "Profissional Solicitante * [GEOGRAPHIC_DATA]... Nenhum resultado encontrado par…" at bounding box center [98, 43] width 182 height 24
click at [156, 46] on div "Carregando... Nenhum resultado encontrado para: " " Não há nenhuma opção para s…" at bounding box center [98, 45] width 179 height 10
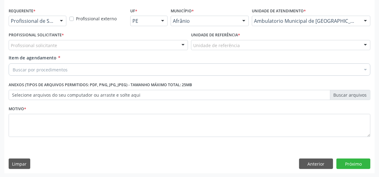
click at [156, 46] on div "Profissional solicitante" at bounding box center [98, 45] width 179 height 10
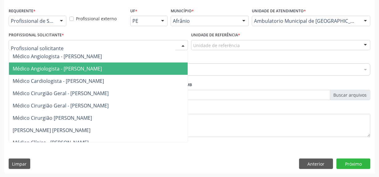
drag, startPoint x: 131, startPoint y: 70, endPoint x: 197, endPoint y: 51, distance: 69.0
click at [102, 70] on span "Médico Angiologista - [PERSON_NAME]" at bounding box center [57, 68] width 89 height 7
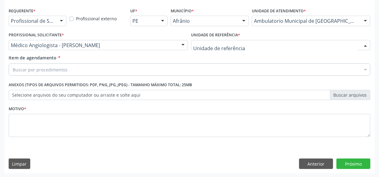
drag, startPoint x: 218, startPoint y: 42, endPoint x: 215, endPoint y: 73, distance: 31.6
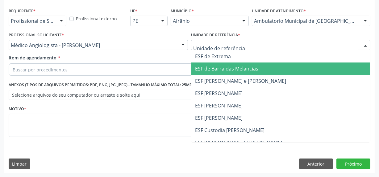
drag, startPoint x: 215, startPoint y: 73, endPoint x: 141, endPoint y: 59, distance: 75.1
click at [213, 73] on span "ESF de Barra das Melancias" at bounding box center [280, 69] width 178 height 12
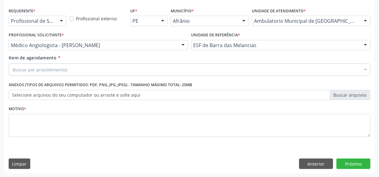
drag, startPoint x: 141, startPoint y: 59, endPoint x: 139, endPoint y: 64, distance: 5.7
click at [139, 62] on div "Item de agendamento * Buscar por procedimentos Selecionar todos 0604320140 - Ab…" at bounding box center [189, 64] width 361 height 19
click at [139, 65] on div "Buscar por procedimentos" at bounding box center [189, 69] width 361 height 12
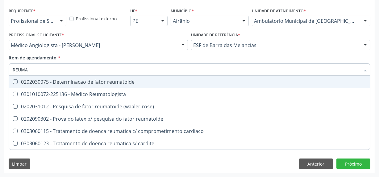
type input "REUMAT"
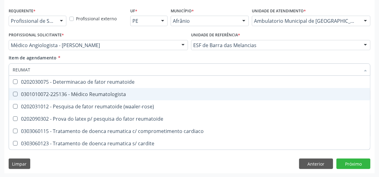
click at [144, 89] on span "0301010072-225136 - Médico Reumatologista" at bounding box center [189, 94] width 361 height 12
checkbox Reumatologista "true"
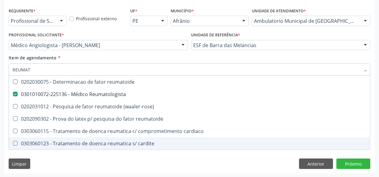
click at [151, 169] on div "Requerente * Profissional de Saúde Profissional de Saúde Paciente Nenhum result…" at bounding box center [189, 89] width 370 height 167
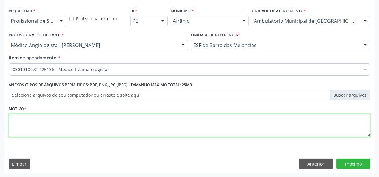
click at [117, 127] on textarea at bounding box center [189, 125] width 361 height 23
type textarea "'"
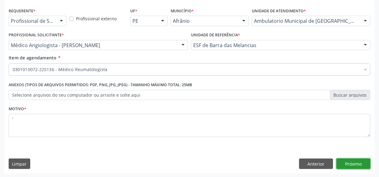
click at [355, 166] on button "Próximo" at bounding box center [353, 164] width 34 height 10
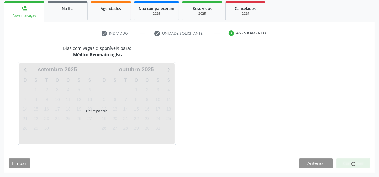
scroll to position [90, 0]
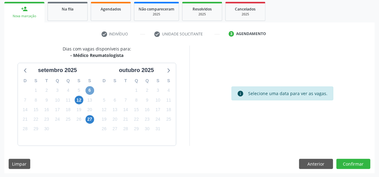
click at [89, 94] on span "6" at bounding box center [89, 90] width 9 height 9
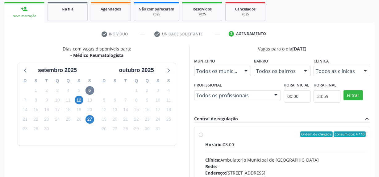
drag, startPoint x: 201, startPoint y: 137, endPoint x: 198, endPoint y: 131, distance: 6.9
click at [202, 137] on div "Ordem de chegada Consumidos: 4 / 10 Horário: 08:00 Clínica: Ambulatorio Municip…" at bounding box center [282, 179] width 167 height 95
radio input "true"
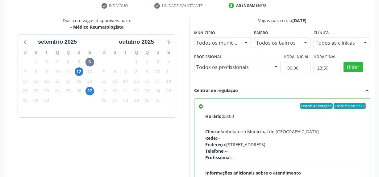
scroll to position [190, 0]
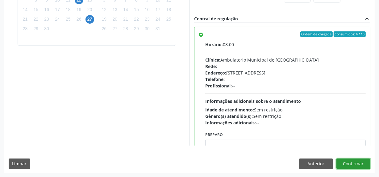
click at [346, 163] on button "Confirmar" at bounding box center [353, 164] width 34 height 10
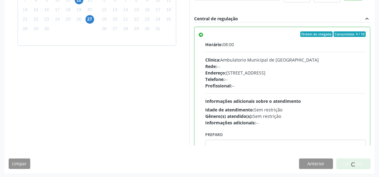
scroll to position [174, 0]
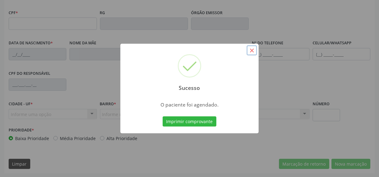
click at [249, 51] on button "×" at bounding box center [251, 50] width 10 height 10
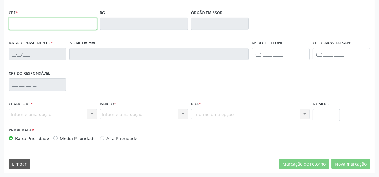
click at [42, 18] on input "text" at bounding box center [53, 24] width 88 height 12
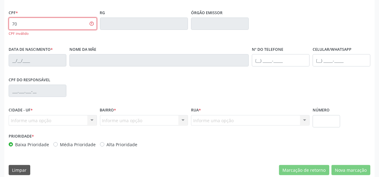
type input "7"
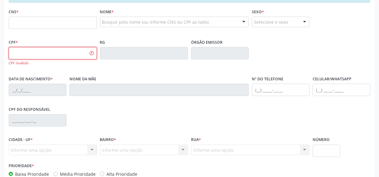
scroll to position [118, 0]
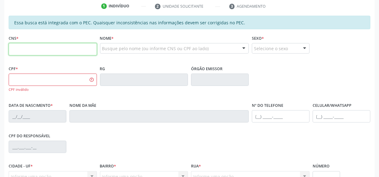
drag, startPoint x: 49, startPoint y: 45, endPoint x: 55, endPoint y: 43, distance: 6.4
click at [51, 44] on input "text" at bounding box center [53, 49] width 88 height 12
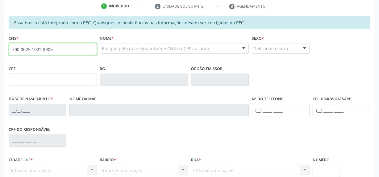
type input "700 0025 1022 8905"
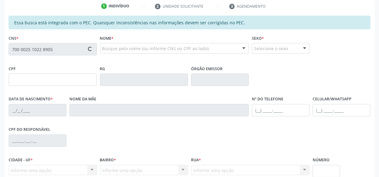
type input "763.365.574-72"
type input "04/03/1970"
type input "Nair Adelaide Marques"
type input "(87) 98158-1572"
type input "S/N"
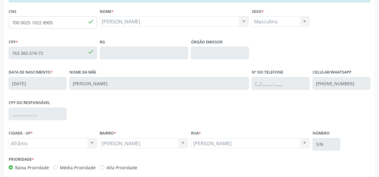
scroll to position [174, 0]
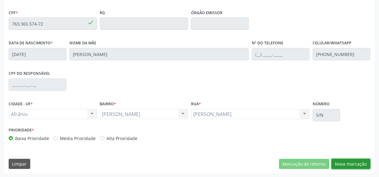
click at [360, 164] on button "Nova marcação" at bounding box center [350, 164] width 39 height 10
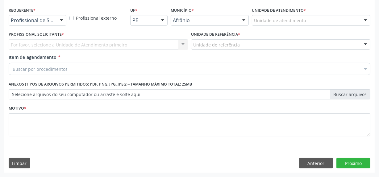
scroll to position [128, 0]
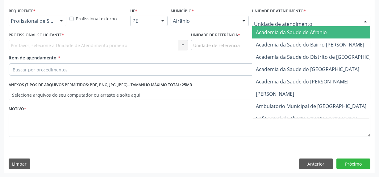
click at [342, 23] on div at bounding box center [311, 21] width 118 height 10
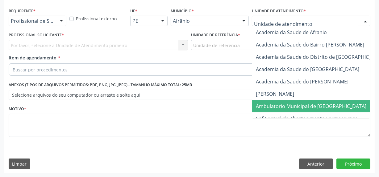
click at [307, 102] on span "Ambulatorio Municipal de [GEOGRAPHIC_DATA]" at bounding box center [327, 106] width 150 height 12
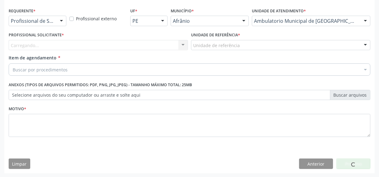
click at [102, 46] on div "Carregando... Nenhum resultado encontrado para: " " Não há nenhuma opção para s…" at bounding box center [98, 45] width 179 height 10
click at [100, 45] on div "Carregando... Nenhum resultado encontrado para: " " Não há nenhuma opção para s…" at bounding box center [98, 45] width 179 height 10
click at [100, 45] on div "Carregando..." at bounding box center [98, 45] width 179 height 10
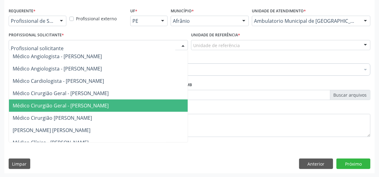
click at [86, 102] on span "Médico Cirurgião Geral - [PERSON_NAME]" at bounding box center [61, 105] width 96 height 7
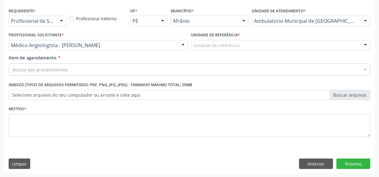
drag, startPoint x: 213, startPoint y: 47, endPoint x: 211, endPoint y: 88, distance: 41.6
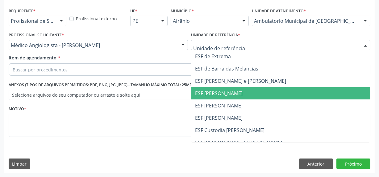
drag, startPoint x: 211, startPoint y: 88, endPoint x: 193, endPoint y: 83, distance: 18.5
click at [205, 88] on span "ESF [PERSON_NAME]" at bounding box center [280, 93] width 178 height 12
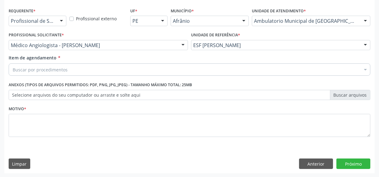
click at [198, 70] on div "Buscar por procedimentos" at bounding box center [189, 69] width 361 height 12
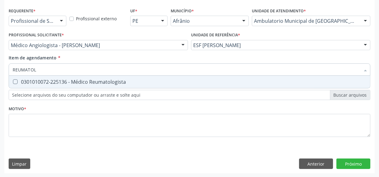
type input "REUMATOLO"
click at [208, 84] on div "0301010072-225136 - Médico Reumatologista" at bounding box center [189, 82] width 353 height 5
checkbox Reumatologista "true"
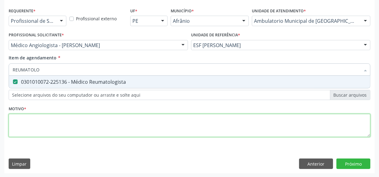
click at [210, 122] on div "Requerente * Profissional de Saúde Profissional de Saúde Paciente Nenhum result…" at bounding box center [189, 76] width 361 height 140
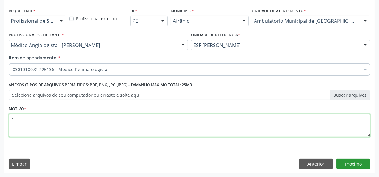
type textarea "'"
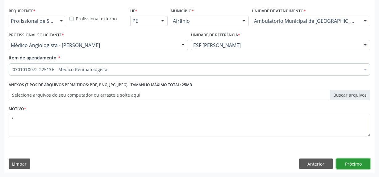
click at [349, 162] on button "Próximo" at bounding box center [353, 164] width 34 height 10
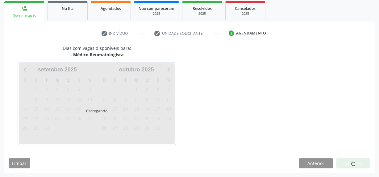
scroll to position [90, 0]
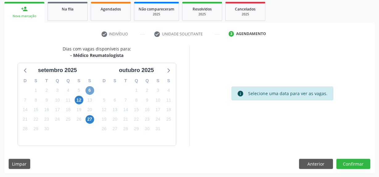
click at [92, 88] on span "6" at bounding box center [89, 90] width 9 height 9
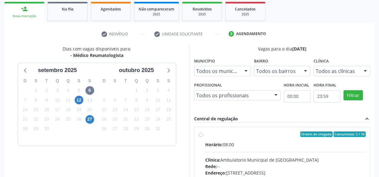
click at [195, 132] on div "Ordem de chegada Consumidos: 5 / 10 Horário: 08:00 Clínica: Ambulatorio Municip…" at bounding box center [281, 178] width 175 height 103
radio input "true"
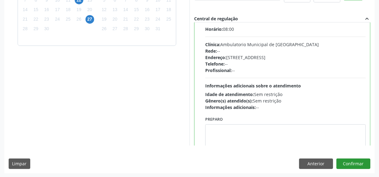
scroll to position [31, 0]
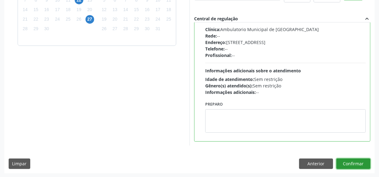
click at [358, 163] on button "Confirmar" at bounding box center [353, 164] width 34 height 10
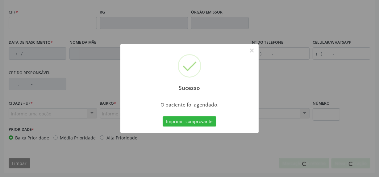
scroll to position [174, 0]
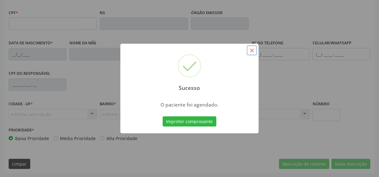
click at [249, 51] on button "×" at bounding box center [251, 50] width 10 height 10
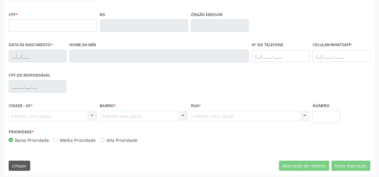
scroll to position [90, 0]
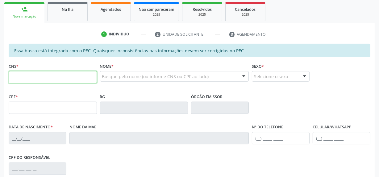
click at [43, 79] on input "text" at bounding box center [53, 77] width 88 height 12
type input "702 4040 5148 0728"
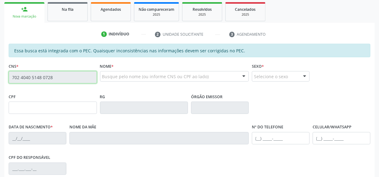
type input "749.090.884-15"
type input "27/08/1973"
type input "Joselita da Silva Amorim"
type input "(87) 8828-2086"
type input "S/N"
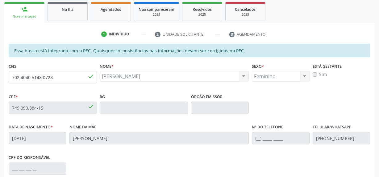
drag, startPoint x: 26, startPoint y: 27, endPoint x: 235, endPoint y: 87, distance: 218.2
click at [236, 88] on div "Nome * Wilzanete da Silva Alves Wilzanete da Silva Alves CNS: 702 4040 5148 072…" at bounding box center [174, 77] width 152 height 31
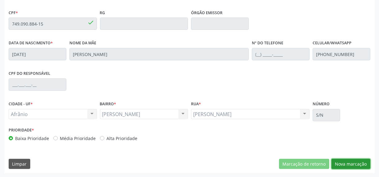
click at [347, 166] on button "Nova marcação" at bounding box center [350, 164] width 39 height 10
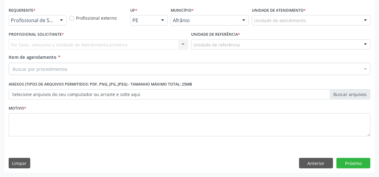
scroll to position [128, 0]
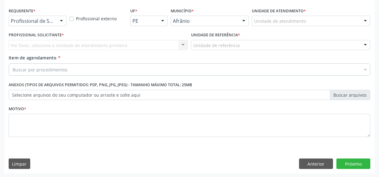
click at [318, 22] on div "Unidade de atendimento" at bounding box center [311, 21] width 118 height 10
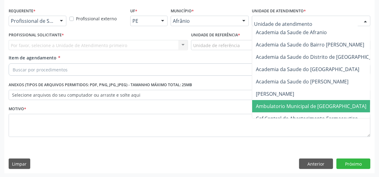
click at [310, 104] on span "Ambulatorio Municipal de [GEOGRAPHIC_DATA]" at bounding box center [311, 106] width 110 height 7
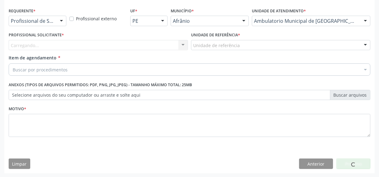
click at [106, 44] on div "Carregando... Nenhum resultado encontrado para: " " Não há nenhuma opção para s…" at bounding box center [98, 45] width 179 height 10
drag, startPoint x: 106, startPoint y: 44, endPoint x: 104, endPoint y: 39, distance: 5.6
click at [104, 40] on div "Carregando... Nenhum resultado encontrado para: " " Não há nenhuma opção para s…" at bounding box center [98, 45] width 179 height 10
drag, startPoint x: 104, startPoint y: 39, endPoint x: 99, endPoint y: 42, distance: 6.1
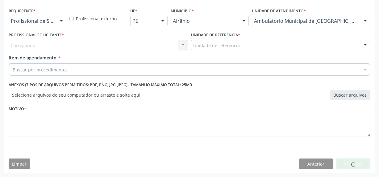
click at [103, 39] on div "Profissional Solicitante * [GEOGRAPHIC_DATA]... Nenhum resultado encontrado par…" at bounding box center [98, 41] width 179 height 20
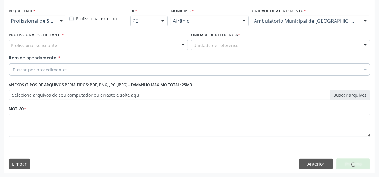
click at [99, 42] on div "Profissional solicitante" at bounding box center [98, 45] width 179 height 10
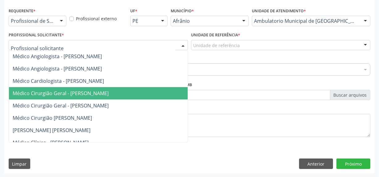
drag, startPoint x: 100, startPoint y: 88, endPoint x: 117, endPoint y: 82, distance: 18.0
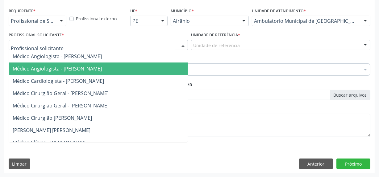
drag, startPoint x: 273, startPoint y: 56, endPoint x: 268, endPoint y: 36, distance: 20.6
click at [272, 51] on div "Requerente * Profissional de Saúde Profissional de Saúde Paciente Nenhum result…" at bounding box center [189, 76] width 361 height 140
drag, startPoint x: 155, startPoint y: 47, endPoint x: 140, endPoint y: 80, distance: 35.7
click at [150, 51] on div "Médico Angiologista - [PERSON_NAME] Angiologista - [PERSON_NAME] Cardiologista …" at bounding box center [98, 45] width 179 height 10
click at [104, 79] on span "Médico Cardiologista - [PERSON_NAME]" at bounding box center [58, 81] width 91 height 7
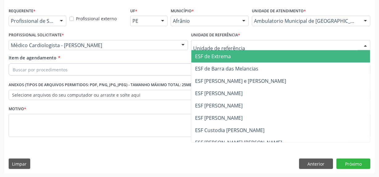
drag, startPoint x: 247, startPoint y: 43, endPoint x: 251, endPoint y: 84, distance: 40.8
click at [248, 51] on div "ESF de Extrema ESF de Barra das Melancias ESF [PERSON_NAME] e [PERSON_NAME] ESF…" at bounding box center [280, 45] width 179 height 10
click at [251, 84] on span "ESF [PERSON_NAME] e [PERSON_NAME]" at bounding box center [240, 81] width 91 height 7
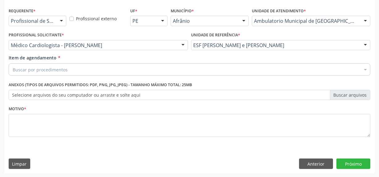
click at [194, 68] on div "Buscar por procedimentos" at bounding box center [189, 69] width 361 height 12
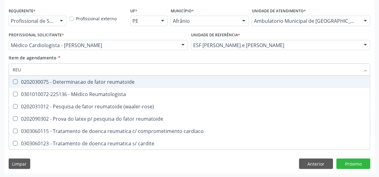
type input "REUM"
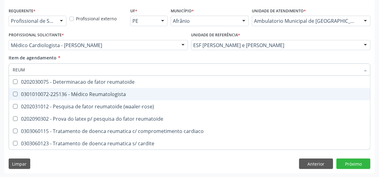
click at [189, 99] on span "0301010072-225136 - Médico Reumatologista" at bounding box center [189, 94] width 361 height 12
checkbox Reumatologista "true"
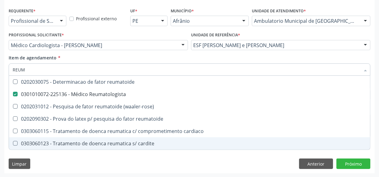
click at [154, 163] on div "Requerente * Profissional de Saúde Profissional de Saúde Paciente Nenhum result…" at bounding box center [189, 89] width 370 height 167
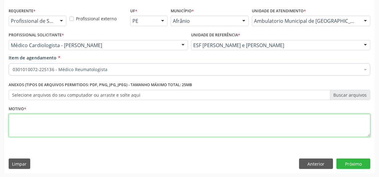
click at [145, 125] on textarea at bounding box center [189, 125] width 361 height 23
type textarea "'"
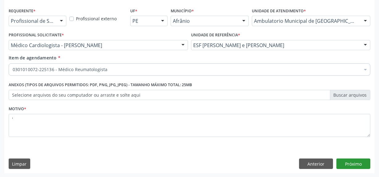
type textarea "'"
click at [352, 162] on button "Próximo" at bounding box center [353, 164] width 34 height 10
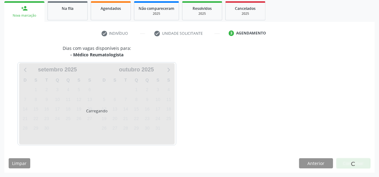
scroll to position [90, 0]
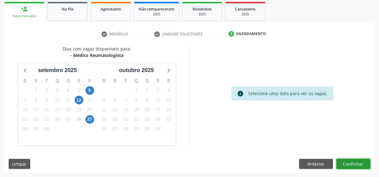
click at [352, 162] on button "Confirmar" at bounding box center [353, 164] width 34 height 10
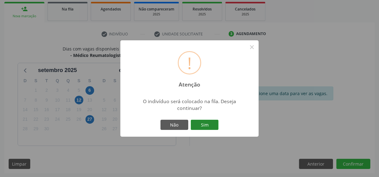
click at [199, 127] on button "Sim" at bounding box center [204, 125] width 28 height 10
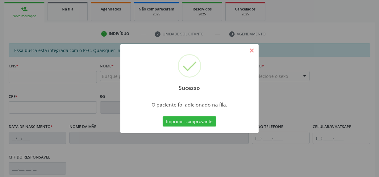
click at [245, 50] on div "Sucesso ×" at bounding box center [189, 70] width 138 height 53
click at [248, 50] on button "×" at bounding box center [251, 50] width 10 height 10
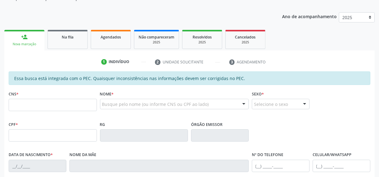
scroll to position [0, 0]
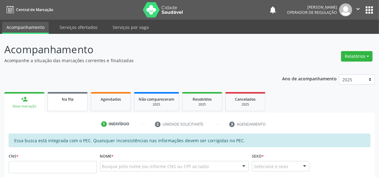
click at [68, 102] on link "Na fila" at bounding box center [67, 101] width 40 height 19
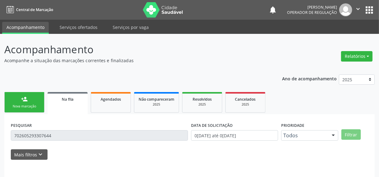
click at [47, 133] on div "PESQUISAR 702605293307644" at bounding box center [99, 133] width 180 height 24
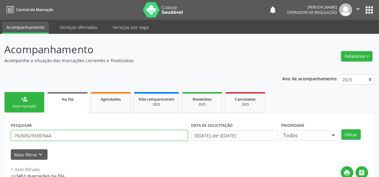
drag, startPoint x: 63, startPoint y: 135, endPoint x: 1, endPoint y: 114, distance: 66.0
click at [0, 115] on div "Acompanhamento Acompanhe a situação das marcações correntes e finalizadas Relat…" at bounding box center [189, 142] width 379 height 216
type input "702404051480728"
click at [341, 129] on button "Filtrar" at bounding box center [350, 134] width 19 height 10
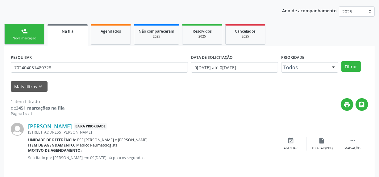
scroll to position [72, 0]
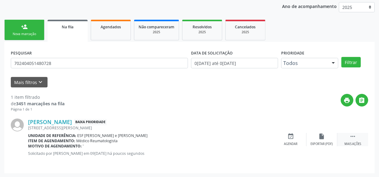
drag, startPoint x: 351, startPoint y: 137, endPoint x: 345, endPoint y: 137, distance: 6.2
click at [348, 137] on div " Mais ações" at bounding box center [352, 139] width 31 height 13
click at [321, 135] on icon "edit" at bounding box center [321, 136] width 7 height 7
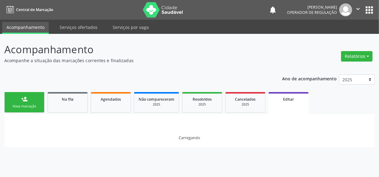
scroll to position [0, 0]
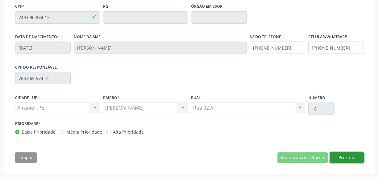
click at [339, 153] on button "Próximo" at bounding box center [347, 158] width 34 height 10
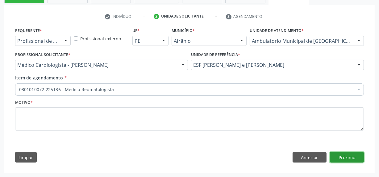
click at [350, 157] on button "Próximo" at bounding box center [347, 157] width 34 height 10
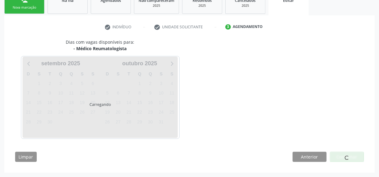
scroll to position [99, 0]
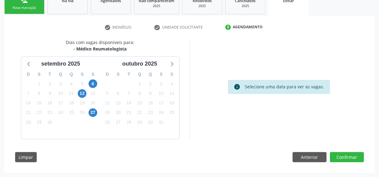
click at [97, 85] on div "6" at bounding box center [93, 84] width 11 height 10
click at [94, 82] on span "6" at bounding box center [92, 84] width 9 height 9
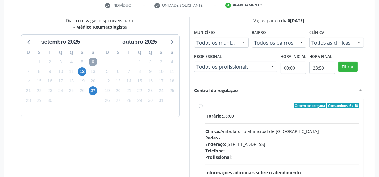
scroll to position [154, 0]
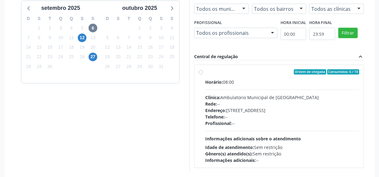
click at [205, 79] on span "Horário:" at bounding box center [214, 82] width 18 height 6
click at [203, 75] on input "Ordem de chegada Consumidos: 6 / 10 Horário: 08:00 Clínica: Ambulatorio Municip…" at bounding box center [201, 72] width 4 height 6
radio input "true"
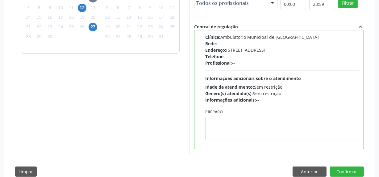
scroll to position [199, 0]
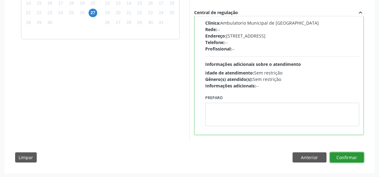
click at [355, 158] on button "Confirmar" at bounding box center [347, 158] width 34 height 10
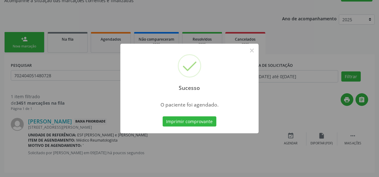
scroll to position [0, 0]
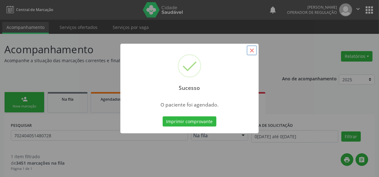
drag, startPoint x: 252, startPoint y: 52, endPoint x: 34, endPoint y: 47, distance: 217.4
click at [251, 52] on button "×" at bounding box center [251, 50] width 10 height 10
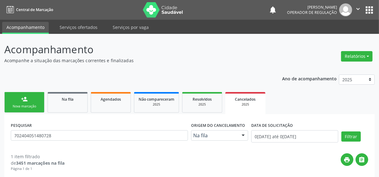
click at [17, 96] on link "person_add Nova marcação" at bounding box center [24, 102] width 40 height 21
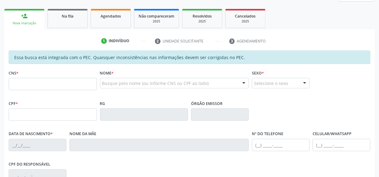
scroll to position [84, 0]
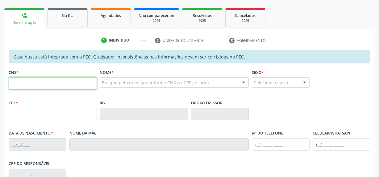
click at [67, 84] on input "text" at bounding box center [53, 83] width 88 height 12
type input "708 0013 6737 0825"
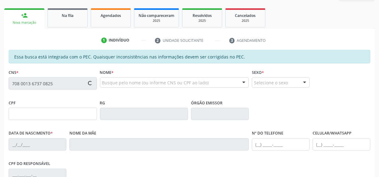
type input "602.339.133-86"
type input "0[DATE]"
type input "[PERSON_NAME] da Conceição"
type input "[PHONE_NUMBER]"
type input "S/N"
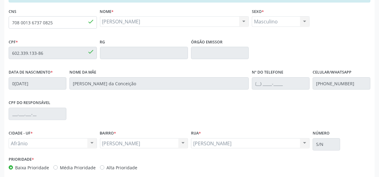
scroll to position [174, 0]
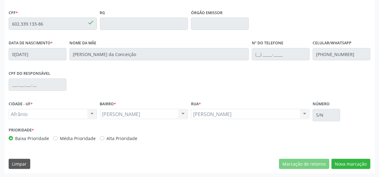
click at [339, 158] on div "Essa busca está integrada com o PEC. Quaisquer inconsistências nas informações …" at bounding box center [189, 67] width 370 height 214
click at [354, 166] on button "Nova marcação" at bounding box center [350, 164] width 39 height 10
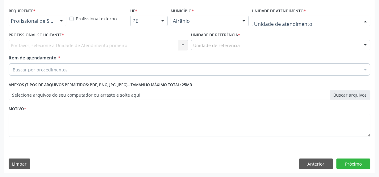
click at [321, 21] on div at bounding box center [311, 21] width 118 height 10
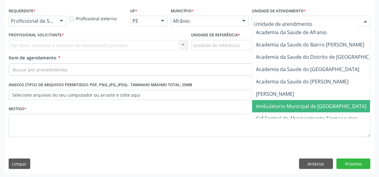
drag, startPoint x: 320, startPoint y: 110, endPoint x: 253, endPoint y: 93, distance: 69.0
click at [318, 109] on span "Ambulatorio Municipal de [GEOGRAPHIC_DATA]" at bounding box center [327, 106] width 150 height 12
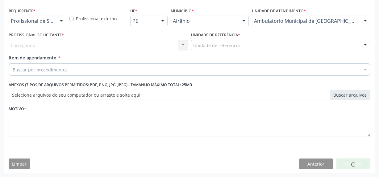
click at [161, 40] on div "Carregando... Nenhum resultado encontrado para: " " Não há nenhuma opção para s…" at bounding box center [98, 45] width 179 height 10
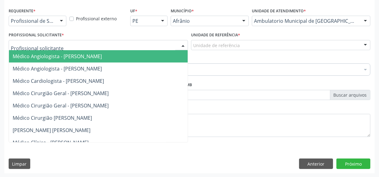
click at [153, 46] on div at bounding box center [98, 45] width 179 height 10
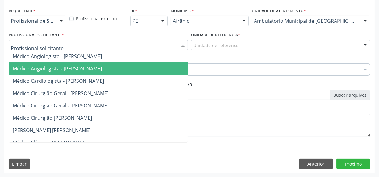
drag, startPoint x: 147, startPoint y: 66, endPoint x: 200, endPoint y: 54, distance: 54.1
click at [149, 66] on span "Médico Angiologista - [PERSON_NAME]" at bounding box center [108, 69] width 198 height 12
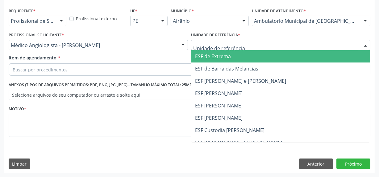
click at [225, 50] on div "ESF de Extrema ESF de Barra das Melancias ESF [PERSON_NAME] e [PERSON_NAME] ESF…" at bounding box center [280, 45] width 179 height 10
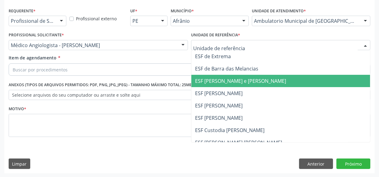
drag, startPoint x: 222, startPoint y: 81, endPoint x: 190, endPoint y: 70, distance: 33.6
click at [217, 80] on span "ESF [PERSON_NAME] e [PERSON_NAME]" at bounding box center [240, 81] width 91 height 7
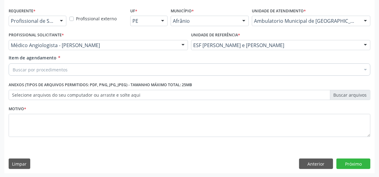
click at [190, 69] on div "Buscar por procedimentos" at bounding box center [189, 69] width 361 height 12
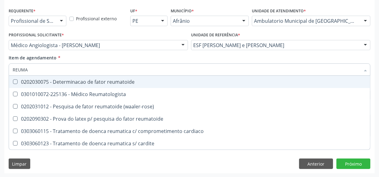
type input "REUMAT"
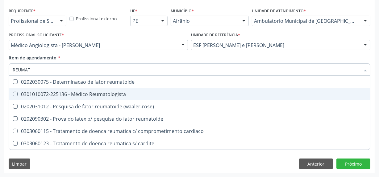
click at [188, 94] on div "0301010072-225136 - Médico Reumatologista" at bounding box center [189, 94] width 353 height 5
checkbox Reumatologista "true"
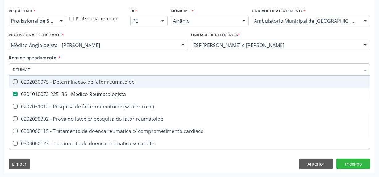
click at [187, 56] on div "Item de agendamento * REUMAT Desfazer seleção 0202030075 - Determinacao de fato…" at bounding box center [189, 64] width 361 height 19
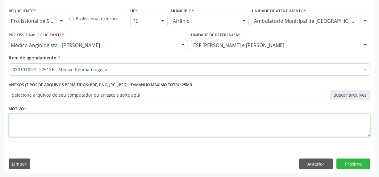
click at [171, 121] on textarea at bounding box center [189, 125] width 361 height 23
type textarea "'"
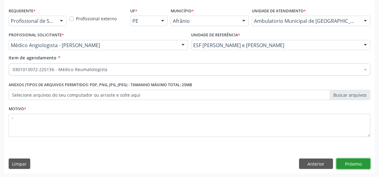
click at [357, 166] on button "Próximo" at bounding box center [353, 164] width 34 height 10
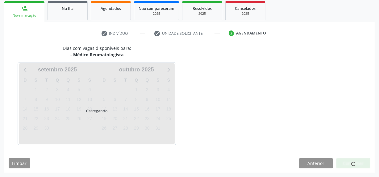
scroll to position [90, 0]
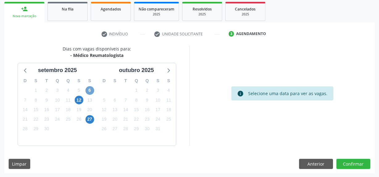
click at [88, 91] on span "6" at bounding box center [89, 90] width 9 height 9
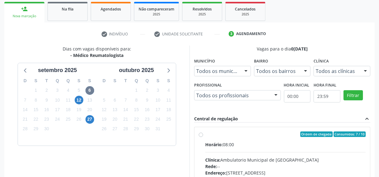
click at [217, 136] on div "Ordem de chegada Consumidos: 7 / 10" at bounding box center [285, 135] width 160 height 6
click at [203, 136] on input "Ordem de chegada Consumidos: 7 / 10 Horário: 08:00 Clínica: Ambulatorio Municip…" at bounding box center [201, 135] width 4 height 6
radio input "true"
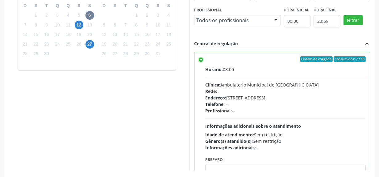
scroll to position [190, 0]
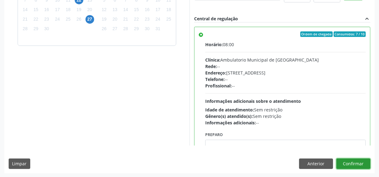
click at [358, 167] on button "Confirmar" at bounding box center [353, 164] width 34 height 10
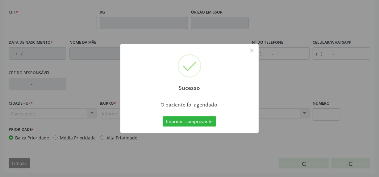
scroll to position [174, 0]
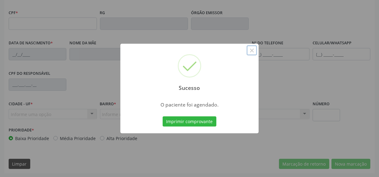
drag, startPoint x: 252, startPoint y: 54, endPoint x: 137, endPoint y: 43, distance: 116.1
click at [250, 54] on button "×" at bounding box center [251, 50] width 10 height 10
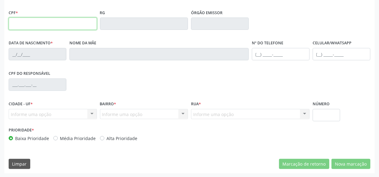
click at [30, 23] on input "text" at bounding box center [53, 24] width 88 height 12
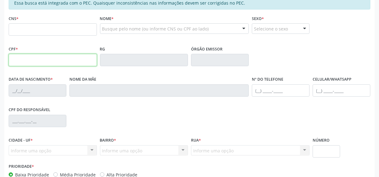
scroll to position [90, 0]
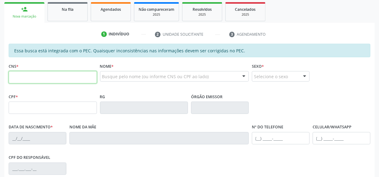
drag, startPoint x: 18, startPoint y: 78, endPoint x: 21, endPoint y: 77, distance: 3.4
click at [18, 78] on input "text" at bounding box center [53, 77] width 88 height 12
type input "705 2084 8347 4976"
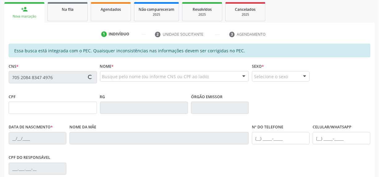
type input "167.534.384-59"
type input "[DATE]"
type input "Suilha da Conceição Nunes"
type input "[PHONE_NUMBER]"
type input "S/N"
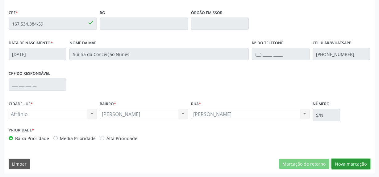
click at [367, 166] on button "Nova marcação" at bounding box center [350, 164] width 39 height 10
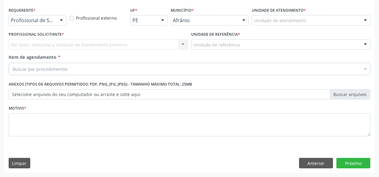
scroll to position [128, 0]
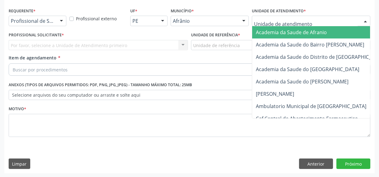
click at [304, 17] on div at bounding box center [311, 21] width 118 height 10
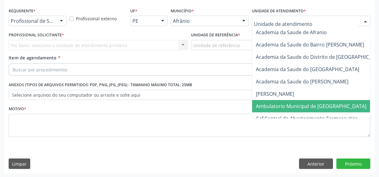
click at [286, 104] on span "Ambulatorio Municipal de [GEOGRAPHIC_DATA]" at bounding box center [311, 106] width 110 height 7
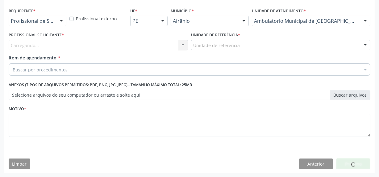
click at [126, 49] on div "Carregando... Nenhum resultado encontrado para: " " Não há nenhuma opção para s…" at bounding box center [98, 45] width 179 height 10
click at [131, 46] on div "Carregando... Nenhum resultado encontrado para: " " Não há nenhuma opção para s…" at bounding box center [98, 45] width 179 height 10
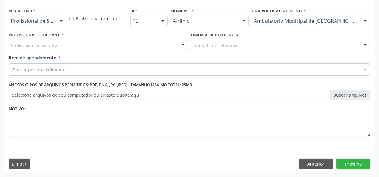
click at [132, 46] on div "Profissional solicitante" at bounding box center [98, 45] width 179 height 10
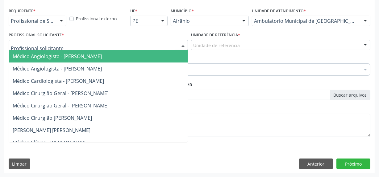
drag, startPoint x: 124, startPoint y: 74, endPoint x: 199, endPoint y: 49, distance: 78.5
click at [126, 72] on span "Médico Angiologista - [PERSON_NAME]" at bounding box center [108, 69] width 198 height 12
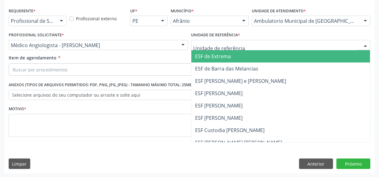
drag, startPoint x: 222, startPoint y: 44, endPoint x: 232, endPoint y: 98, distance: 55.4
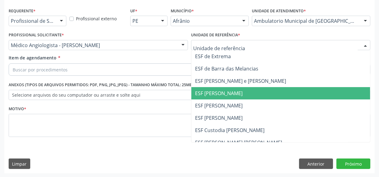
drag, startPoint x: 232, startPoint y: 98, endPoint x: 145, endPoint y: 86, distance: 88.1
click at [189, 88] on div "Requerente * Profissional de Saúde Profissional de Saúde Paciente Nenhum result…" at bounding box center [189, 76] width 361 height 140
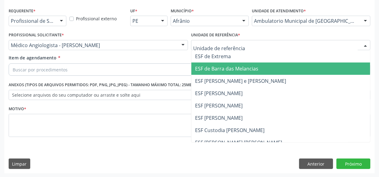
drag, startPoint x: 229, startPoint y: 68, endPoint x: 179, endPoint y: 69, distance: 50.0
click at [224, 68] on span "ESF de Barra das Melancias" at bounding box center [226, 68] width 63 height 7
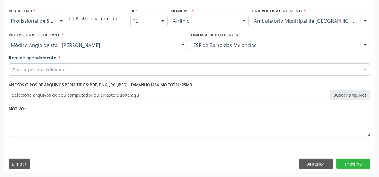
click at [177, 70] on div "Buscar por procedimentos" at bounding box center [189, 69] width 361 height 12
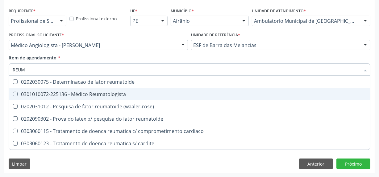
drag, startPoint x: 129, startPoint y: 96, endPoint x: 136, endPoint y: 71, distance: 26.0
click at [130, 86] on ul "Selecionar todos 0202030075 - Determinacao de fator reumatoide 0301010072-22513…" at bounding box center [189, 113] width 361 height 74
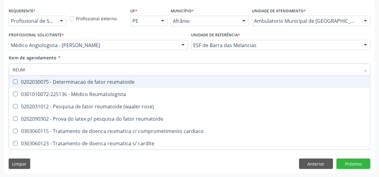
click at [140, 53] on div "Profissional Solicitante * Médico Angiologista - [PERSON_NAME] - [PERSON_NAME] …" at bounding box center [98, 43] width 182 height 24
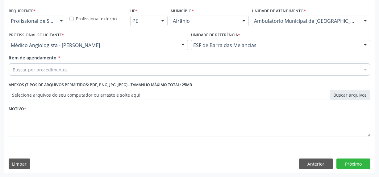
click at [117, 76] on div "Item de agendamento * Buscar por procedimentos Selecionar todos 0604320140 - Ab…" at bounding box center [189, 67] width 364 height 24
click at [130, 71] on div "Buscar por procedimentos" at bounding box center [189, 69] width 361 height 12
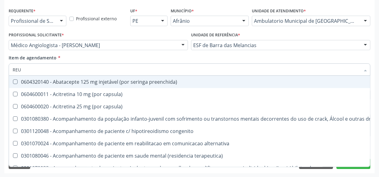
type input "REUM"
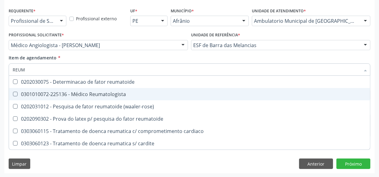
click at [127, 92] on div "0301010072-225136 - Médico Reumatologista" at bounding box center [189, 94] width 353 height 5
checkbox Reumatologista "true"
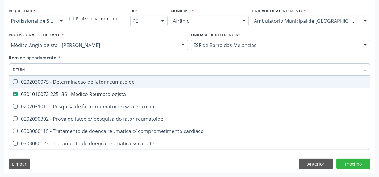
click at [128, 57] on div "Item de agendamento * REUM Desfazer seleção 0202030075 - Determinacao de fator …" at bounding box center [189, 64] width 361 height 19
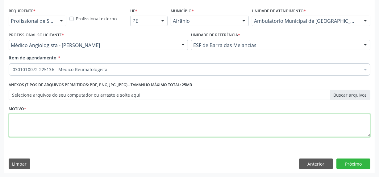
click at [102, 115] on textarea at bounding box center [189, 125] width 361 height 23
type textarea "'"
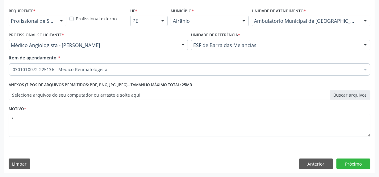
click at [358, 157] on div "Requerente * Profissional de Saúde Profissional de Saúde Paciente Nenhum result…" at bounding box center [189, 89] width 370 height 167
drag, startPoint x: 357, startPoint y: 158, endPoint x: 361, endPoint y: 157, distance: 3.5
click at [359, 157] on div "Requerente * Profissional de Saúde Profissional de Saúde Paciente Nenhum result…" at bounding box center [189, 89] width 370 height 167
drag, startPoint x: 361, startPoint y: 157, endPoint x: 361, endPoint y: 165, distance: 8.0
click at [361, 163] on div "Requerente * Profissional de Saúde Profissional de Saúde Paciente Nenhum result…" at bounding box center [189, 89] width 370 height 167
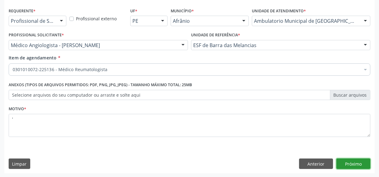
click at [361, 165] on button "Próximo" at bounding box center [353, 164] width 34 height 10
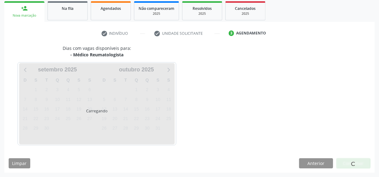
scroll to position [90, 0]
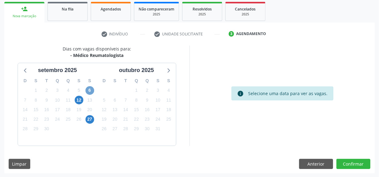
click at [91, 86] on span "6" at bounding box center [89, 90] width 9 height 9
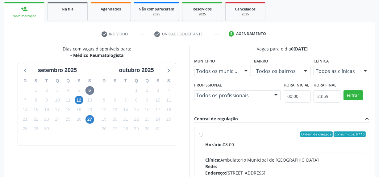
click at [200, 132] on div "Ordem de chegada Consumidos: 8 / 10 Horário: 08:00 Clínica: Ambulatorio Municip…" at bounding box center [282, 179] width 167 height 95
radio input "true"
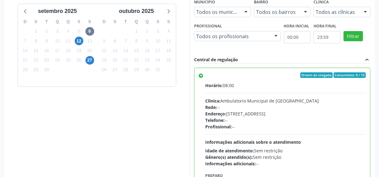
scroll to position [190, 0]
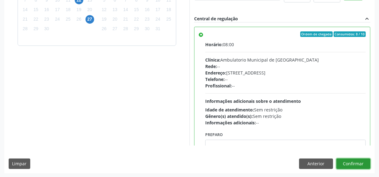
click at [357, 162] on button "Confirmar" at bounding box center [353, 164] width 34 height 10
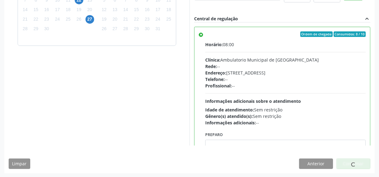
scroll to position [174, 0]
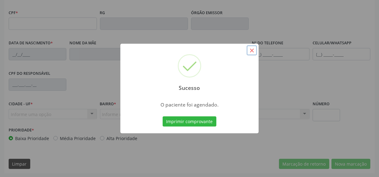
click at [250, 52] on button "×" at bounding box center [251, 50] width 10 height 10
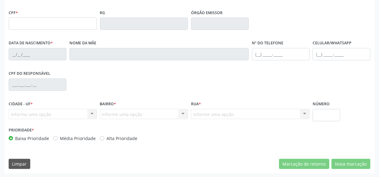
scroll to position [118, 0]
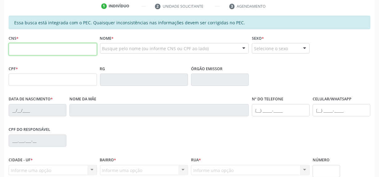
drag, startPoint x: 54, startPoint y: 49, endPoint x: 63, endPoint y: 47, distance: 8.9
click at [59, 47] on input "text" at bounding box center [53, 49] width 88 height 12
type input "700 5061 3540 2455"
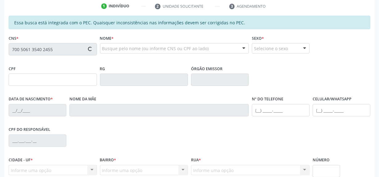
type input "045.301.154-37"
type input "3[DATE]"
type input "[PERSON_NAME]"
type input "[PHONE_NUMBER]"
type input "S/N"
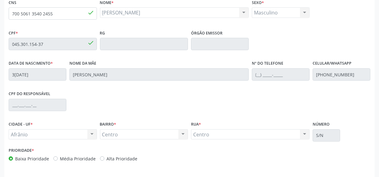
scroll to position [174, 0]
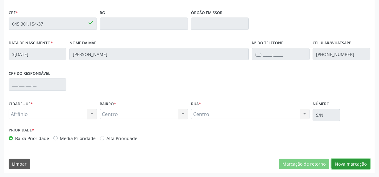
click at [352, 161] on button "Nova marcação" at bounding box center [350, 164] width 39 height 10
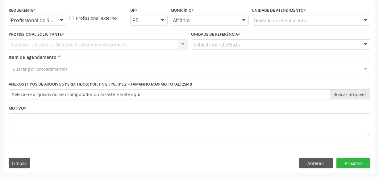
scroll to position [128, 0]
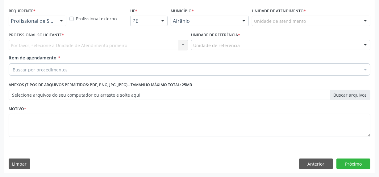
click at [328, 18] on div "Unidade de atendimento" at bounding box center [311, 21] width 118 height 10
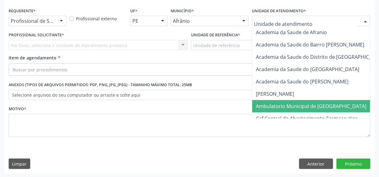
click at [302, 105] on span "Ambulatorio Municipal de [GEOGRAPHIC_DATA]" at bounding box center [311, 106] width 110 height 7
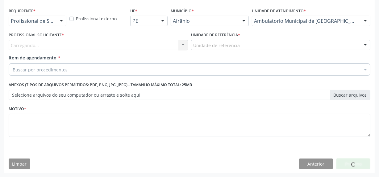
click at [154, 49] on div "Carregando... Nenhum resultado encontrado para: " " Não há nenhuma opção para s…" at bounding box center [98, 45] width 179 height 10
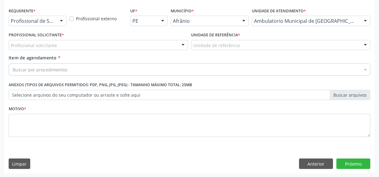
click at [154, 49] on div "Profissional solicitante" at bounding box center [98, 45] width 179 height 10
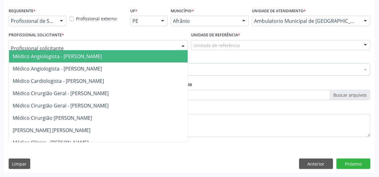
drag, startPoint x: 158, startPoint y: 80, endPoint x: 255, endPoint y: 63, distance: 98.7
click at [169, 78] on span "Médico Cardiologista - [PERSON_NAME]" at bounding box center [108, 81] width 198 height 12
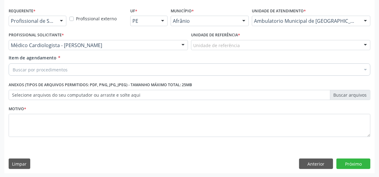
click at [283, 51] on div "Unidade de referência ESF de Extrema ESF de Barra das Melancias ESF [PERSON_NAM…" at bounding box center [280, 45] width 179 height 10
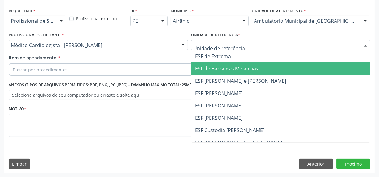
drag, startPoint x: 284, startPoint y: 77, endPoint x: 182, endPoint y: 55, distance: 103.8
click at [278, 78] on span "ESF [PERSON_NAME] e [PERSON_NAME]" at bounding box center [280, 81] width 178 height 12
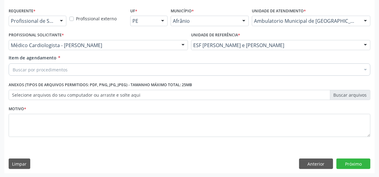
click at [161, 68] on div "Buscar por procedimentos" at bounding box center [189, 69] width 361 height 12
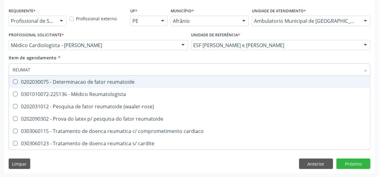
type input "REUMATO"
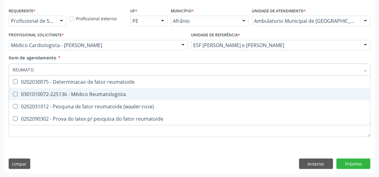
click at [155, 94] on div "0301010072-225136 - Médico Reumatologista" at bounding box center [189, 94] width 353 height 5
checkbox Reumatologista "true"
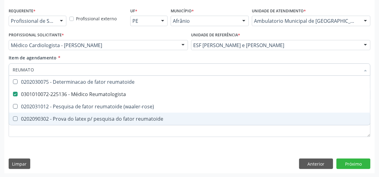
click at [223, 166] on div "Requerente * Profissional de Saúde Profissional de Saúde Paciente Nenhum result…" at bounding box center [189, 89] width 370 height 167
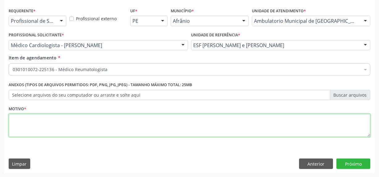
click at [227, 129] on textarea at bounding box center [189, 125] width 361 height 23
type textarea "'"
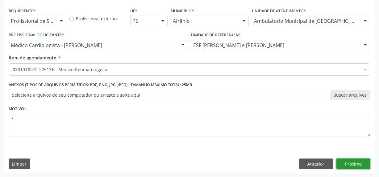
click at [352, 166] on button "Próximo" at bounding box center [353, 164] width 34 height 10
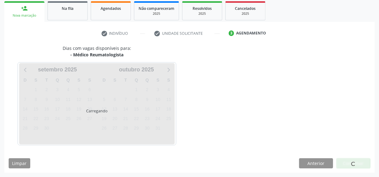
scroll to position [90, 0]
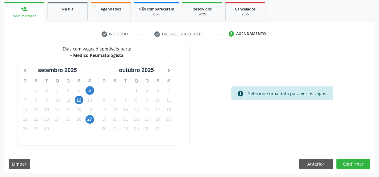
click at [93, 92] on div "6" at bounding box center [89, 91] width 9 height 10
click at [88, 90] on span "6" at bounding box center [89, 90] width 9 height 9
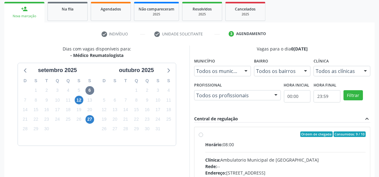
click at [207, 138] on label "Ordem de chegada Consumidos: 9 / 10 Horário: 08:00 Clínica: Ambulatorio Municip…" at bounding box center [285, 179] width 160 height 95
click at [203, 137] on input "Ordem de chegada Consumidos: 9 / 10 Horário: 08:00 Clínica: Ambulatorio Municip…" at bounding box center [201, 135] width 4 height 6
radio input "true"
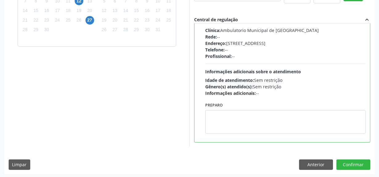
scroll to position [190, 0]
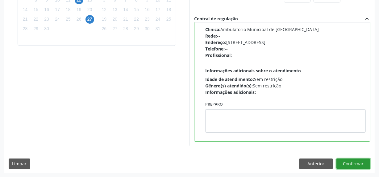
click at [350, 159] on button "Confirmar" at bounding box center [353, 164] width 34 height 10
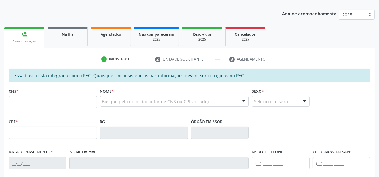
scroll to position [62, 0]
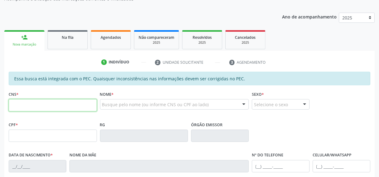
click at [40, 104] on input "text" at bounding box center [53, 105] width 88 height 12
paste input "700 0073 1642 8400"
type input "700 0073 1642 8400"
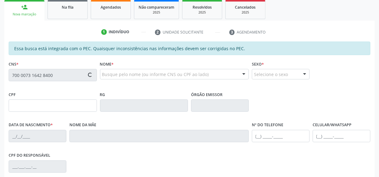
scroll to position [174, 0]
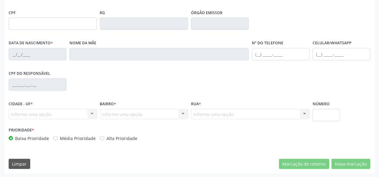
type input "041.135.594-57"
type input "[DATE]"
type input "[PERSON_NAME]"
type input "[PHONE_NUMBER]"
type input "S/N"
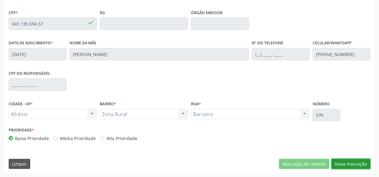
drag, startPoint x: 343, startPoint y: 162, endPoint x: 367, endPoint y: 67, distance: 97.5
click at [343, 162] on button "Nova marcação" at bounding box center [350, 164] width 39 height 10
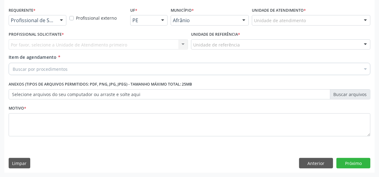
scroll to position [128, 0]
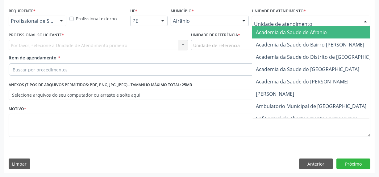
click at [361, 22] on div at bounding box center [364, 21] width 9 height 10
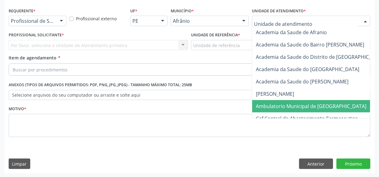
click at [317, 102] on span "Ambulatorio Municipal de [GEOGRAPHIC_DATA]" at bounding box center [327, 106] width 150 height 12
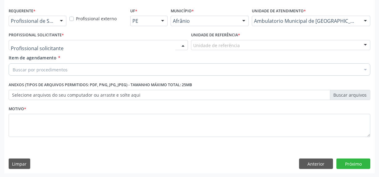
click at [162, 49] on div at bounding box center [98, 45] width 179 height 10
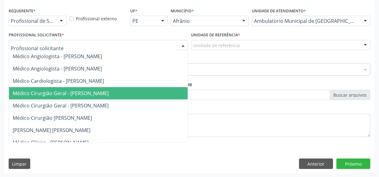
drag, startPoint x: 146, startPoint y: 88, endPoint x: 231, endPoint y: 50, distance: 92.7
click at [148, 88] on span "Médico Cirurgião Geral - [PERSON_NAME]" at bounding box center [108, 93] width 198 height 12
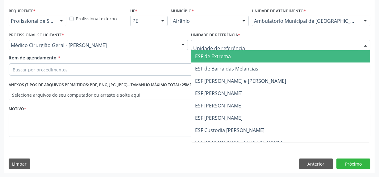
click at [233, 49] on div at bounding box center [280, 45] width 179 height 10
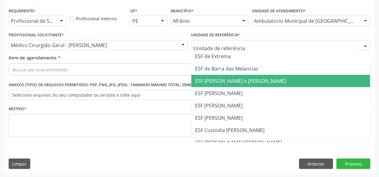
drag, startPoint x: 235, startPoint y: 79, endPoint x: 217, endPoint y: 74, distance: 18.4
click at [234, 80] on span "ESF [PERSON_NAME] e [PERSON_NAME]" at bounding box center [240, 81] width 91 height 7
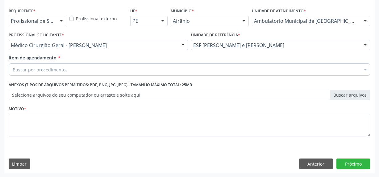
click at [217, 73] on div "Buscar por procedimentos" at bounding box center [189, 69] width 361 height 12
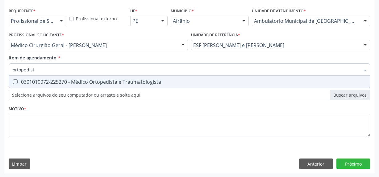
type input "ortopedista"
click at [213, 82] on div "0301010072-225270 - Médico Ortopedista e Traumatologista" at bounding box center [189, 82] width 353 height 5
checkbox Traumatologista "true"
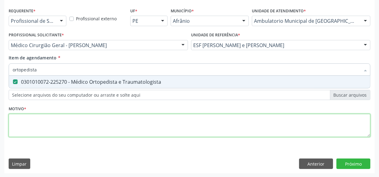
click at [197, 120] on div "Requerente * Profissional de Saúde Profissional de Saúde Paciente Nenhum result…" at bounding box center [189, 76] width 361 height 140
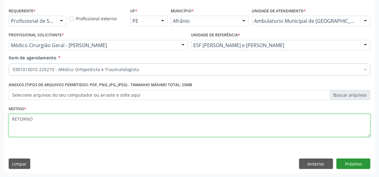
type textarea "RETORNO"
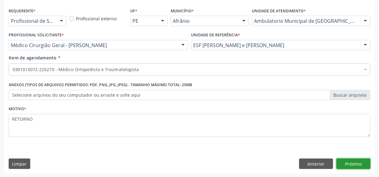
click at [352, 165] on button "Próximo" at bounding box center [353, 164] width 34 height 10
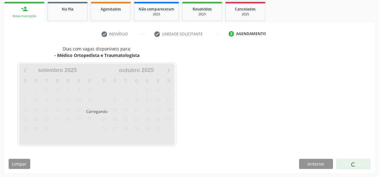
scroll to position [109, 0]
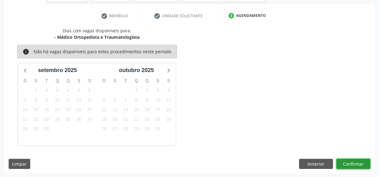
click at [352, 165] on button "Confirmar" at bounding box center [353, 164] width 34 height 10
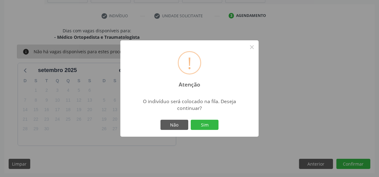
click at [190, 120] on button "Sim" at bounding box center [204, 125] width 28 height 10
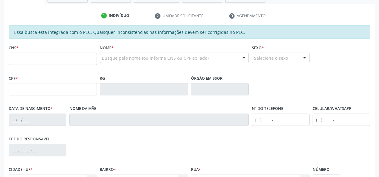
drag, startPoint x: 43, startPoint y: 49, endPoint x: 42, endPoint y: 53, distance: 4.3
click at [43, 50] on div "CNS *" at bounding box center [53, 54] width 88 height 22
click at [42, 53] on input "text" at bounding box center [53, 59] width 88 height 12
click at [44, 59] on input "text" at bounding box center [53, 59] width 88 height 12
paste input "705 8034 8154 7534"
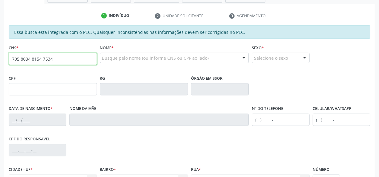
type input "705 8034 8154 7534"
type input "055.339.214-00"
type input "18/03/1984"
type input "Maria Celeste Menezes dos Santos"
type input "(87) 9182-3109"
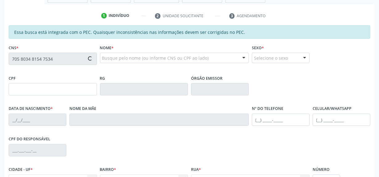
type input "S/N"
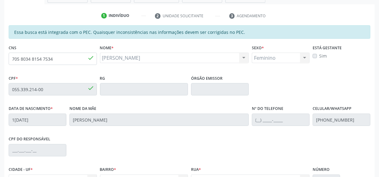
scroll to position [174, 0]
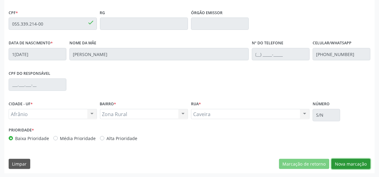
click at [342, 160] on button "Nova marcação" at bounding box center [350, 164] width 39 height 10
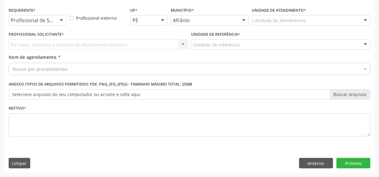
scroll to position [128, 0]
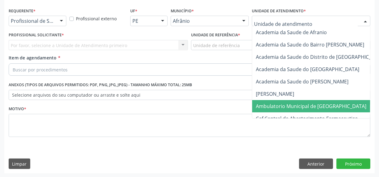
click at [275, 103] on span "Ambulatorio Municipal de [GEOGRAPHIC_DATA]" at bounding box center [311, 106] width 110 height 7
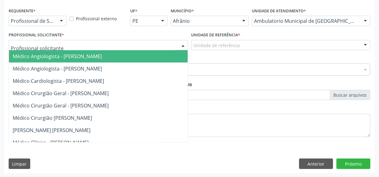
click at [176, 48] on div at bounding box center [98, 45] width 179 height 10
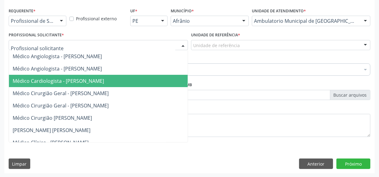
click at [166, 75] on span "Médico Cardiologista - [PERSON_NAME]" at bounding box center [108, 81] width 198 height 12
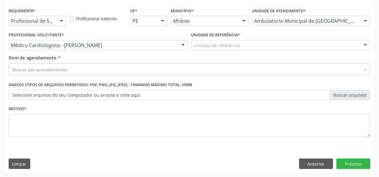
drag, startPoint x: 212, startPoint y: 45, endPoint x: 209, endPoint y: 82, distance: 36.5
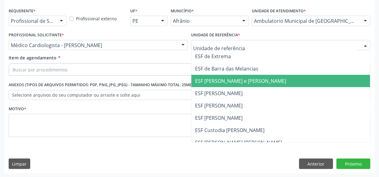
click at [210, 83] on span "ESF [PERSON_NAME] e [PERSON_NAME]" at bounding box center [240, 81] width 91 height 7
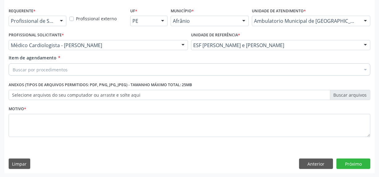
click at [207, 68] on div "Buscar por procedimentos" at bounding box center [189, 69] width 361 height 12
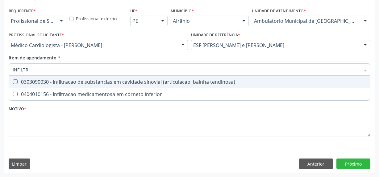
type input "INFILTRA"
drag, startPoint x: 232, startPoint y: 80, endPoint x: 212, endPoint y: 91, distance: 23.0
click at [231, 80] on div "0303090030 - Infiltracao de substancias em cavidade sinovial (articulacao, bain…" at bounding box center [189, 82] width 353 height 5
checkbox tendinosa\) "true"
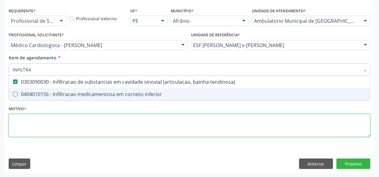
click at [167, 118] on div "Requerente * Profissional de Saúde Profissional de Saúde Paciente Nenhum result…" at bounding box center [189, 76] width 361 height 140
checkbox inferior "true"
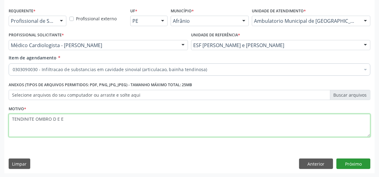
type textarea "TENDINITE OMBRO D E E"
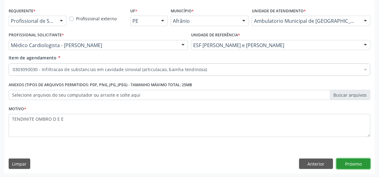
click at [364, 163] on button "Próximo" at bounding box center [353, 164] width 34 height 10
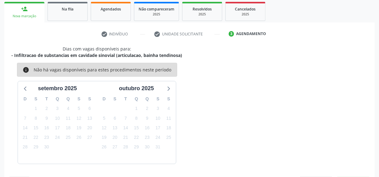
scroll to position [109, 0]
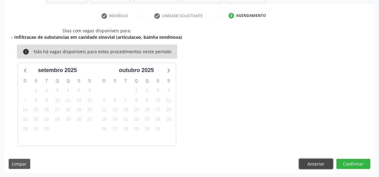
click at [322, 163] on button "Anterior" at bounding box center [316, 164] width 34 height 10
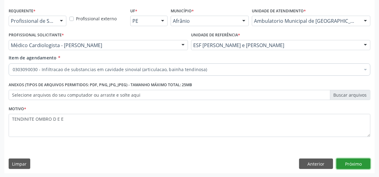
click at [358, 168] on button "Próximo" at bounding box center [353, 164] width 34 height 10
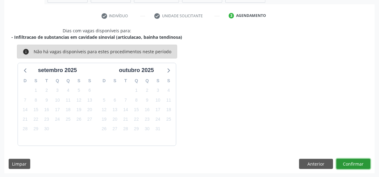
click at [359, 165] on button "Confirmar" at bounding box center [353, 164] width 34 height 10
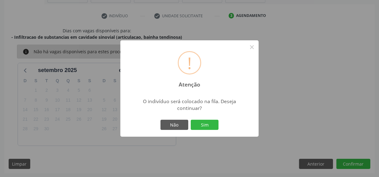
click at [210, 119] on div "Não Sim" at bounding box center [189, 125] width 61 height 13
click at [201, 126] on button "Sim" at bounding box center [204, 125] width 28 height 10
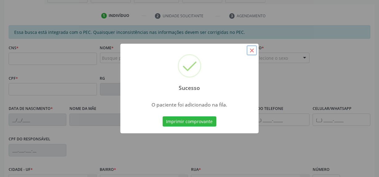
click at [250, 50] on button "×" at bounding box center [251, 50] width 10 height 10
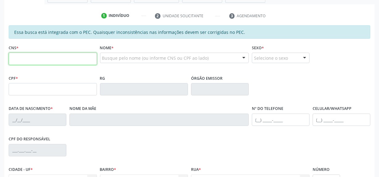
click at [34, 56] on input "text" at bounding box center [53, 59] width 88 height 12
paste input "700 2034 7524 2527"
type input "700 2034 7524 2527"
type input "20/[DATE]"
type input "Maria Auxiliadora de [PERSON_NAME]"
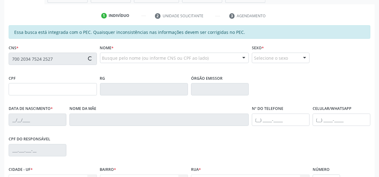
type input "[PHONE_NUMBER]"
type input "S/N"
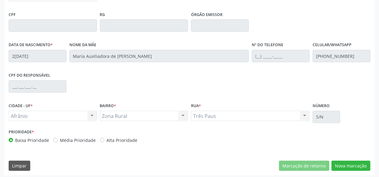
scroll to position [174, 0]
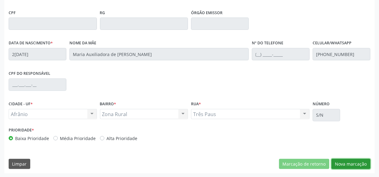
click at [360, 162] on button "Nova marcação" at bounding box center [350, 164] width 39 height 10
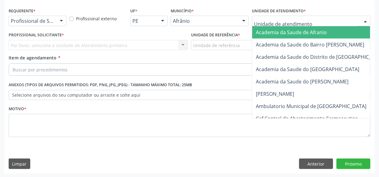
click at [337, 18] on div at bounding box center [311, 21] width 118 height 10
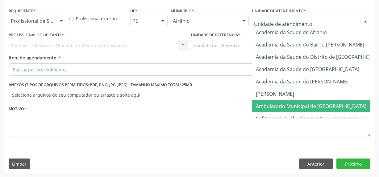
click at [324, 104] on span "Ambulatorio Municipal de [GEOGRAPHIC_DATA]" at bounding box center [311, 106] width 110 height 7
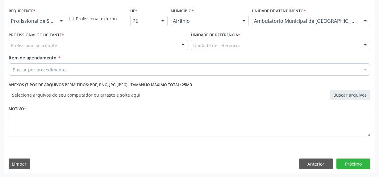
click at [62, 48] on div "Profissional solicitante" at bounding box center [98, 45] width 179 height 10
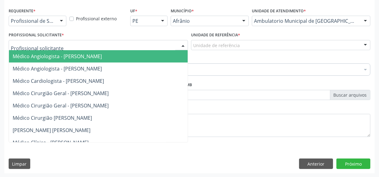
click at [54, 91] on span "Médico Cirurgião Geral - [PERSON_NAME]" at bounding box center [61, 93] width 96 height 7
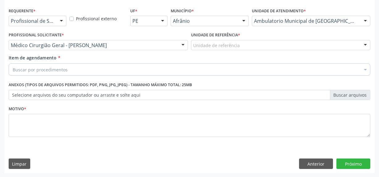
click at [329, 50] on div "Unidade de referência * Unidade de referência ESF de Extrema ESF de Barra das M…" at bounding box center [280, 43] width 182 height 24
drag, startPoint x: 328, startPoint y: 46, endPoint x: 319, endPoint y: 63, distance: 18.9
click at [324, 51] on div "Unidade de referência ESF de Extrema ESF de Barra das Melancias ESF [PERSON_NAM…" at bounding box center [280, 45] width 179 height 10
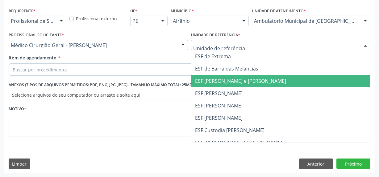
click at [303, 75] on span "ESF [PERSON_NAME] e [PERSON_NAME]" at bounding box center [280, 81] width 178 height 12
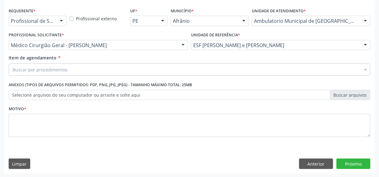
click at [167, 71] on div "Buscar por procedimentos" at bounding box center [189, 69] width 361 height 12
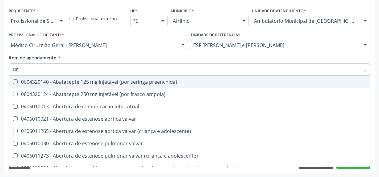
type input "NEU"
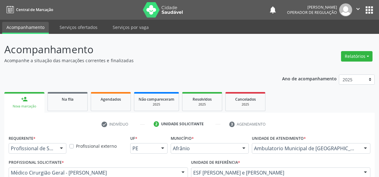
scroll to position [128, 0]
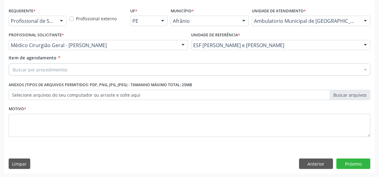
click at [94, 68] on div "Buscar por procedimentos" at bounding box center [189, 69] width 361 height 12
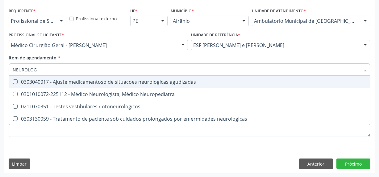
type input "NEUROLOGI"
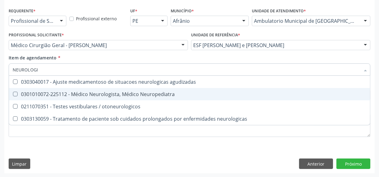
click at [193, 96] on div "0301010072-225112 - Médico Neurologista, Médico Neuropediatra" at bounding box center [189, 94] width 353 height 5
checkbox Neuropediatra "true"
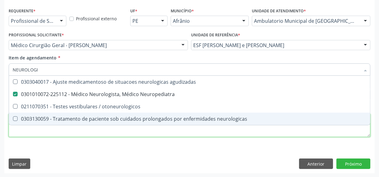
click at [117, 132] on div "Requerente * Profissional de Saúde Profissional de Saúde Paciente Nenhum result…" at bounding box center [189, 76] width 361 height 140
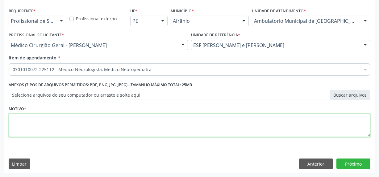
type textarea "V"
type textarea "Z"
type textarea "AVALIAÇÃO CID 10 F72.0"
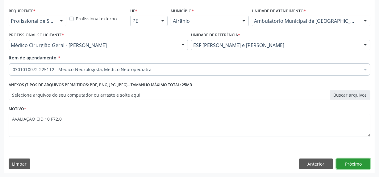
click at [359, 167] on button "Próximo" at bounding box center [353, 164] width 34 height 10
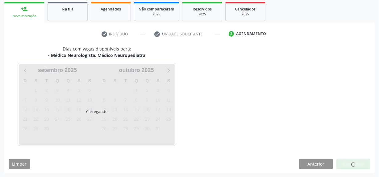
scroll to position [109, 0]
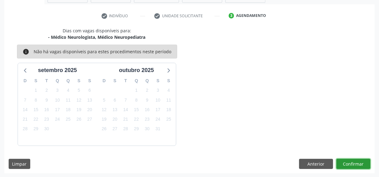
click at [359, 166] on button "Confirmar" at bounding box center [353, 164] width 34 height 10
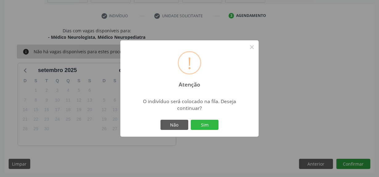
click at [190, 120] on button "Sim" at bounding box center [204, 125] width 28 height 10
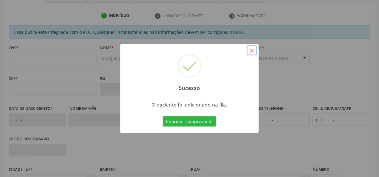
click at [250, 50] on button "×" at bounding box center [251, 50] width 10 height 10
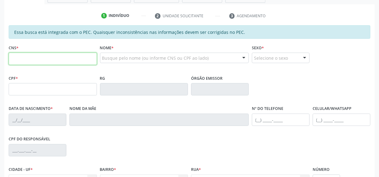
click at [68, 56] on input "text" at bounding box center [53, 59] width 88 height 12
paste input "705 0050 1064 0355"
type input "705 0050 1064 0355"
type input "174.451.614-65"
type input "03/[DATE]"
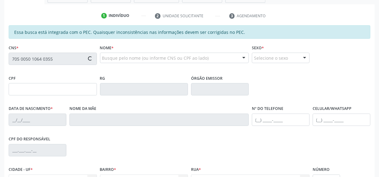
type input "[PERSON_NAME]"
type input "[PHONE_NUMBER]"
type input "S/N"
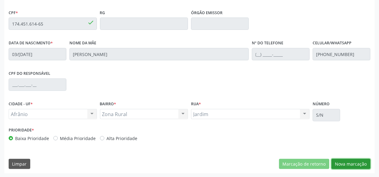
click at [354, 165] on button "Nova marcação" at bounding box center [350, 164] width 39 height 10
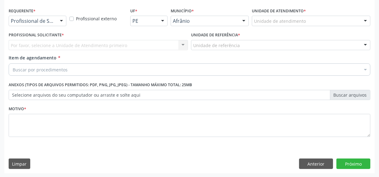
drag, startPoint x: 305, startPoint y: 18, endPoint x: 288, endPoint y: 27, distance: 19.6
click at [304, 21] on div "Unidade de atendimento" at bounding box center [311, 21] width 118 height 10
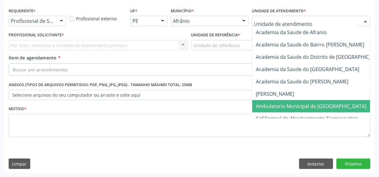
click at [289, 105] on span "Ambulatorio Municipal de [GEOGRAPHIC_DATA]" at bounding box center [311, 106] width 110 height 7
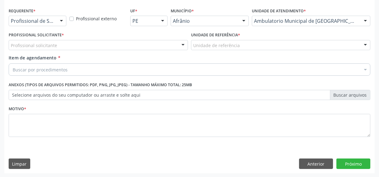
click at [68, 46] on div "Profissional solicitante" at bounding box center [98, 45] width 179 height 10
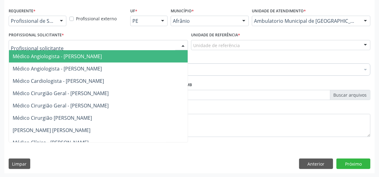
click at [72, 72] on span "Médico Angiologista - [PERSON_NAME]" at bounding box center [108, 69] width 198 height 12
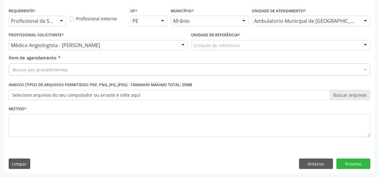
drag, startPoint x: 204, startPoint y: 39, endPoint x: 204, endPoint y: 50, distance: 10.2
click at [204, 43] on div "Unidade de referência" at bounding box center [280, 45] width 179 height 10
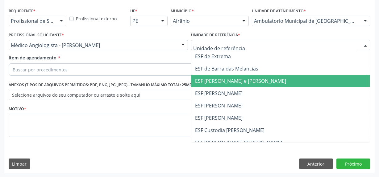
drag, startPoint x: 209, startPoint y: 83, endPoint x: 178, endPoint y: 79, distance: 31.7
click at [209, 83] on span "ESF [PERSON_NAME] e [PERSON_NAME]" at bounding box center [240, 81] width 91 height 7
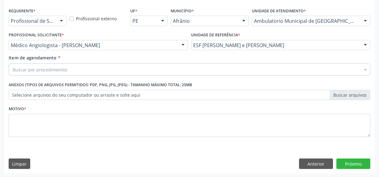
click at [178, 73] on div "Buscar por procedimentos" at bounding box center [189, 69] width 361 height 12
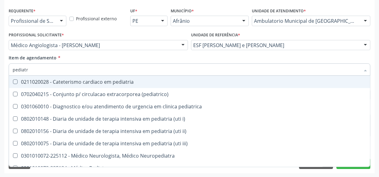
type input "pediatra"
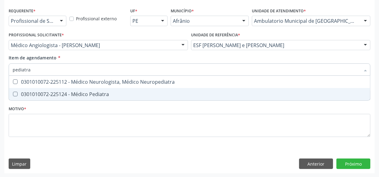
click at [129, 91] on span "0301010072-225124 - Médico Pediatra" at bounding box center [189, 94] width 361 height 12
checkbox Pediatra "true"
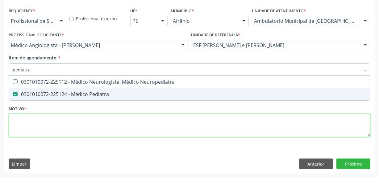
click at [120, 114] on div "Requerente * Profissional de Saúde Profissional de Saúde Paciente Nenhum result…" at bounding box center [189, 76] width 361 height 140
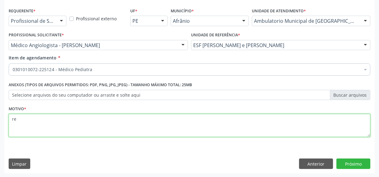
type textarea "r"
type textarea "RETORNO"
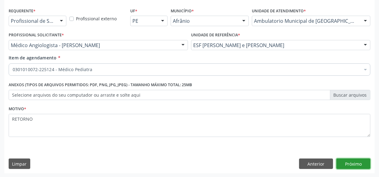
click at [367, 167] on button "Próximo" at bounding box center [353, 164] width 34 height 10
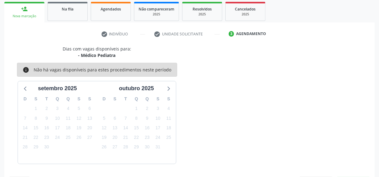
scroll to position [109, 0]
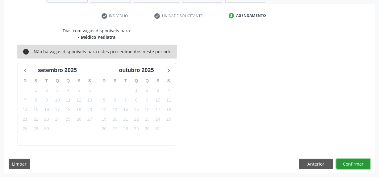
click at [353, 164] on button "Confirmar" at bounding box center [353, 164] width 34 height 10
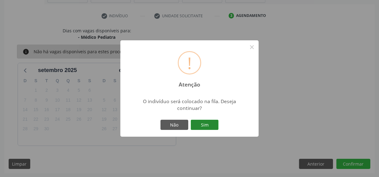
click at [206, 125] on button "Sim" at bounding box center [204, 125] width 28 height 10
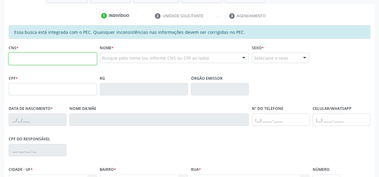
click at [69, 53] on input "text" at bounding box center [53, 59] width 88 height 12
type input "701 7072 9216 9070"
type input "170.582.674-13"
type input "14/[DATE]"
type input "[PERSON_NAME]"
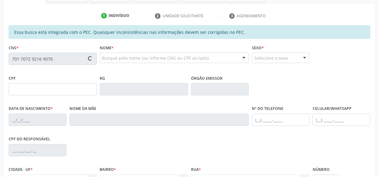
type input "[PHONE_NUMBER]"
type input "S/N"
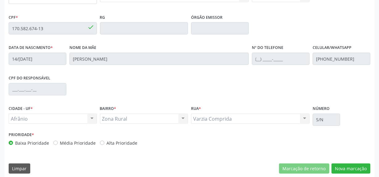
scroll to position [174, 0]
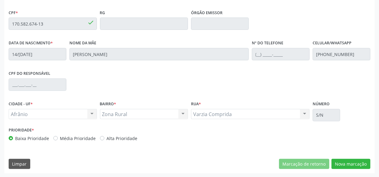
click at [361, 158] on div "Essa busca está integrada com o PEC. Quaisquer inconsistências nas informações …" at bounding box center [189, 67] width 370 height 214
click at [352, 162] on button "Nova marcação" at bounding box center [350, 164] width 39 height 10
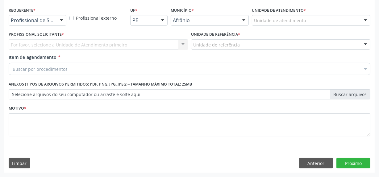
scroll to position [128, 0]
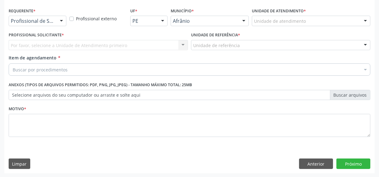
click at [331, 14] on div "Unidade de atendimento * Unidade de atendimento Academia da Saude de Afranio Ac…" at bounding box center [311, 16] width 118 height 20
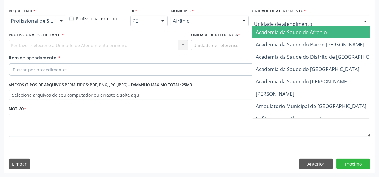
click at [333, 19] on div at bounding box center [311, 21] width 118 height 10
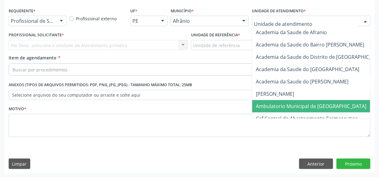
click at [292, 103] on span "Ambulatorio Municipal de [GEOGRAPHIC_DATA]" at bounding box center [311, 106] width 110 height 7
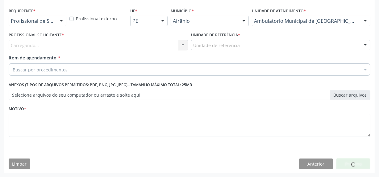
click at [151, 39] on div "Profissional Solicitante * [GEOGRAPHIC_DATA]... Nenhum resultado encontrado par…" at bounding box center [98, 41] width 179 height 20
click at [150, 40] on div "Carregando... Nenhum resultado encontrado para: " " Não há nenhuma opção para s…" at bounding box center [98, 45] width 179 height 10
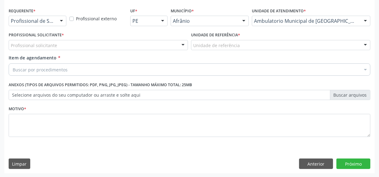
click at [150, 40] on div "Profissional solicitante" at bounding box center [98, 45] width 179 height 10
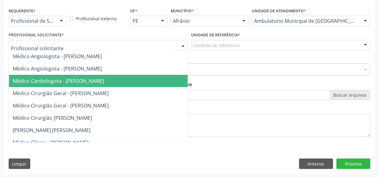
click at [148, 76] on span "Médico Cardiologista - [PERSON_NAME]" at bounding box center [108, 81] width 198 height 12
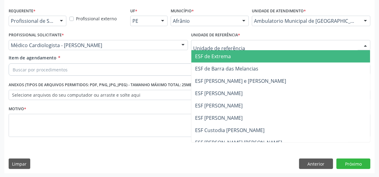
click at [213, 41] on div at bounding box center [280, 45] width 179 height 10
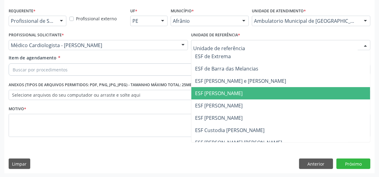
drag, startPoint x: 220, startPoint y: 98, endPoint x: 220, endPoint y: 94, distance: 3.4
click at [220, 94] on span "ESF [PERSON_NAME]" at bounding box center [280, 93] width 178 height 12
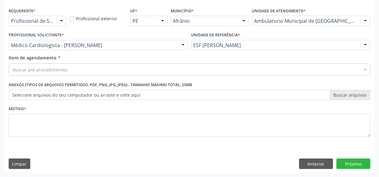
click at [225, 72] on div "Buscar por procedimentos" at bounding box center [189, 69] width 361 height 12
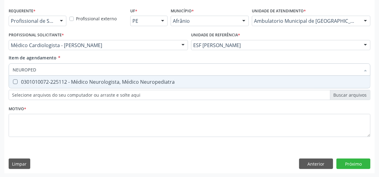
type input "NEUROPEDI"
click at [137, 81] on div "0301010072-225112 - Médico Neurologista, Médico Neuropediatra" at bounding box center [189, 82] width 353 height 5
checkbox Neuropediatra "true"
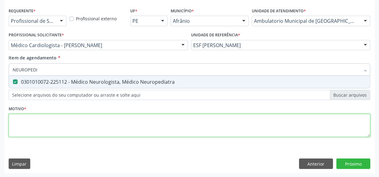
click at [144, 128] on div "Requerente * Profissional de Saúde Profissional de Saúde Paciente Nenhum result…" at bounding box center [189, 76] width 361 height 140
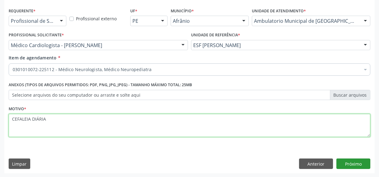
type textarea "CEFALEIA DIÁRIA"
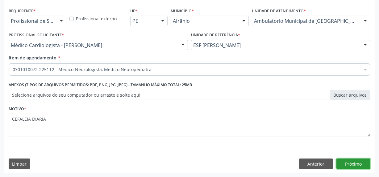
click at [350, 163] on button "Próximo" at bounding box center [353, 164] width 34 height 10
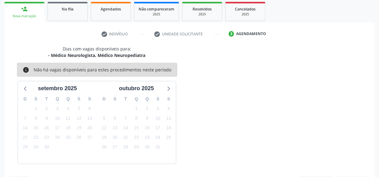
scroll to position [109, 0]
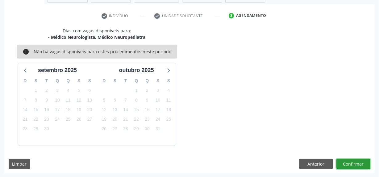
click at [348, 164] on button "Confirmar" at bounding box center [353, 164] width 34 height 10
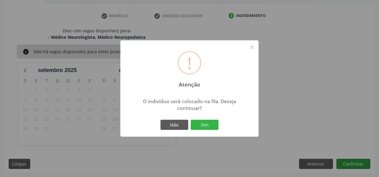
click at [190, 120] on button "Sim" at bounding box center [204, 125] width 28 height 10
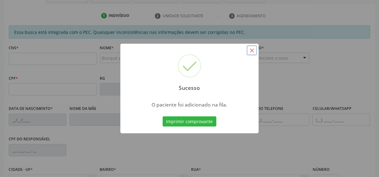
click at [253, 52] on button "×" at bounding box center [251, 50] width 10 height 10
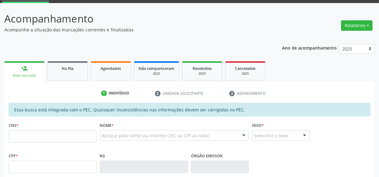
scroll to position [29, 0]
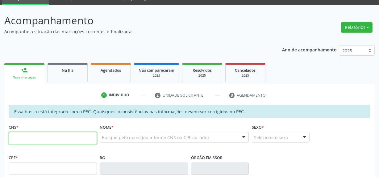
click at [21, 142] on input "text" at bounding box center [53, 138] width 88 height 12
type input "700 5055 4587 9455"
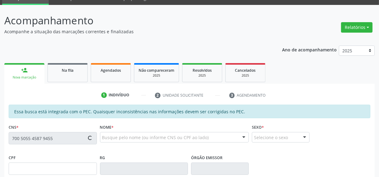
type input "392.084.604-44"
type input "16/[DATE]"
type input "[PERSON_NAME]"
type input "[PHONE_NUMBER]"
type input "S/N"
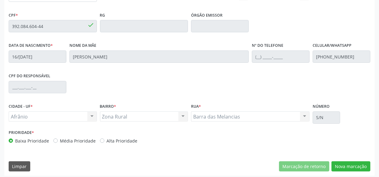
scroll to position [174, 0]
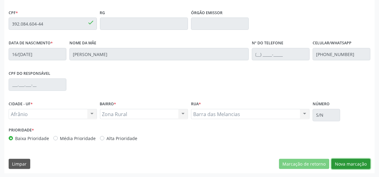
click at [344, 165] on button "Nova marcação" at bounding box center [350, 164] width 39 height 10
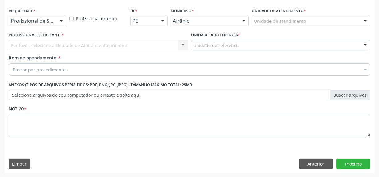
click at [286, 17] on div "Unidade de atendimento" at bounding box center [311, 21] width 118 height 10
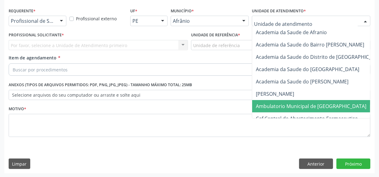
drag, startPoint x: 301, startPoint y: 104, endPoint x: 294, endPoint y: 101, distance: 7.4
click at [301, 104] on span "Ambulatorio Municipal de [GEOGRAPHIC_DATA]" at bounding box center [311, 106] width 110 height 7
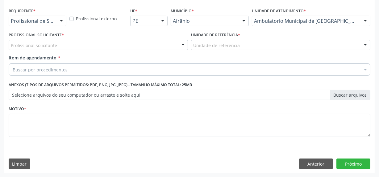
click at [162, 43] on div "Profissional solicitante" at bounding box center [98, 45] width 179 height 10
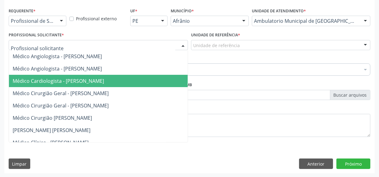
drag, startPoint x: 163, startPoint y: 83, endPoint x: 211, endPoint y: 67, distance: 50.8
click at [166, 81] on span "Médico Cardiologista - [PERSON_NAME]" at bounding box center [108, 81] width 198 height 12
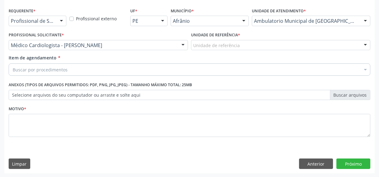
click at [241, 45] on div "Unidade de referência" at bounding box center [280, 45] width 179 height 10
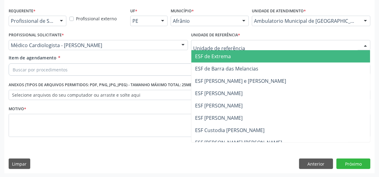
click at [239, 74] on ul "ESF de Extrema ESF de Barra das Melancias ESF [PERSON_NAME] e [PERSON_NAME] ESF…" at bounding box center [280, 111] width 178 height 123
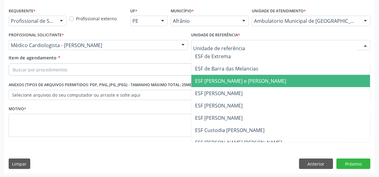
click at [233, 84] on span "ESF [PERSON_NAME] e [PERSON_NAME]" at bounding box center [240, 81] width 91 height 7
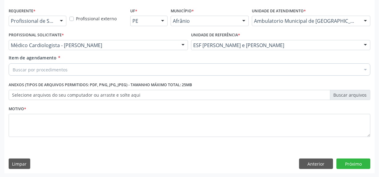
click at [235, 73] on div "Buscar por procedimentos" at bounding box center [189, 69] width 361 height 12
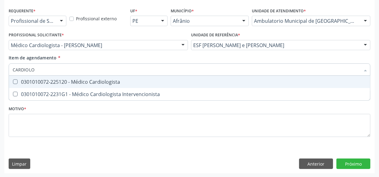
type input "CARDIOLOG"
click at [206, 86] on span "0301010072-225120 - Médico Cardiologista" at bounding box center [189, 82] width 361 height 12
checkbox Cardiologista "true"
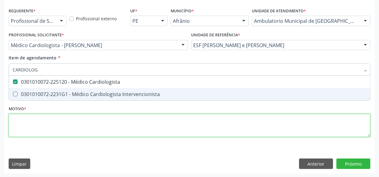
click at [187, 125] on div "Requerente * Profissional de Saúde Profissional de Saúde Paciente Nenhum result…" at bounding box center [189, 76] width 361 height 140
checkbox Intervencionista "true"
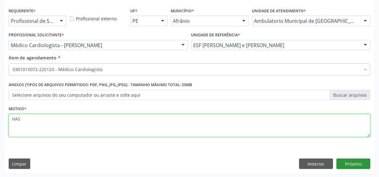
type textarea "HAS"
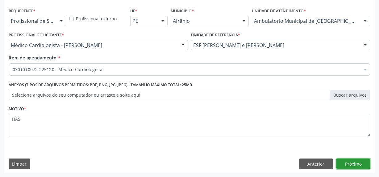
click at [358, 164] on button "Próximo" at bounding box center [353, 164] width 34 height 10
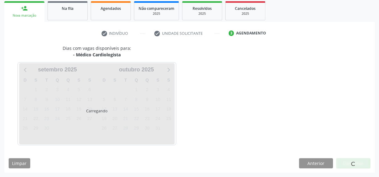
scroll to position [90, 0]
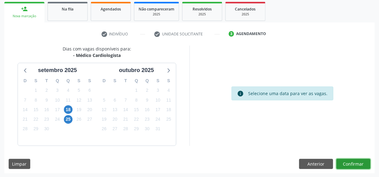
click at [349, 162] on button "Confirmar" at bounding box center [353, 164] width 34 height 10
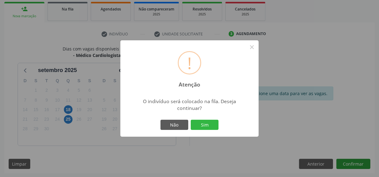
click at [190, 120] on button "Sim" at bounding box center [204, 125] width 28 height 10
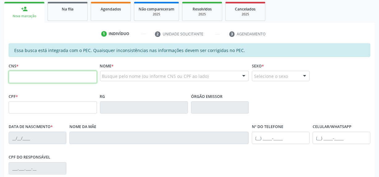
click at [70, 81] on input "text" at bounding box center [53, 77] width 88 height 12
type input "702 8001 4219 6367"
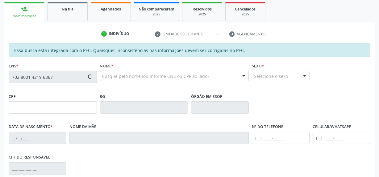
type input "092.723.104-23"
type input "23/[DATE]"
type input "[PERSON_NAME]"
type input "[PHONE_NUMBER]"
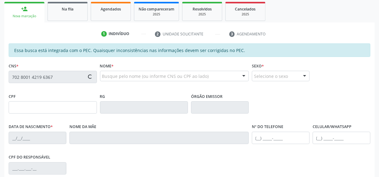
type input "S/N"
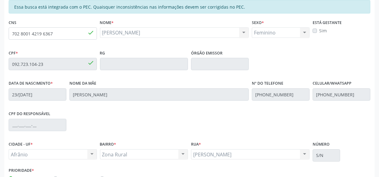
scroll to position [174, 0]
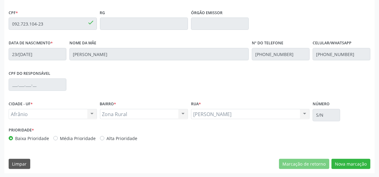
click at [338, 157] on div "Essa busca está integrada com o PEC. Quaisquer inconsistências nas informações …" at bounding box center [189, 67] width 370 height 214
click at [338, 160] on button "Nova marcação" at bounding box center [350, 164] width 39 height 10
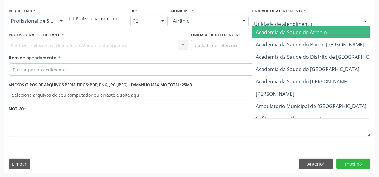
click at [296, 16] on div at bounding box center [311, 21] width 118 height 10
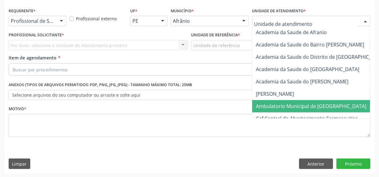
click at [296, 100] on span "Ambulatorio Municipal de [GEOGRAPHIC_DATA]" at bounding box center [327, 106] width 150 height 12
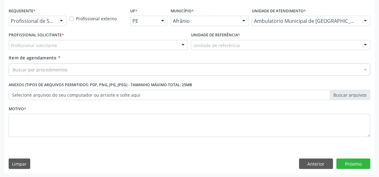
click at [166, 44] on div "Profissional solicitante" at bounding box center [98, 45] width 179 height 10
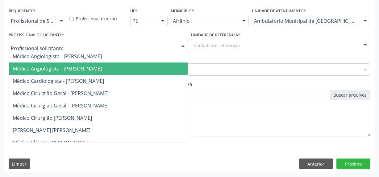
drag, startPoint x: 217, startPoint y: 43, endPoint x: 199, endPoint y: 55, distance: 22.0
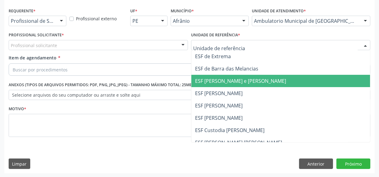
click at [208, 84] on span "ESF [PERSON_NAME] e [PERSON_NAME]" at bounding box center [240, 81] width 91 height 7
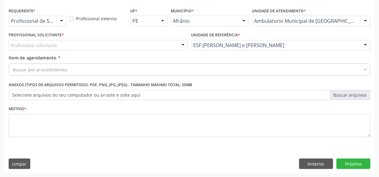
click at [176, 44] on div "Profissional solicitante Médico Angiologista - [PERSON_NAME] Angiologista - [PE…" at bounding box center [98, 45] width 179 height 10
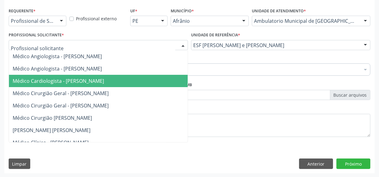
click at [166, 81] on span "Médico Cardiologista - [PERSON_NAME]" at bounding box center [108, 81] width 198 height 12
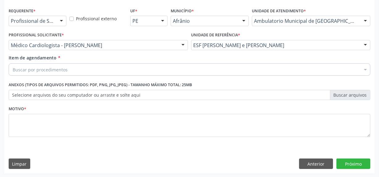
drag, startPoint x: 169, startPoint y: 74, endPoint x: 174, endPoint y: 72, distance: 5.3
click at [173, 72] on div "Buscar por procedimentos" at bounding box center [189, 69] width 361 height 12
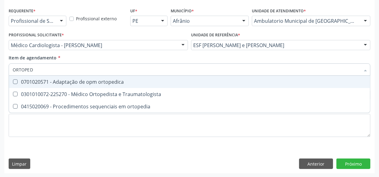
type input "ORTOPEDI"
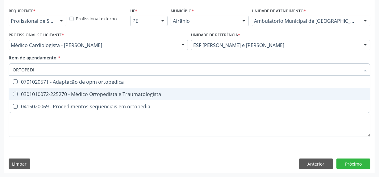
click at [168, 89] on span "0301010072-225270 - Médico Ortopedista e Traumatologista" at bounding box center [189, 94] width 361 height 12
checkbox Traumatologista "true"
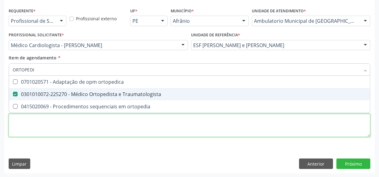
click at [163, 124] on div "Requerente * Profissional de Saúde Profissional de Saúde Paciente Nenhum result…" at bounding box center [189, 76] width 361 height 140
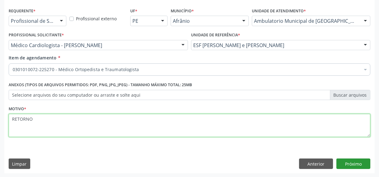
type textarea "RETORNO"
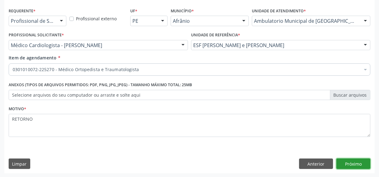
click at [349, 162] on button "Próximo" at bounding box center [353, 164] width 34 height 10
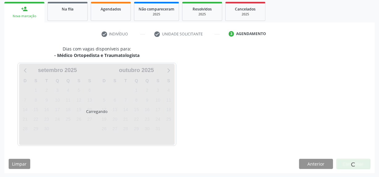
scroll to position [109, 0]
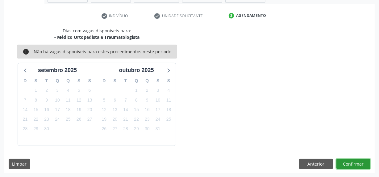
click at [349, 162] on button "Confirmar" at bounding box center [353, 164] width 34 height 10
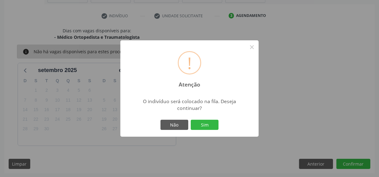
click at [190, 120] on button "Sim" at bounding box center [204, 125] width 28 height 10
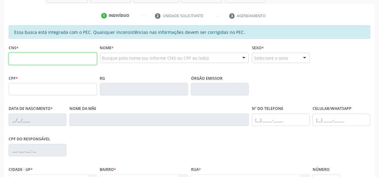
click at [76, 53] on input "text" at bounding box center [53, 59] width 88 height 12
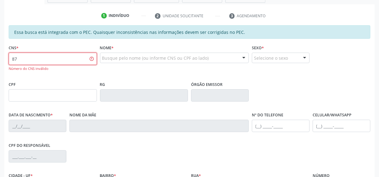
type input "8"
type input "704 3055 9888 4695"
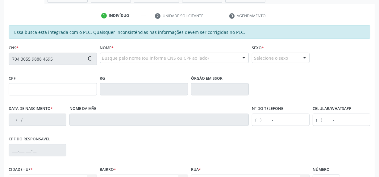
type input "392.083.034-20"
type input "2[DATE]"
type input "[PERSON_NAME]"
type input "[PHONE_NUMBER]"
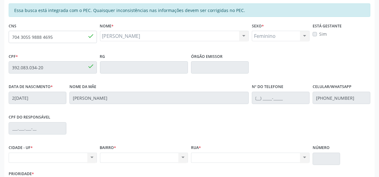
scroll to position [174, 0]
